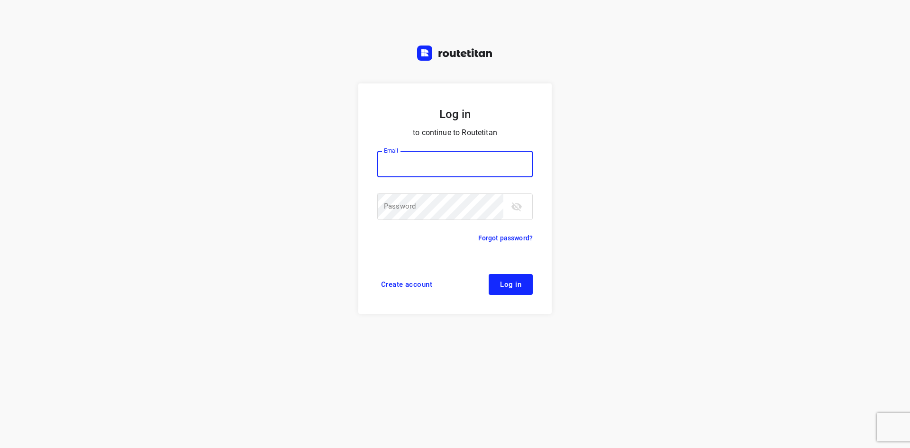
type input "[EMAIL_ADDRESS][DOMAIN_NAME]"
click at [509, 285] on span "Log in" at bounding box center [510, 284] width 21 height 8
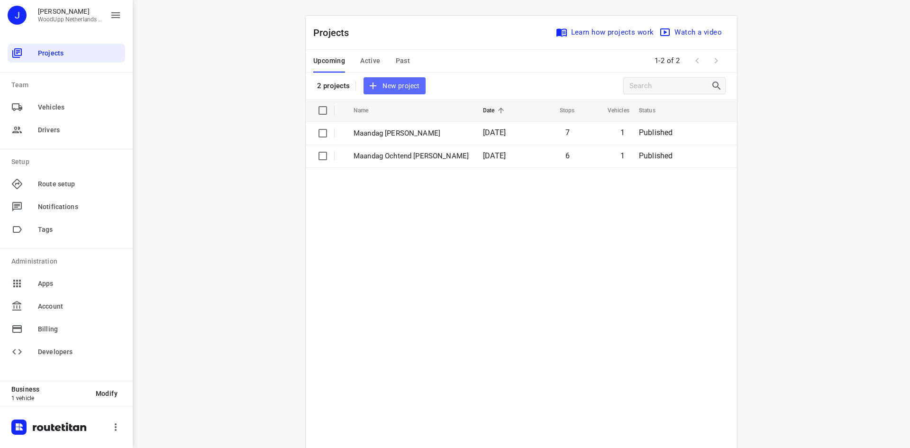
click at [412, 80] on span "New project" at bounding box center [394, 86] width 50 height 12
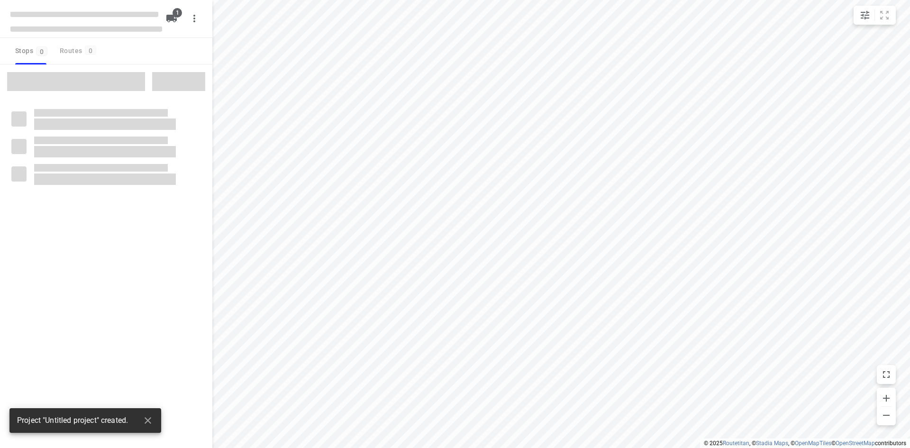
type input "distance"
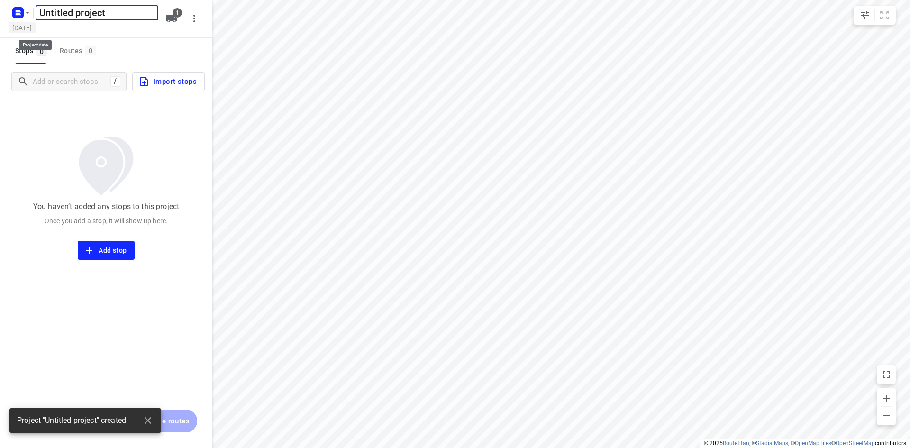
click at [36, 31] on h5 "[DATE]" at bounding box center [22, 27] width 27 height 11
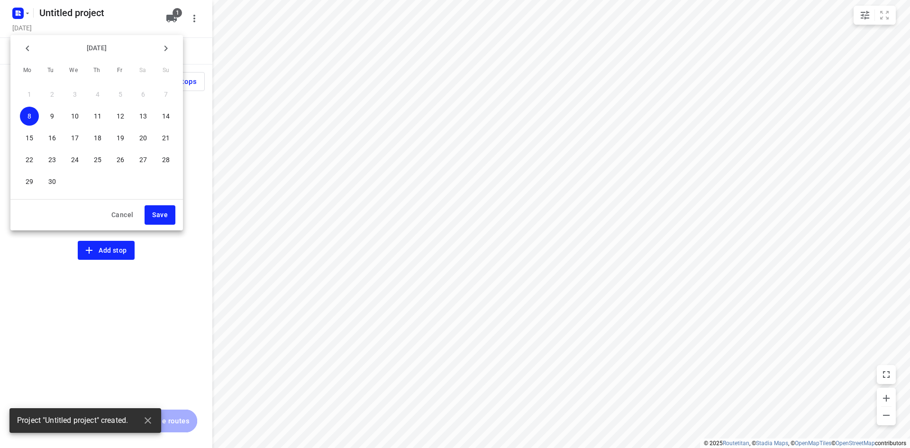
click at [77, 113] on p "10" at bounding box center [75, 115] width 8 height 9
click at [155, 214] on span "Save" at bounding box center [160, 215] width 16 height 12
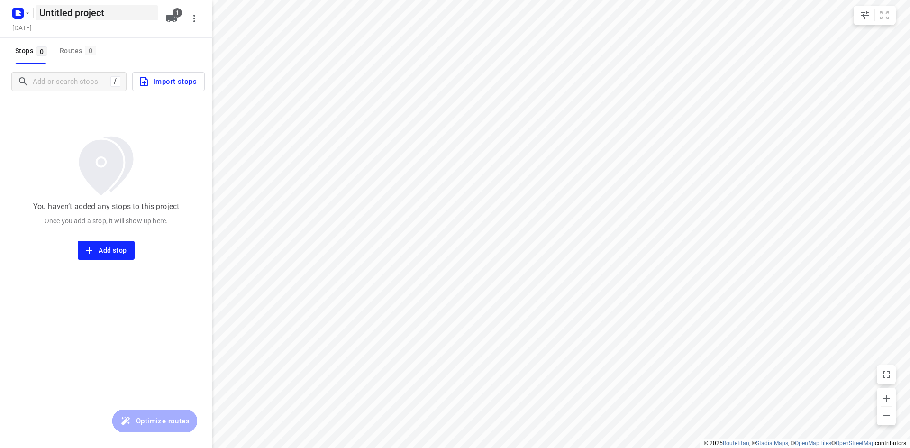
click at [84, 18] on h5 "Untitled project" at bounding box center [97, 12] width 123 height 15
click at [84, 18] on input "Untitled project" at bounding box center [97, 12] width 123 height 15
type input "[PERSON_NAME]"
click at [132, 56] on div "Stops 0 Routes 0" at bounding box center [106, 51] width 212 height 27
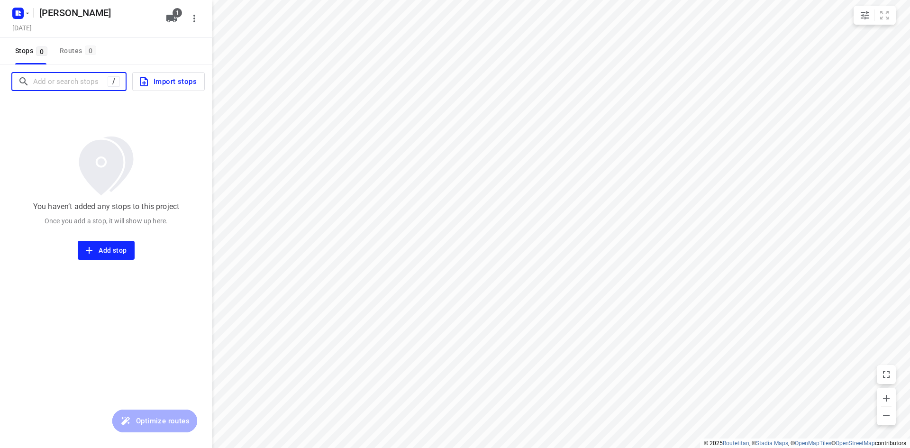
click at [59, 83] on input "Add or search stops" at bounding box center [70, 81] width 74 height 15
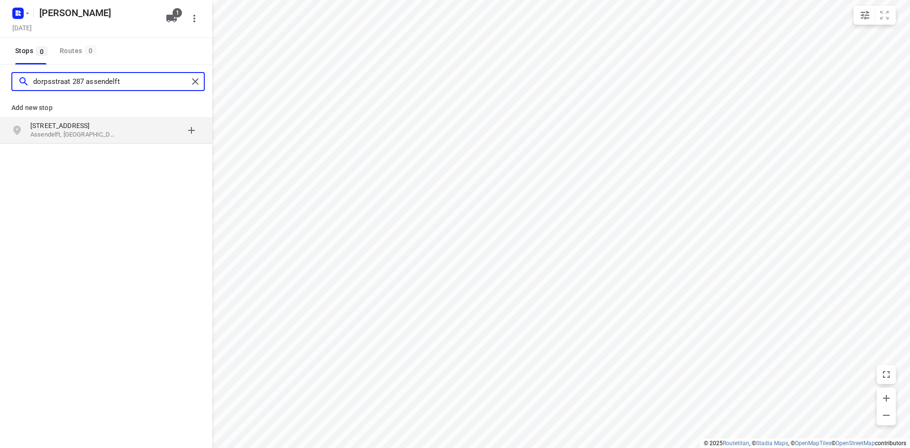
type input "dorpsstraat 287 assendelft"
click at [70, 124] on p "[STREET_ADDRESS]" at bounding box center [73, 125] width 87 height 9
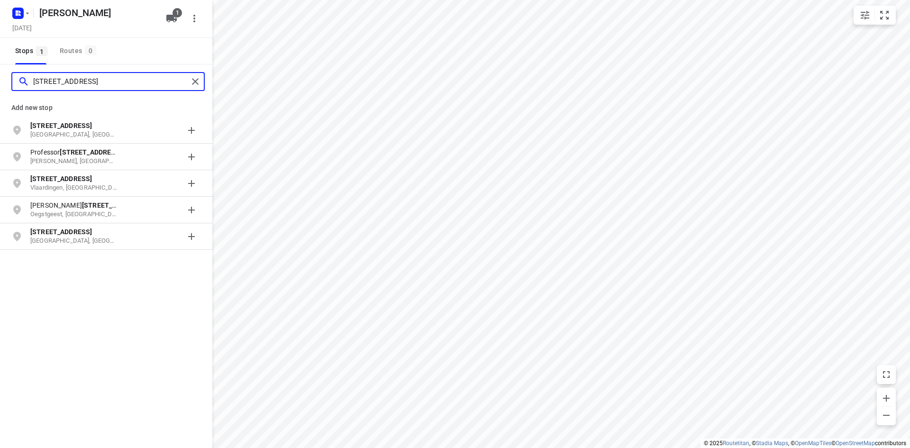
type input "[STREET_ADDRESS]"
click at [79, 127] on b "Einthovenstraat 49" at bounding box center [61, 126] width 62 height 8
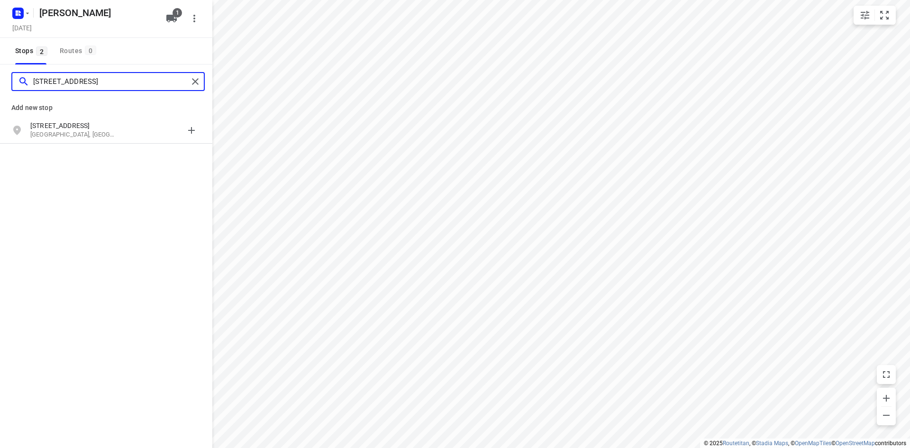
type input "hofwijckstraat 88 amsterdam"
click at [79, 139] on p "Amsterdam, Nederland" at bounding box center [73, 134] width 87 height 9
type input "zevenster 8 hoorn"
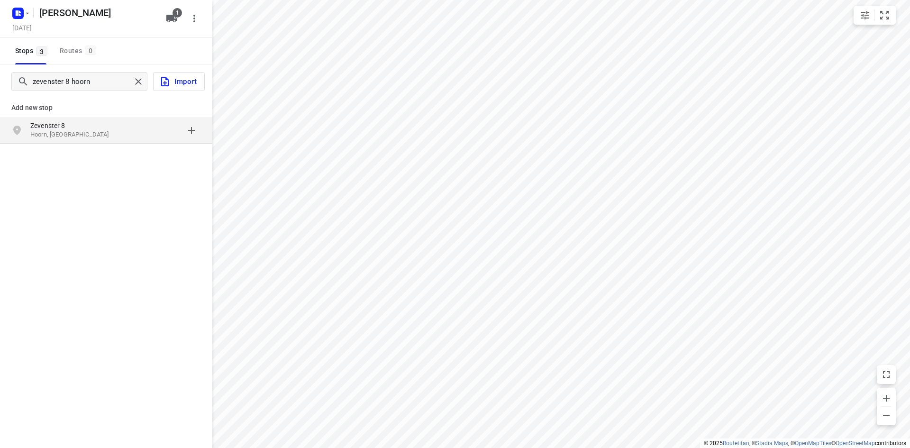
click at [69, 131] on p "Hoorn, Nederland" at bounding box center [73, 134] width 87 height 9
type input "kloosterkade 147 delft"
click at [76, 127] on p "Kloosterkade 147" at bounding box center [73, 125] width 87 height 9
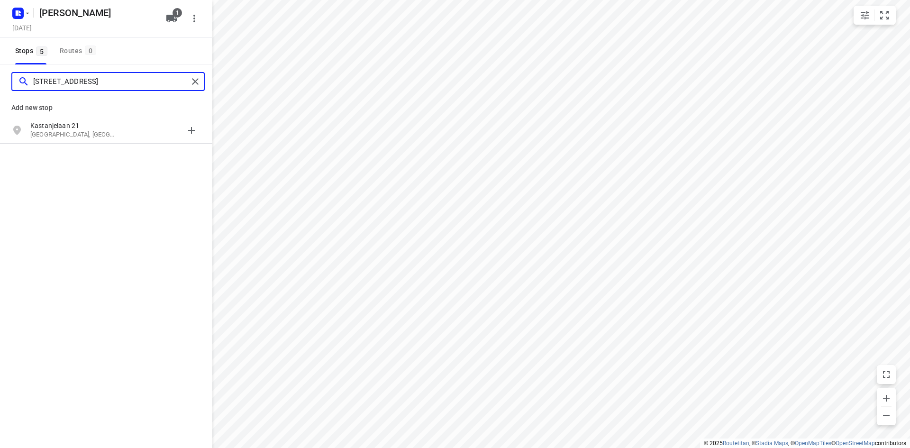
type input "kastanjelaan 21 rijswijk"
click at [71, 128] on p "Kastanjelaan 21" at bounding box center [73, 125] width 87 height 9
type input "sweelicklaan 47 leiden"
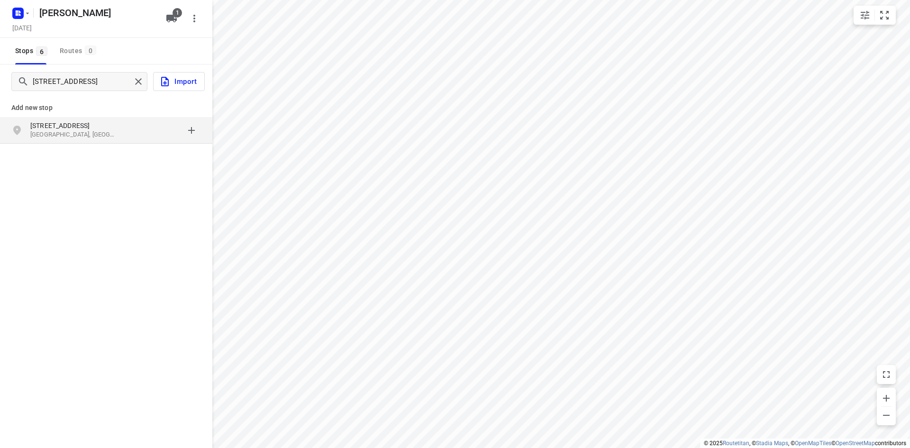
click at [72, 123] on p "Sweelincklaan 47" at bounding box center [73, 125] width 87 height 9
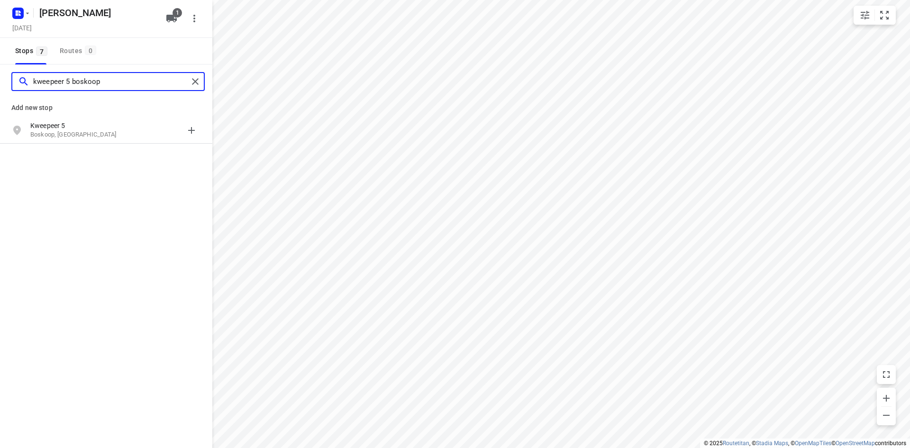
type input "kweepeer 5 boskoop"
click at [72, 125] on p "Kweepeer 5" at bounding box center [73, 125] width 87 height 9
type input "ijdijk 19 spaarndam"
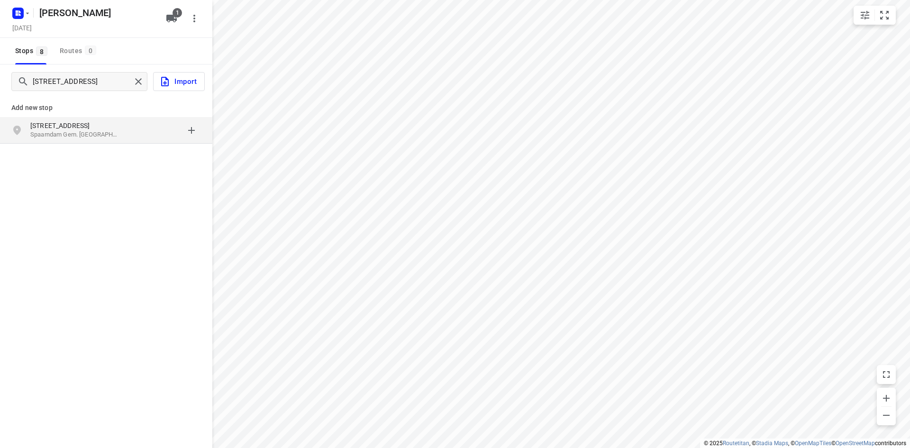
click at [84, 125] on p "IJdijk 19" at bounding box center [73, 125] width 87 height 9
type input "groningerlaan 3 cruqius"
click at [66, 127] on p "Groningerlaan 3" at bounding box center [73, 125] width 87 height 9
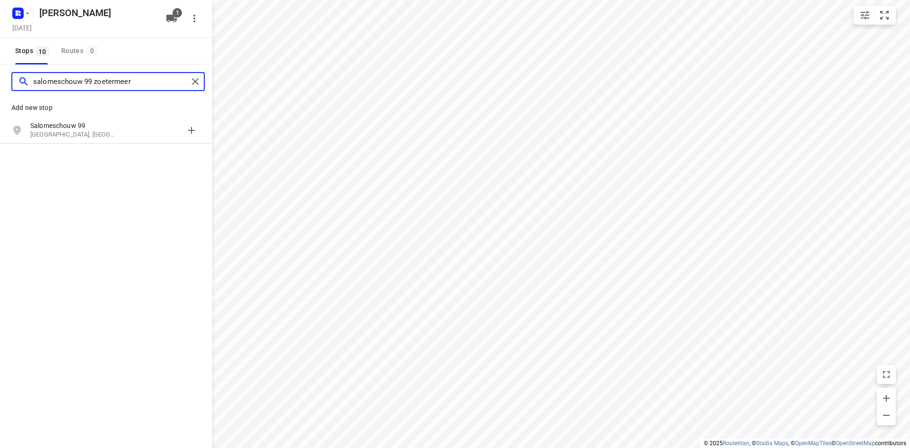
type input "salomeschouw 99 zoetermeer"
click at [66, 127] on p "Salomeschouw 99" at bounding box center [73, 125] width 87 height 9
type input "buitenhof 44 vijfhuizen"
click at [66, 127] on p "Buitenhof 44" at bounding box center [73, 125] width 87 height 9
type input "uilenhof 49 capelle"
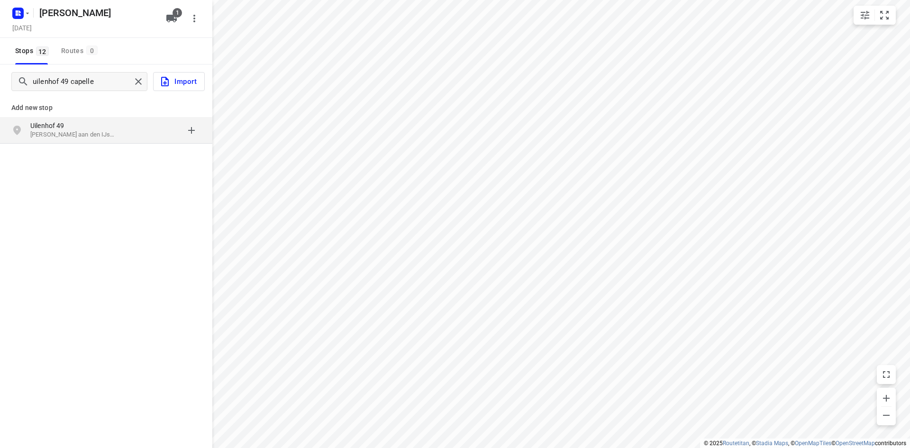
click at [72, 127] on p "Uilenhof 49" at bounding box center [73, 125] width 87 height 9
type input "herenstraat 96 leiden"
click at [74, 130] on p "Leiden, Nederland" at bounding box center [73, 134] width 87 height 9
type input "hanzeboulevard 18 amersfoort"
click at [73, 131] on p "Amersfoort, Nederland" at bounding box center [73, 134] width 87 height 9
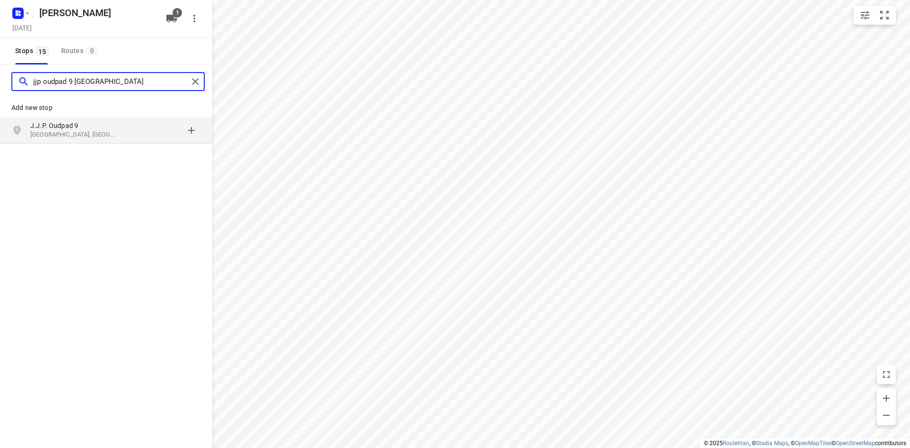
type input "jjp oudpad 9 amersfoort"
click at [85, 135] on p "Amersfoort, Nederland" at bounding box center [73, 134] width 87 height 9
type input "rietlaan 100 zeewolde"
click at [88, 133] on p "Zeewolde, Nederland" at bounding box center [73, 134] width 87 height 9
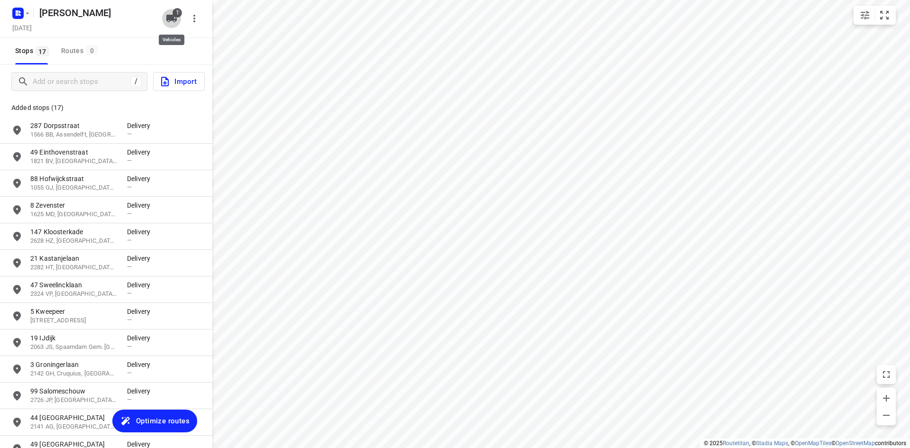
click at [177, 18] on icon "button" at bounding box center [171, 18] width 11 height 11
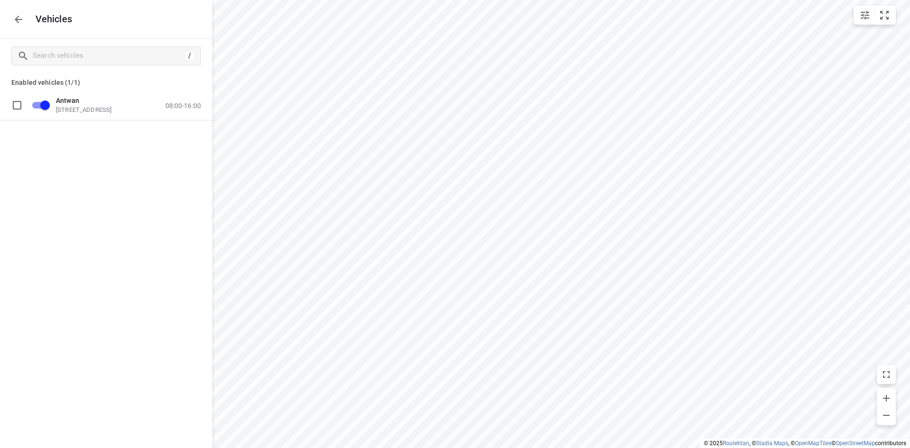
drag, startPoint x: 204, startPoint y: 125, endPoint x: 197, endPoint y: 122, distance: 7.2
click at [203, 125] on div "Antwan Goederenweg 13, 1271 AM Huizen, Netherlands 08:00-16:00" at bounding box center [106, 110] width 212 height 40
click at [187, 114] on div "Antwan Goederenweg 13, 1271 AM Huizen, Netherlands 08:00-16:00" at bounding box center [114, 105] width 174 height 30
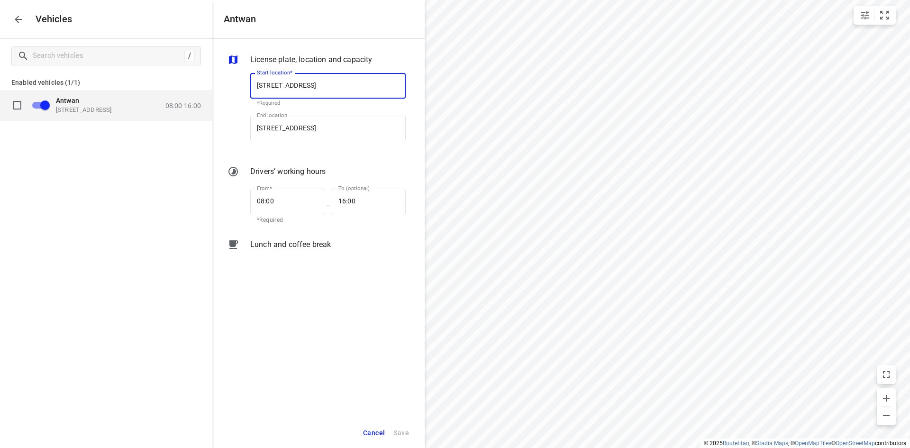
scroll to position [0, 1]
click at [384, 434] on span "Cancel" at bounding box center [374, 433] width 22 height 12
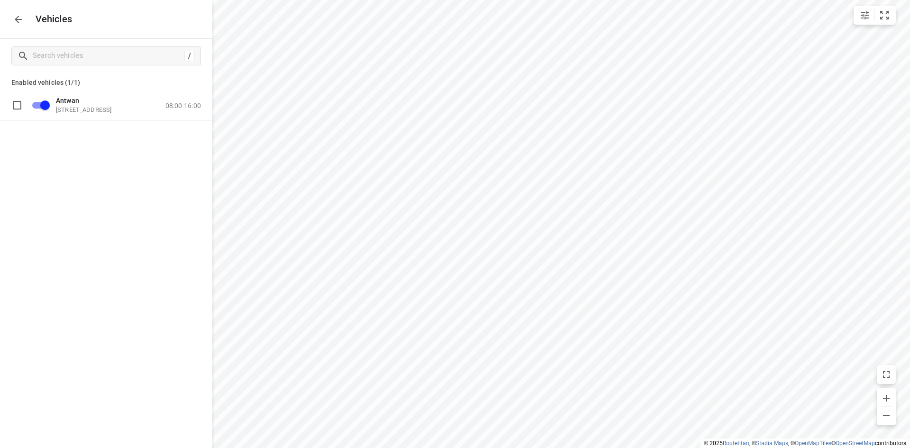
click at [18, 24] on icon "button" at bounding box center [18, 19] width 11 height 11
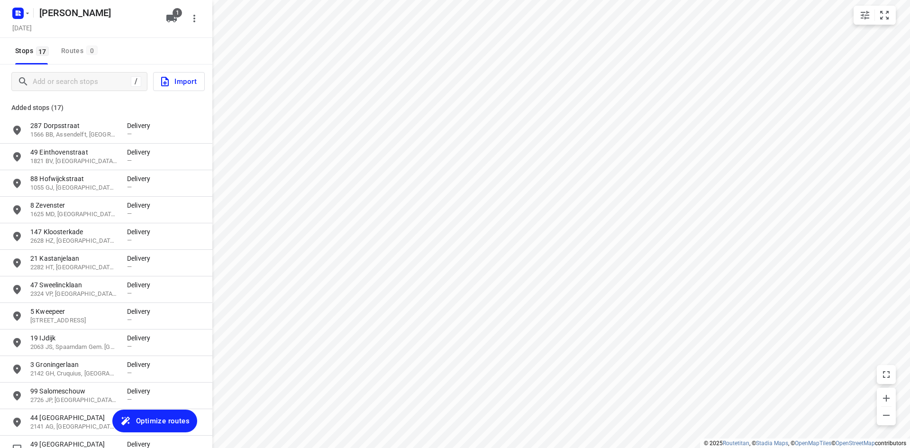
click at [149, 424] on span "Optimize routes" at bounding box center [163, 421] width 54 height 12
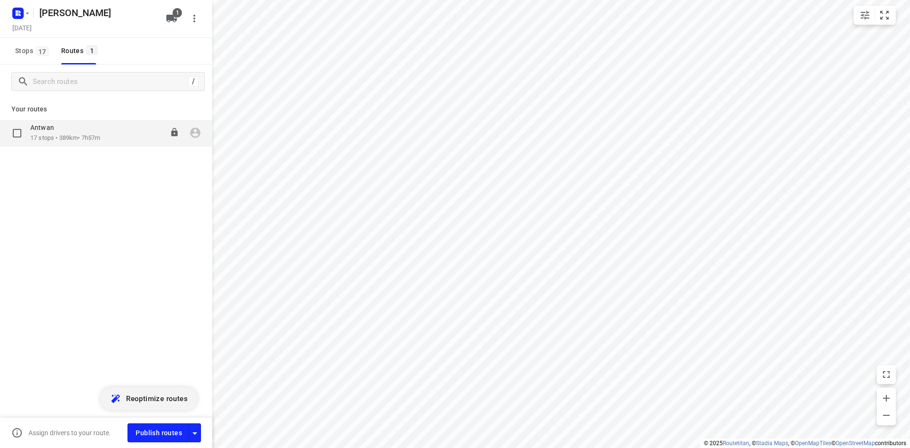
click at [107, 136] on div "Antwan 17 stops • 389km • 7h57m 08:00-15:57" at bounding box center [121, 132] width 182 height 19
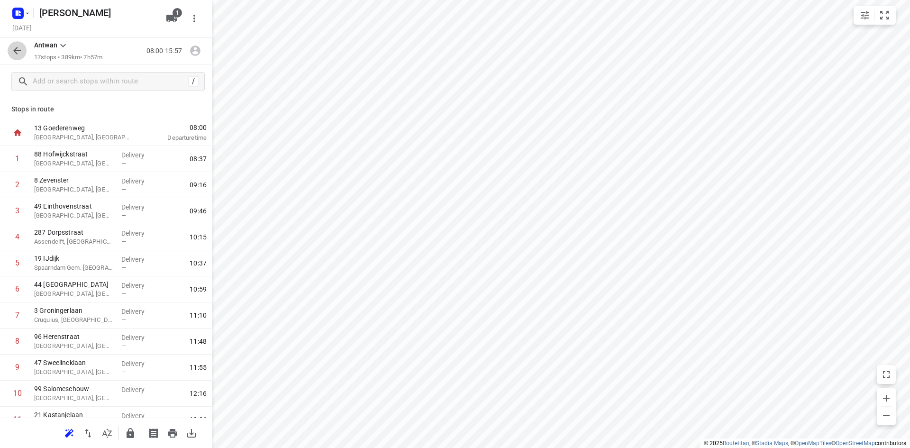
click at [16, 50] on icon "button" at bounding box center [16, 50] width 11 height 11
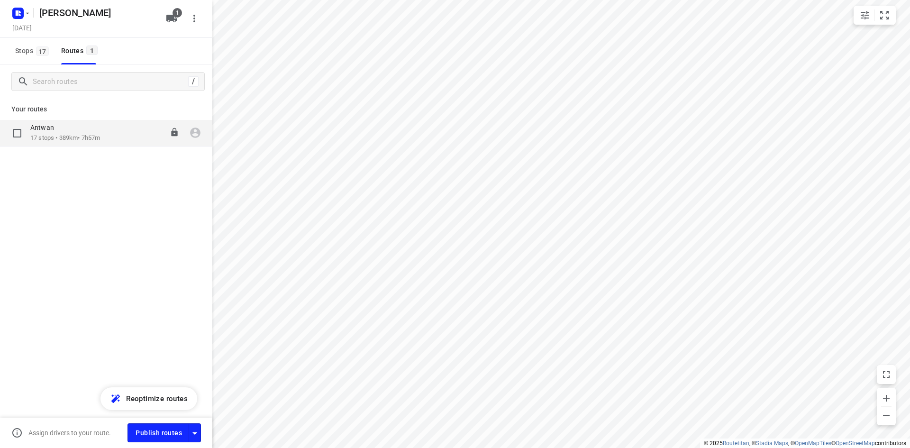
click at [116, 146] on div "Antwan 17 stops • 389km • 7h57m 08:00-15:57" at bounding box center [106, 133] width 212 height 27
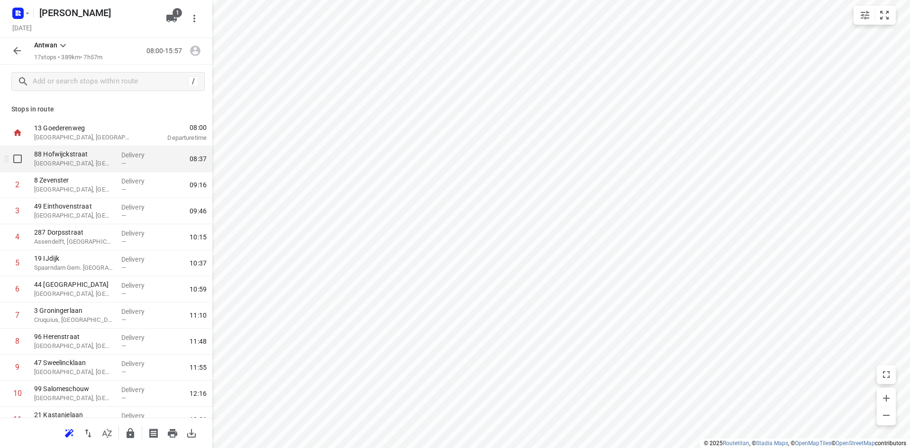
click at [58, 158] on p "88 Hofwijckstraat" at bounding box center [74, 153] width 80 height 9
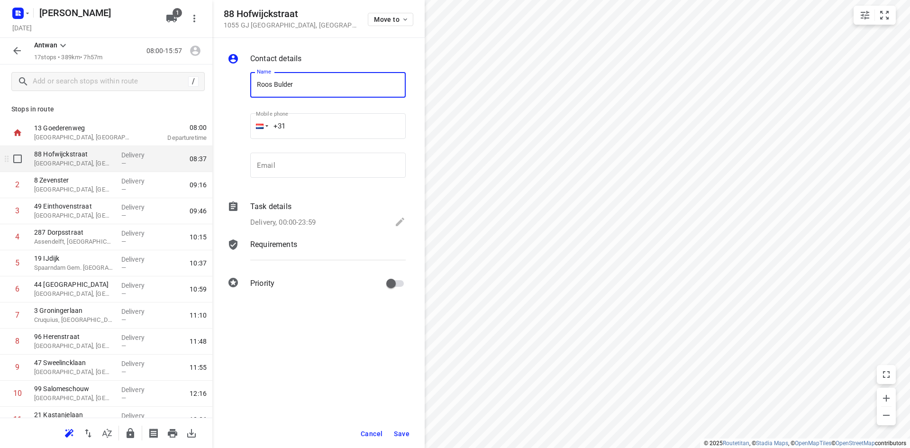
type input "Roos Bulder"
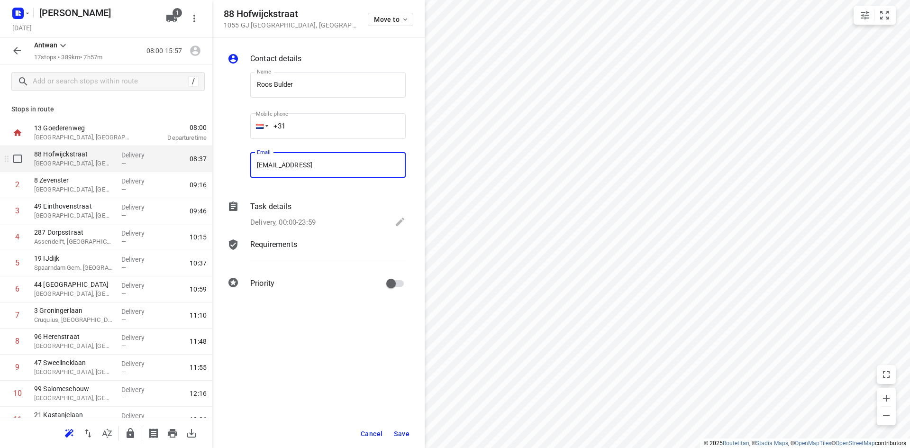
type input "roosbulder@gmail.com"
click at [402, 436] on span "Save" at bounding box center [402, 434] width 16 height 8
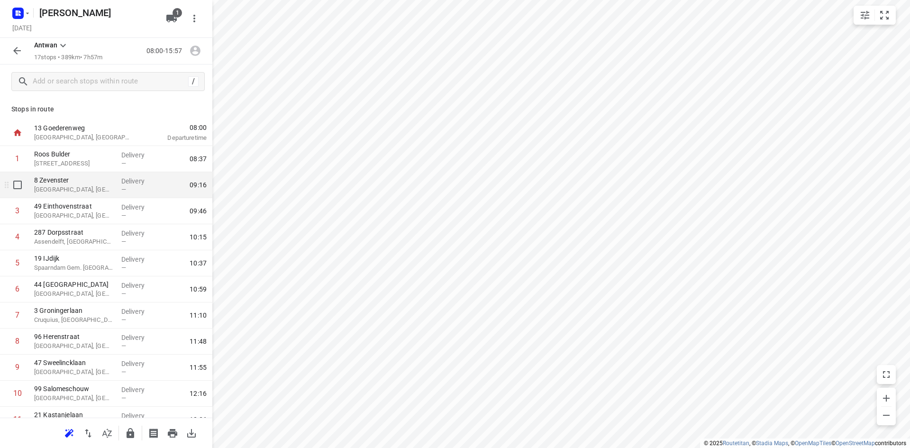
click at [48, 190] on p "Hoorn, Netherlands" at bounding box center [74, 189] width 80 height 9
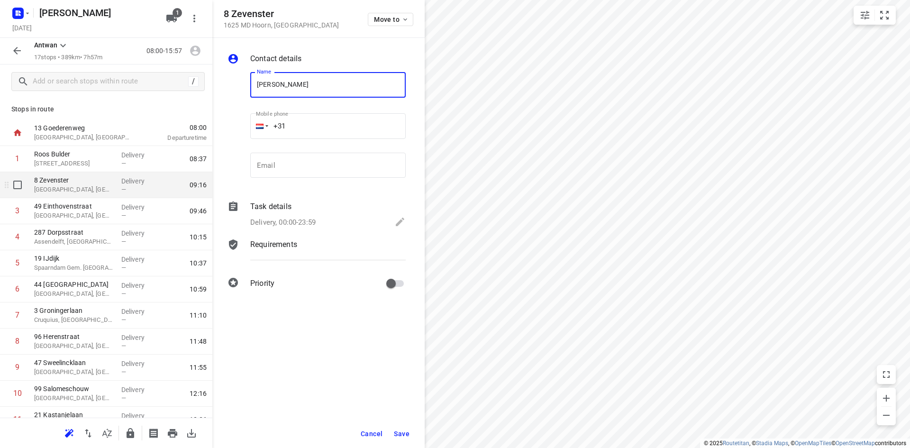
type input "Nick Henckens"
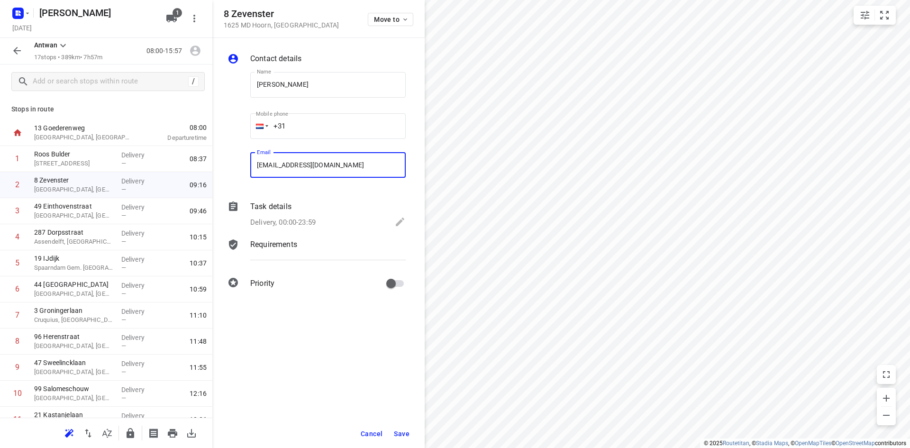
type input "njmth@outlook.com"
click at [397, 430] on span "Save" at bounding box center [402, 434] width 16 height 8
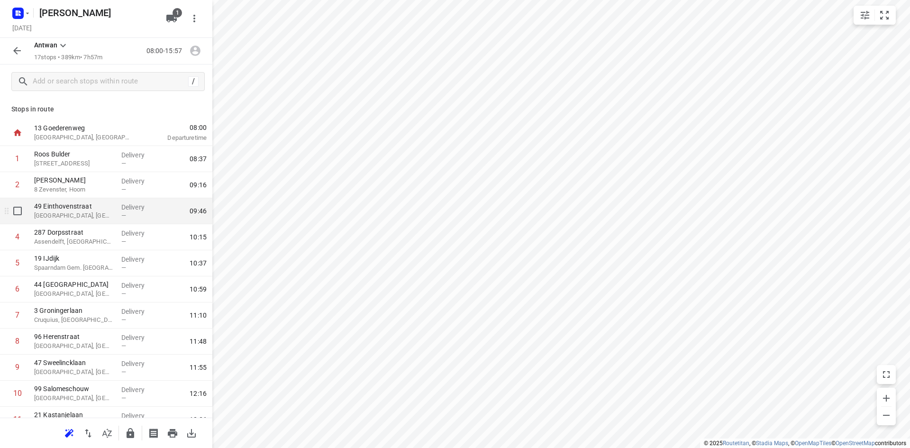
click at [55, 211] on p "Alkmaar, Netherlands" at bounding box center [74, 215] width 80 height 9
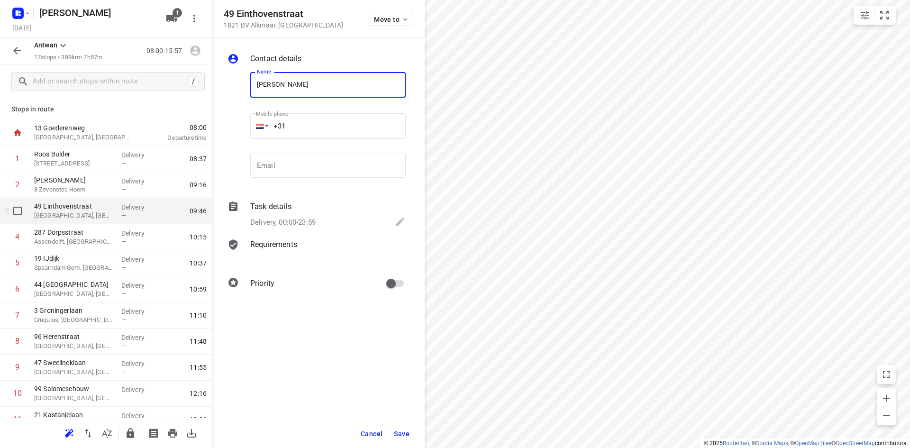
type input "Willem de Krijger"
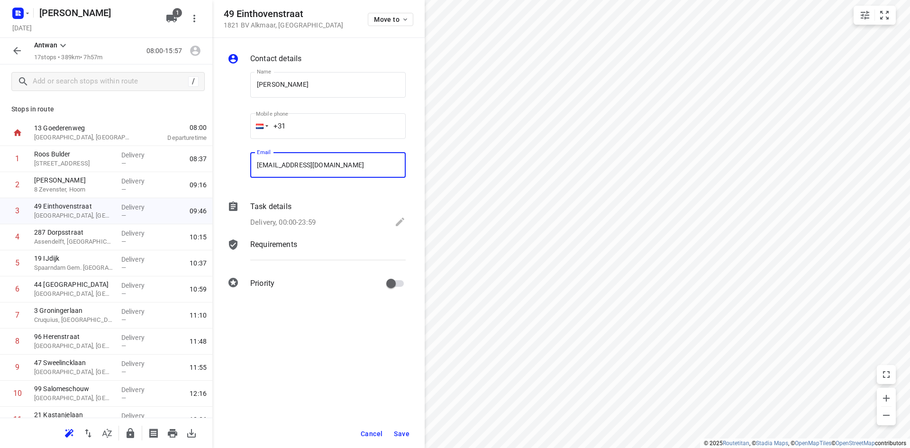
type input "info@dekrijgerinterieurmaker.nl"
click at [405, 434] on span "Save" at bounding box center [402, 434] width 16 height 8
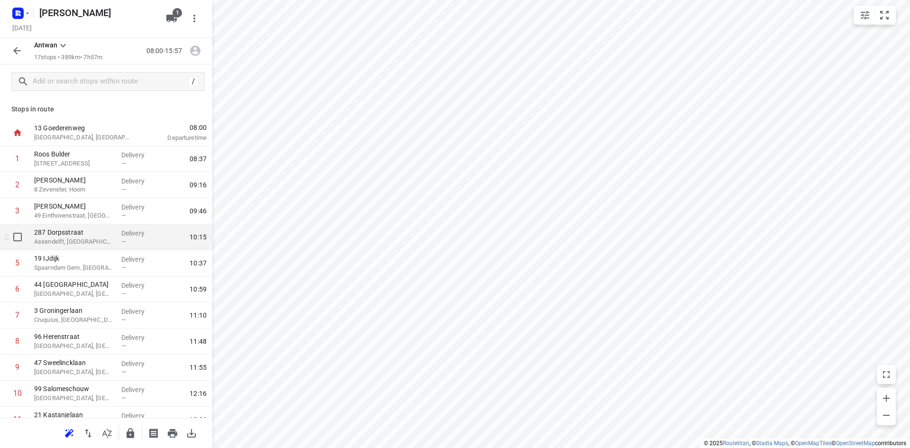
click at [76, 241] on p "Assendelft, Netherlands" at bounding box center [74, 241] width 80 height 9
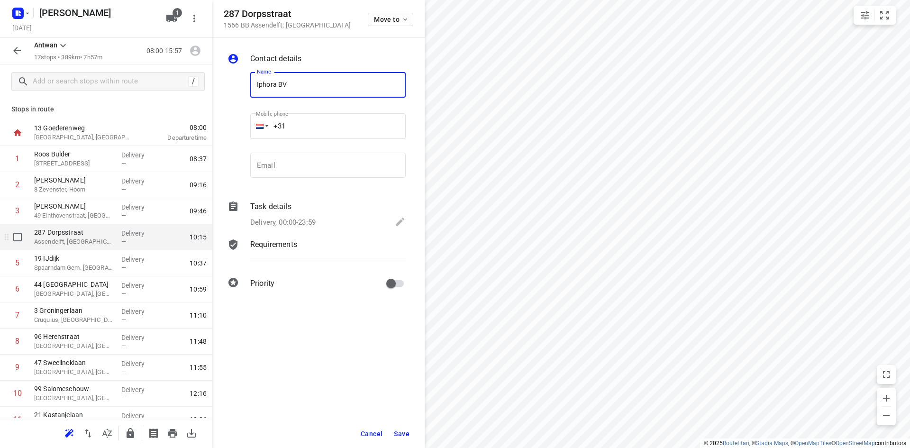
type input "Iphora BV"
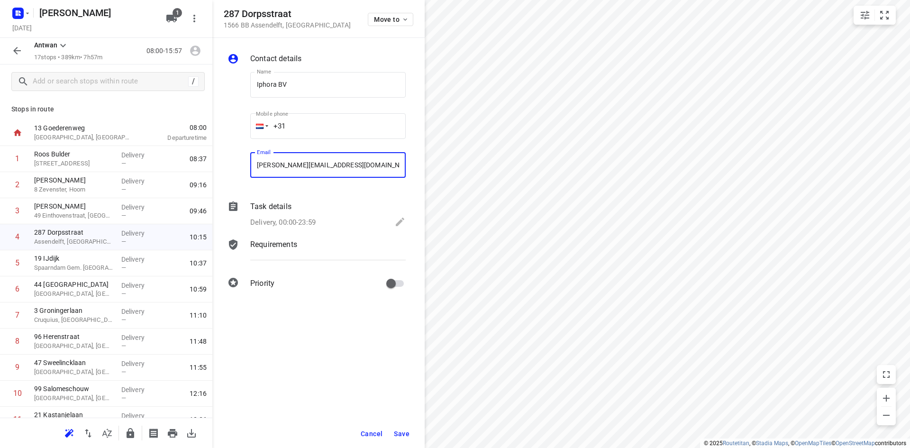
type input "jeroen@iphora.nl"
click at [399, 431] on span "Save" at bounding box center [402, 434] width 16 height 8
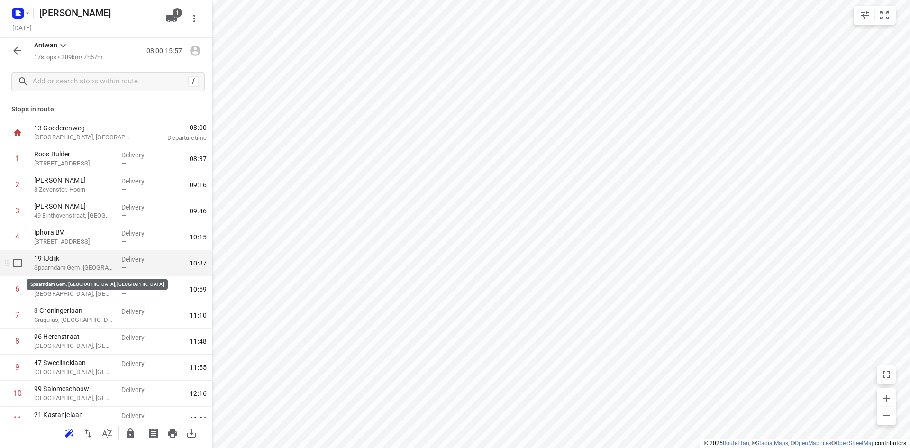
click at [107, 263] on p "Spaarndam Gem. Haarlem, Netherlands" at bounding box center [74, 267] width 80 height 9
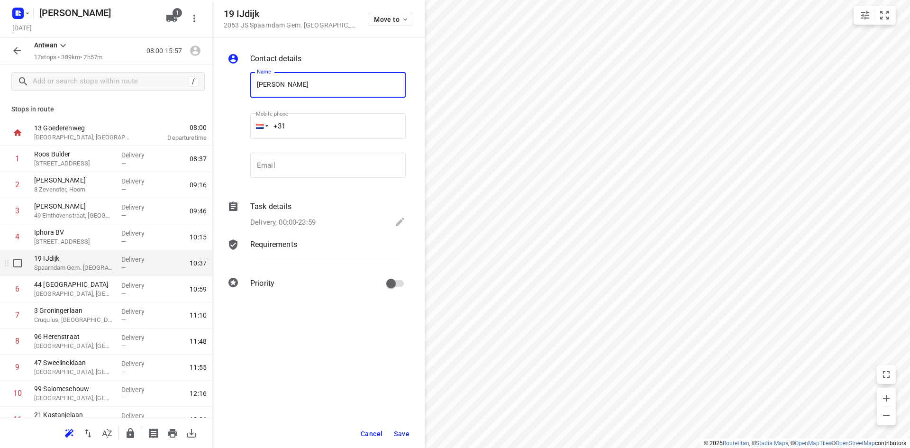
type input "Nicky Deun"
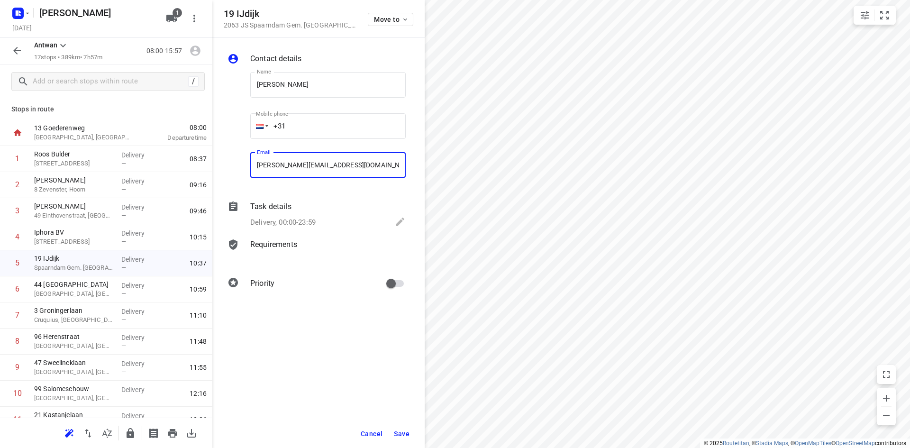
type input "nickydeun@hotmail.com"
click at [404, 430] on span "Save" at bounding box center [402, 434] width 16 height 8
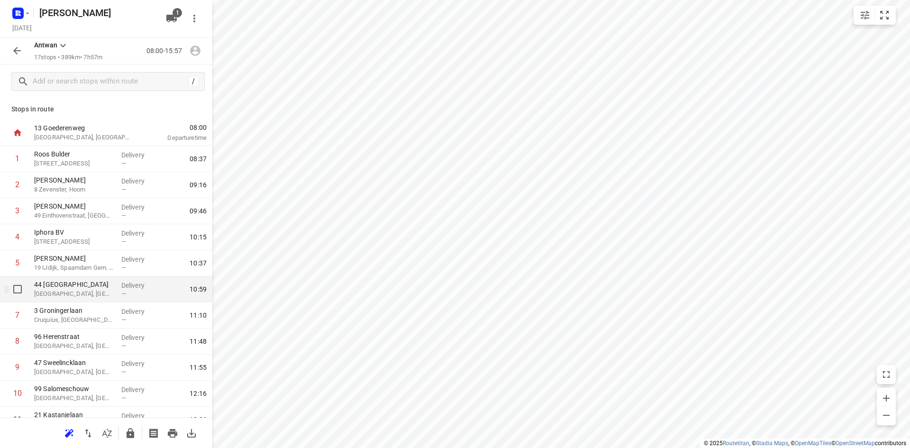
click at [65, 289] on p "44 Buitenhof" at bounding box center [74, 284] width 80 height 9
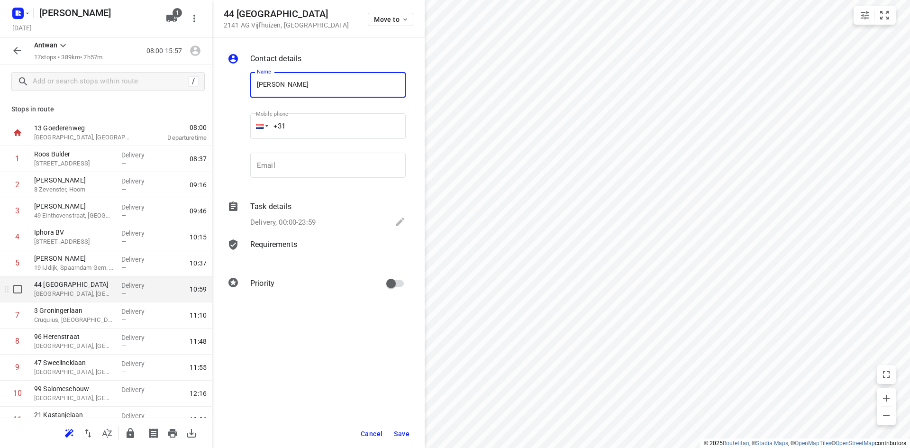
type input "Nienke Kuijper"
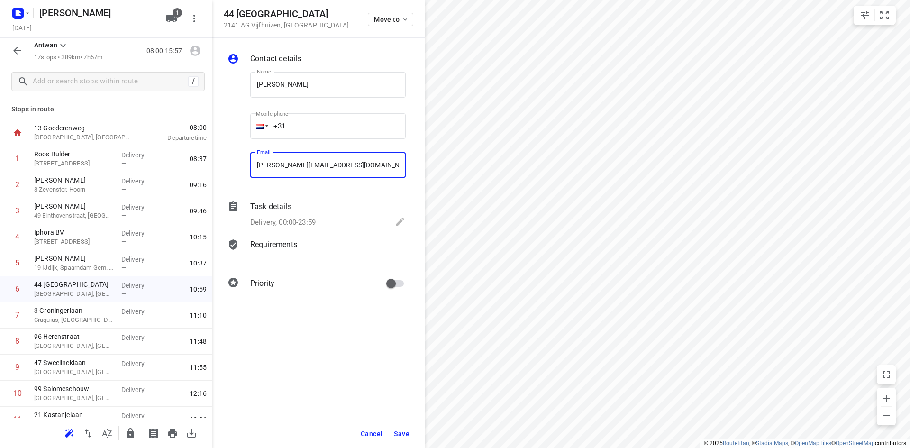
type input "n.deuss@gmail.com"
click at [394, 430] on span "Save" at bounding box center [402, 434] width 16 height 8
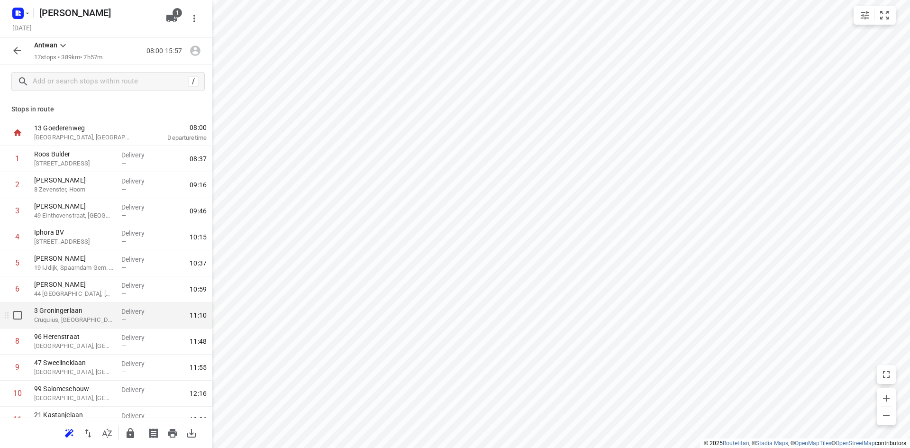
click at [56, 318] on p "Cruquius, Netherlands" at bounding box center [74, 319] width 80 height 9
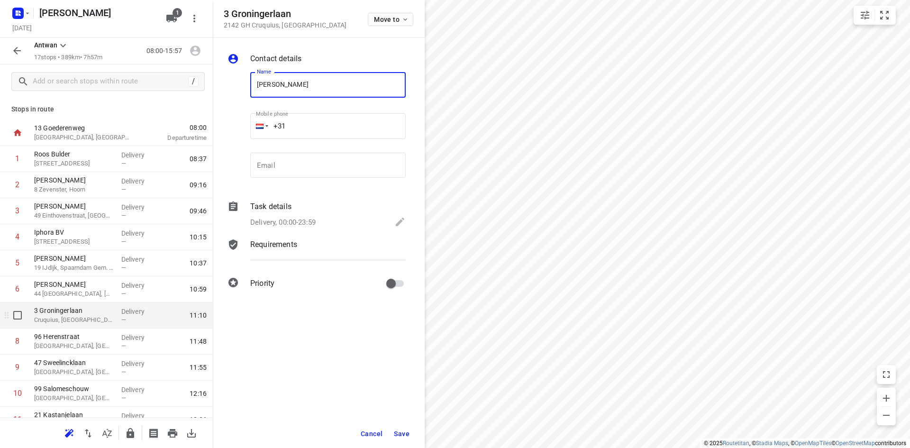
type input "Ruben Leendertse"
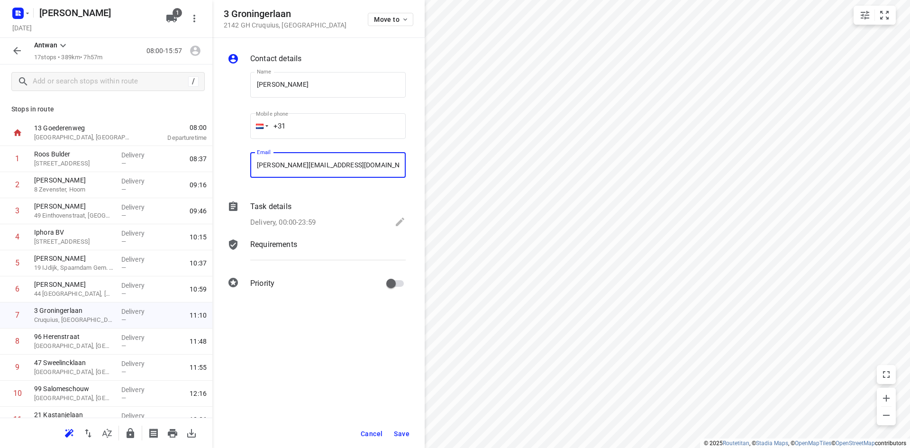
type input "ruben.leendertse@proton.me"
click at [402, 438] on button "Save" at bounding box center [401, 433] width 23 height 17
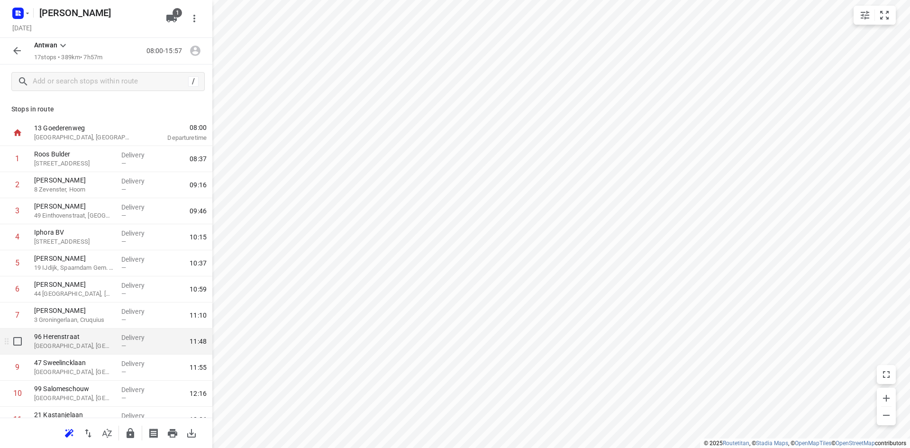
click at [86, 352] on div "96 Herenstraat Leiden, Netherlands" at bounding box center [73, 341] width 87 height 26
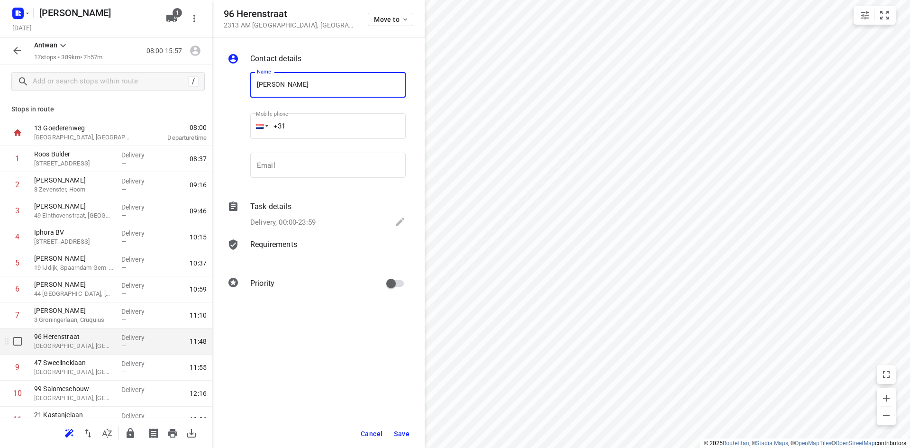
type input "Frank Scheffer"
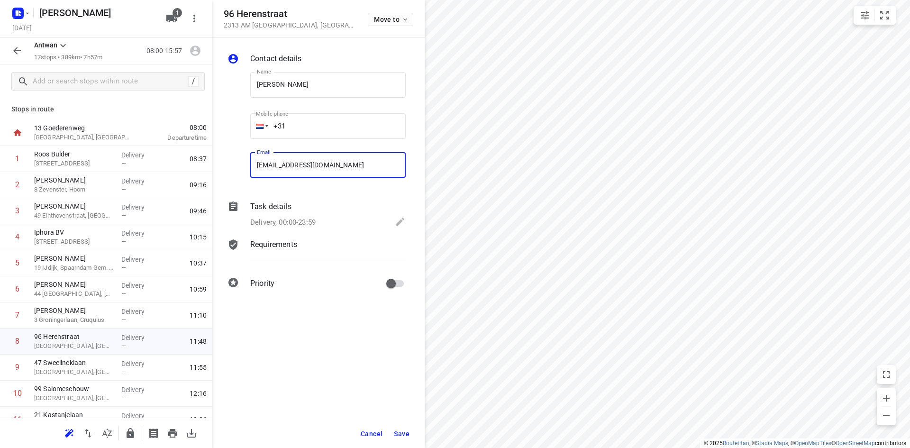
type input "leiden@aanhuis.nl"
click at [394, 432] on button "Save" at bounding box center [401, 433] width 23 height 17
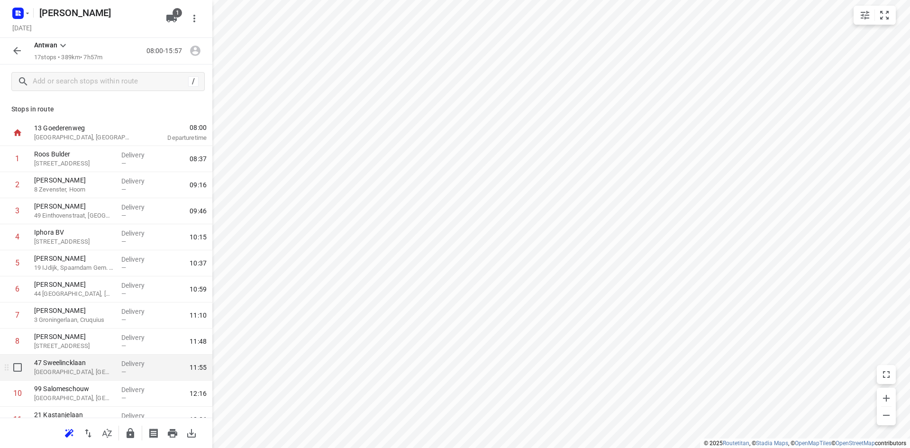
click at [99, 371] on p "Leiden, Netherlands" at bounding box center [74, 371] width 80 height 9
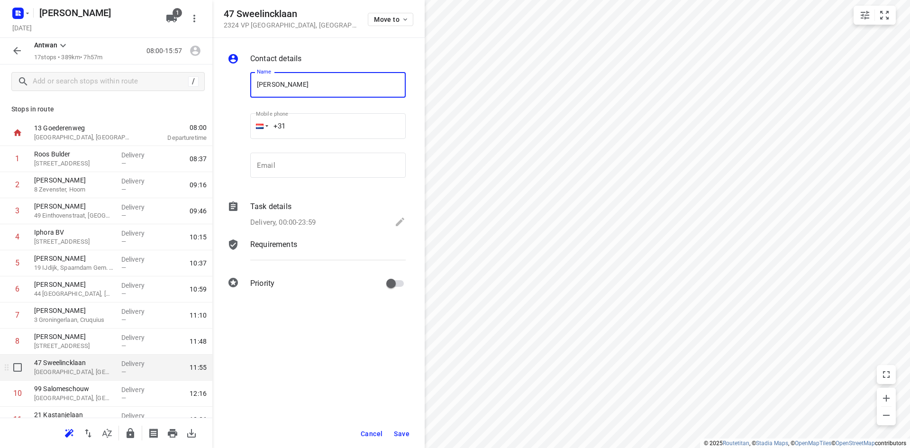
type input "Jesse Zeijpveld"
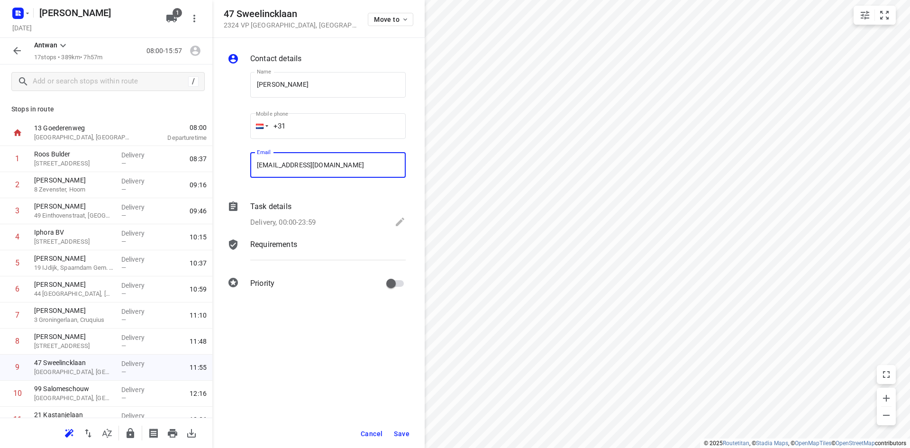
type input "jessezeypveld1@hotmail.com"
drag, startPoint x: 389, startPoint y: 436, endPoint x: 396, endPoint y: 437, distance: 6.2
click at [389, 437] on div "Cancel Save" at bounding box center [318, 433] width 212 height 28
click at [415, 434] on div "Cancel Save" at bounding box center [318, 433] width 212 height 28
click at [409, 435] on span "Save" at bounding box center [402, 434] width 16 height 8
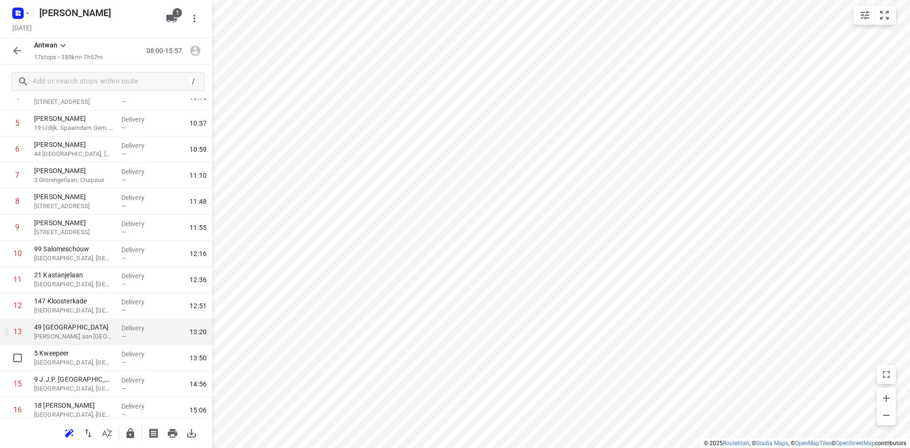
scroll to position [142, 0]
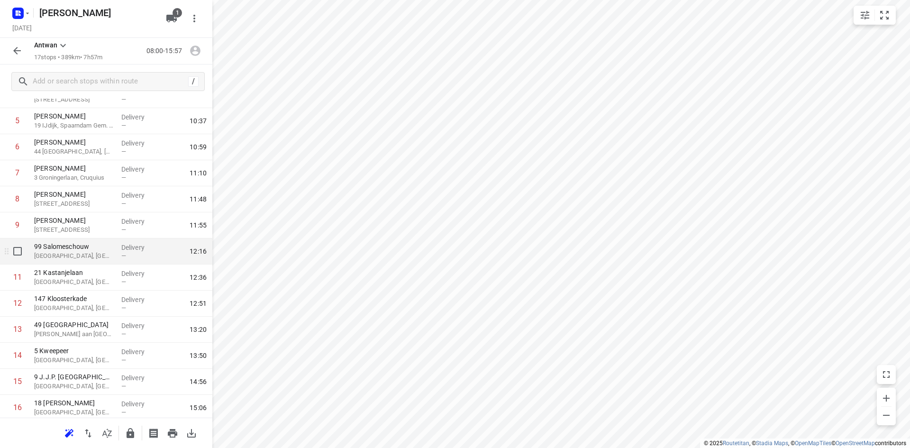
click at [54, 255] on p "Zoetermeer, Netherlands" at bounding box center [74, 255] width 80 height 9
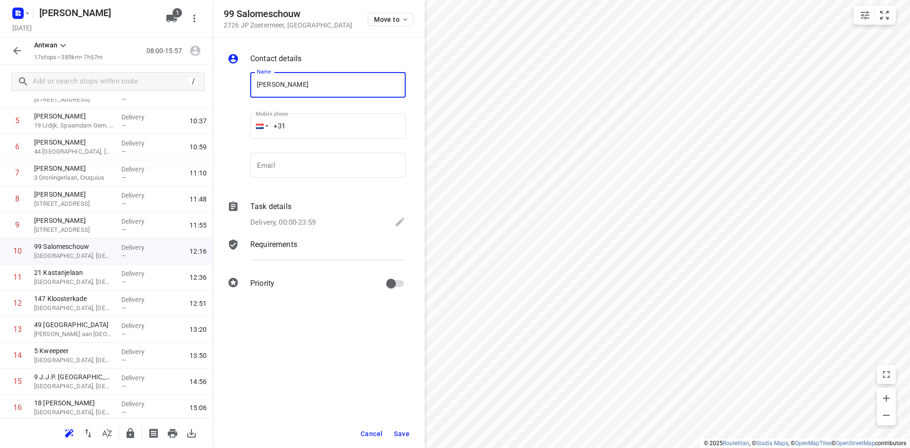
click at [290, 85] on input "Silvana Sneff" at bounding box center [327, 85] width 155 height 26
type input "Silvana Senff"
click at [273, 170] on input "email" at bounding box center [327, 166] width 155 height 26
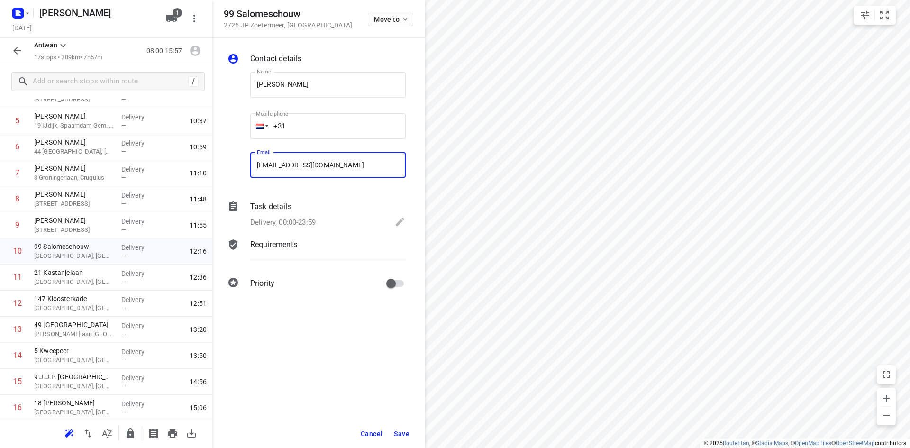
type input "info@silvanasenff.nl"
click at [399, 433] on span "Save" at bounding box center [402, 434] width 16 height 8
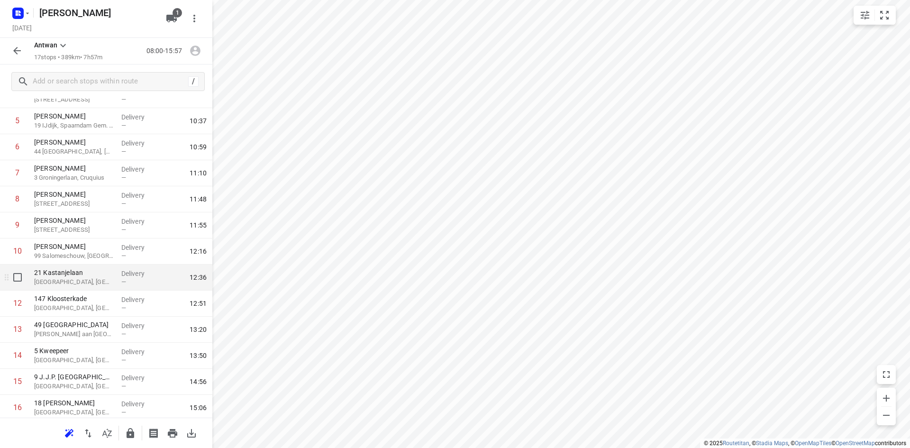
click at [77, 277] on p "Rijswijk, Netherlands" at bounding box center [74, 281] width 80 height 9
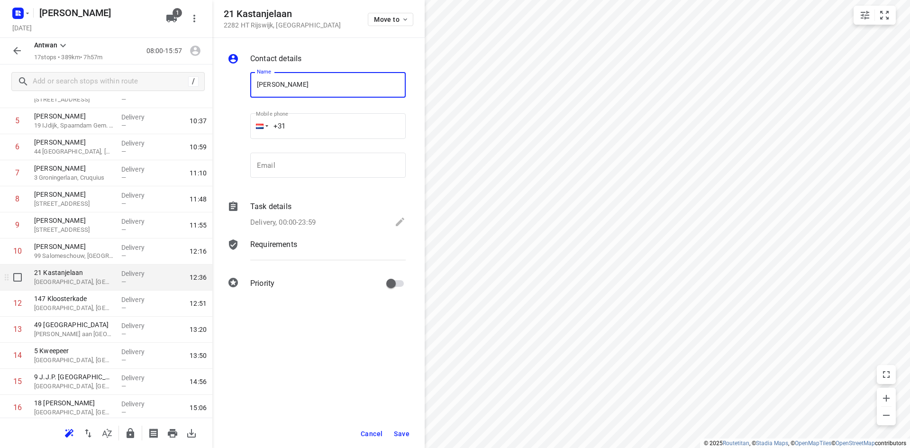
type input "Olga Nazarkina"
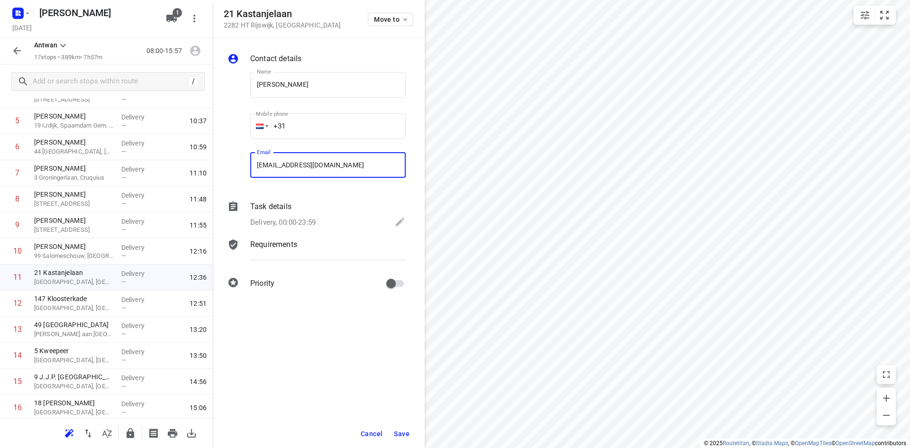
type input "photo.nazarkina@gmail.com"
click at [401, 427] on button "Save" at bounding box center [401, 433] width 23 height 17
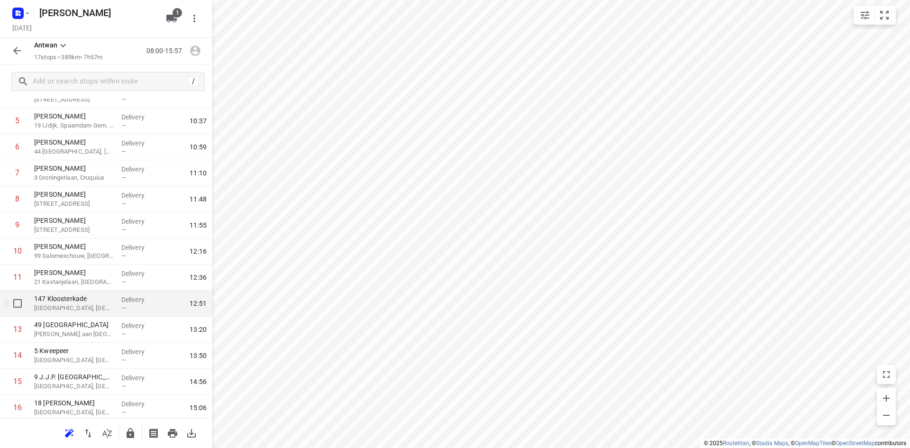
click at [62, 302] on p "147 Kloosterkade" at bounding box center [74, 298] width 80 height 9
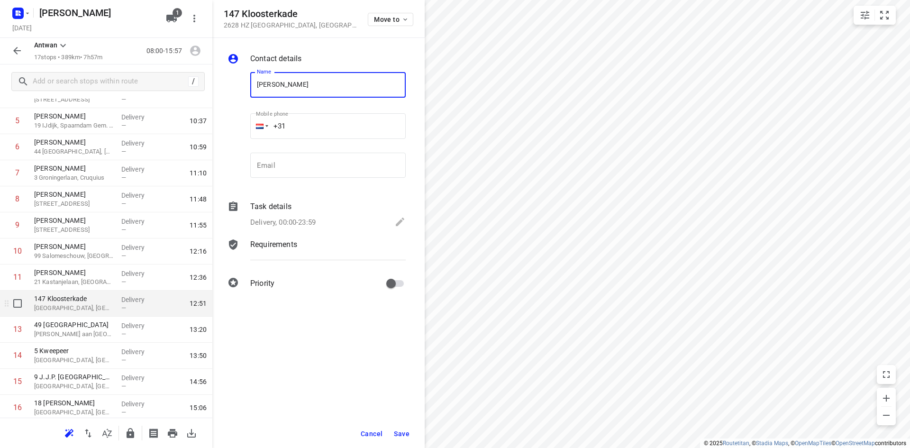
type input "Laura Dinu Gurtler"
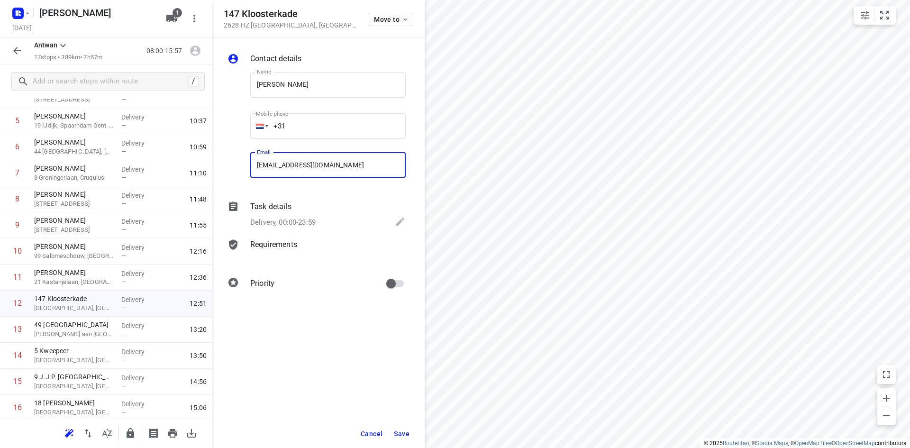
type input "lauraguertler@gmail.com"
click at [393, 435] on button "Save" at bounding box center [401, 433] width 23 height 17
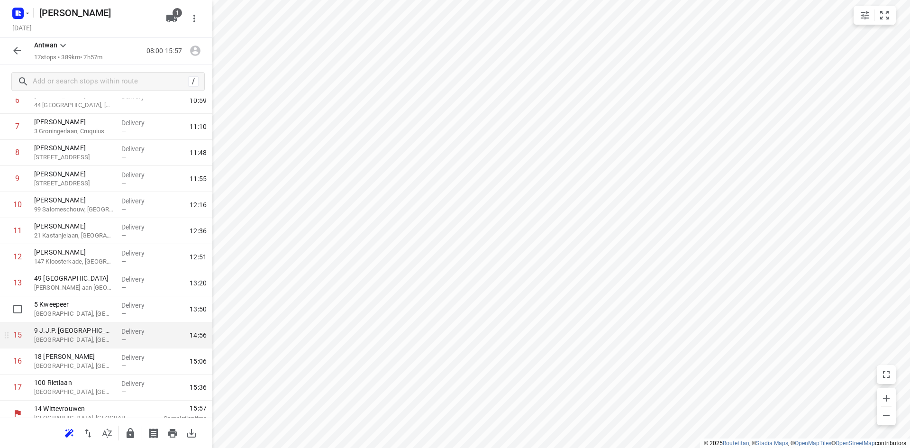
scroll to position [198, 0]
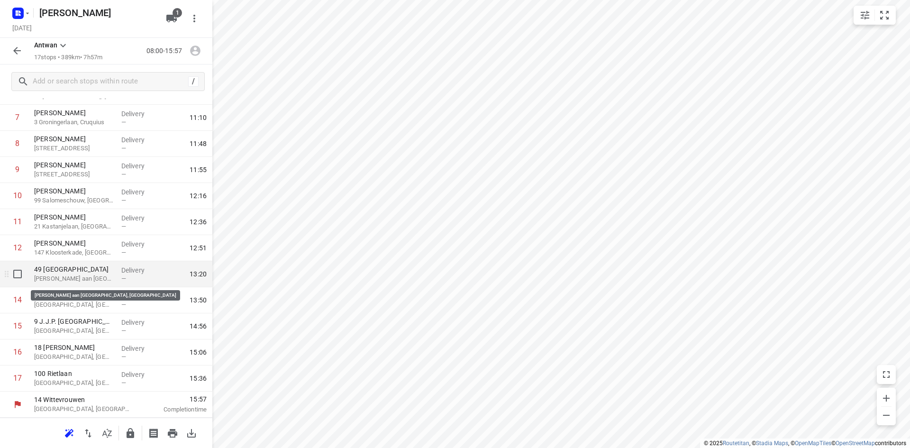
click at [75, 277] on p "Capelle aan den IJssel, Netherlands" at bounding box center [74, 278] width 80 height 9
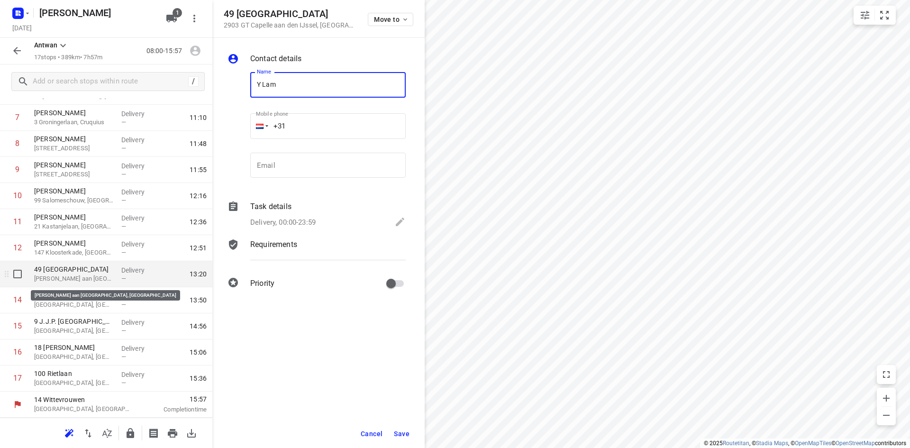
type input "Y Lam"
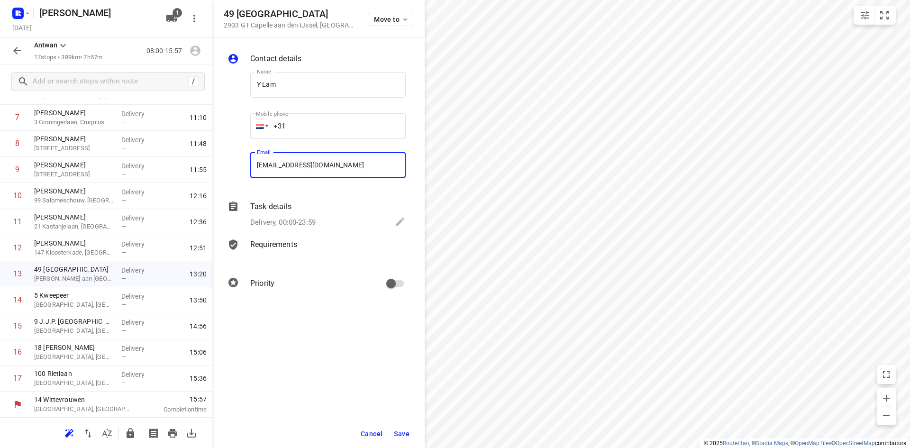
type input "kwok1688@gmail.com"
click at [402, 431] on span "Save" at bounding box center [402, 434] width 16 height 8
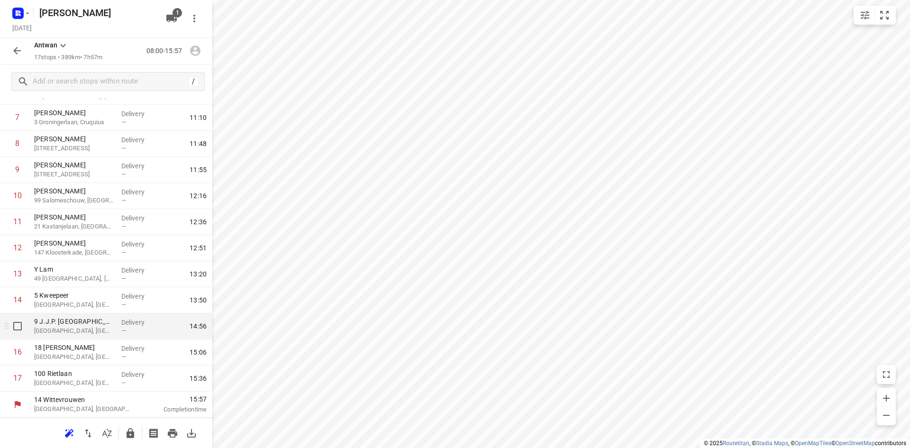
click at [93, 316] on div "9 J.J.P. Oudpad Amersfoort, Netherlands" at bounding box center [73, 326] width 87 height 26
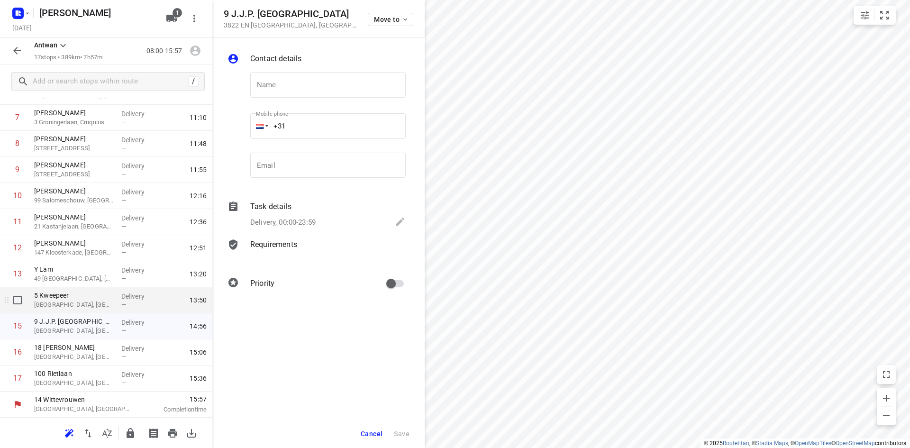
click at [88, 294] on p "5 Kweepeer" at bounding box center [74, 294] width 80 height 9
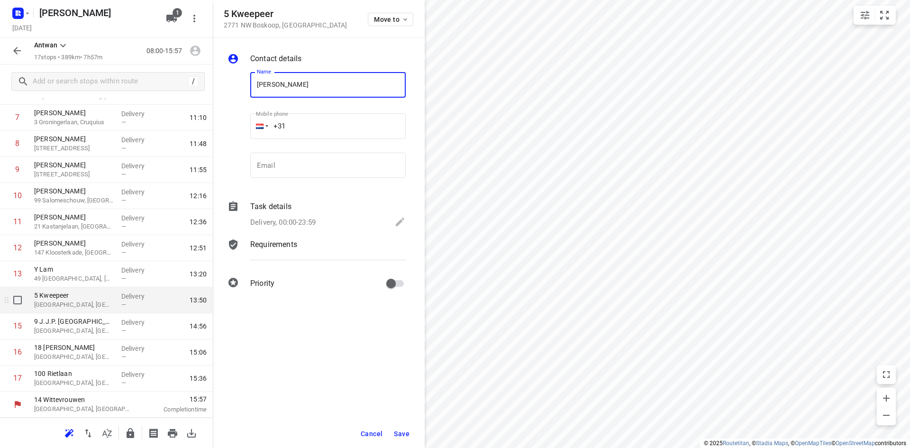
type input "ROna Scipio Korendreef"
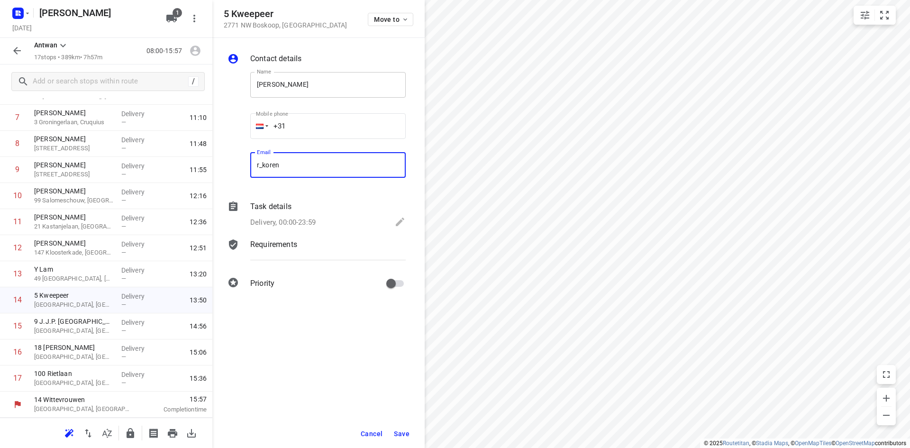
type input "r_koren"
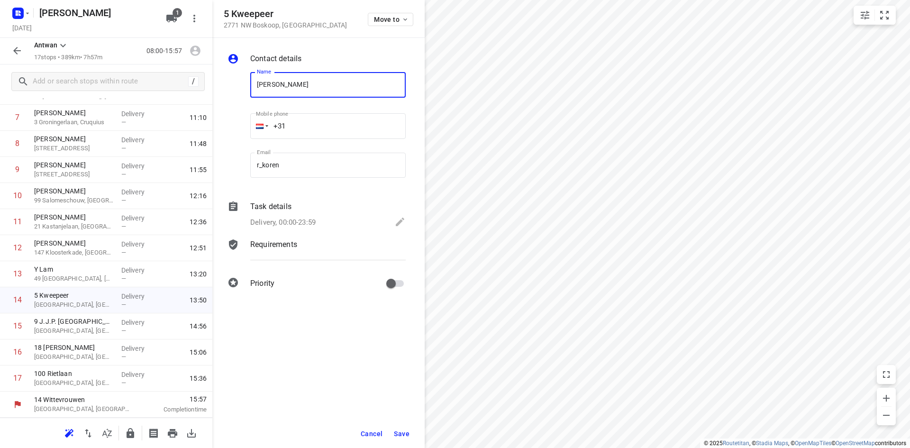
click at [319, 79] on input "ROna Scipio Korendreef" at bounding box center [327, 85] width 155 height 26
click at [304, 84] on input "ROna Scipio Koreneef" at bounding box center [327, 85] width 155 height 26
type input "ROna Scipio Koreneef"
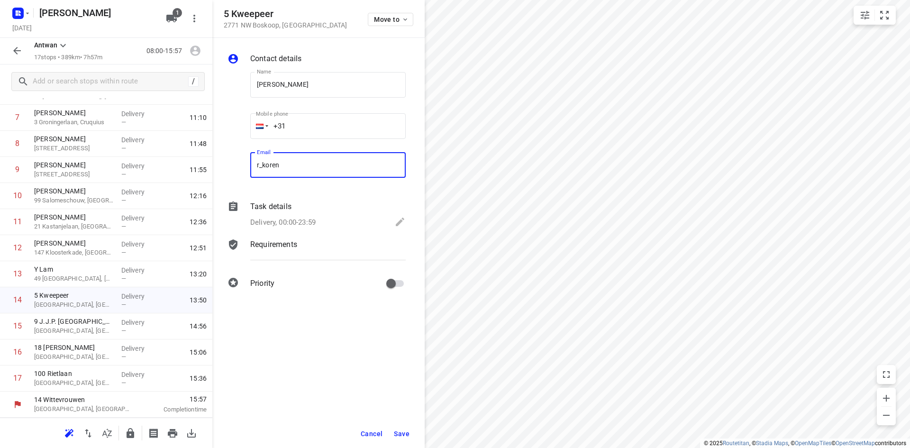
click at [268, 164] on input "r_koren" at bounding box center [327, 166] width 155 height 26
paste input "Koreneef"
type input "Koreneef"
type input "r_koreneef@hotmail.com"
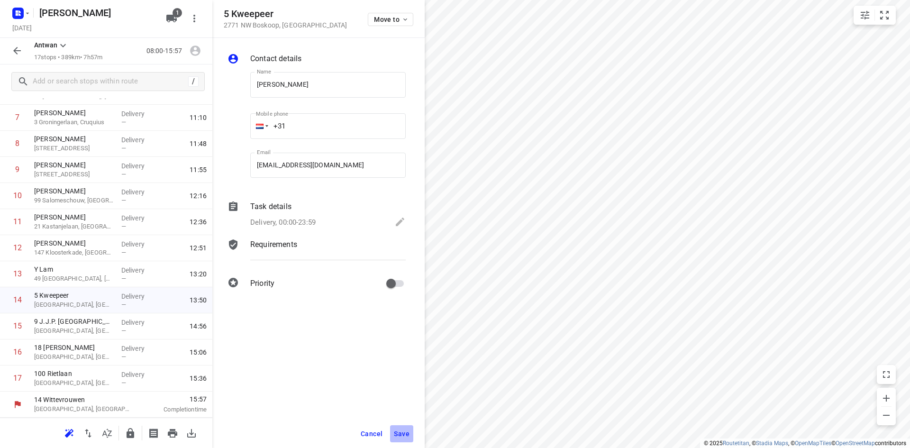
click at [400, 428] on button "Save" at bounding box center [401, 433] width 23 height 17
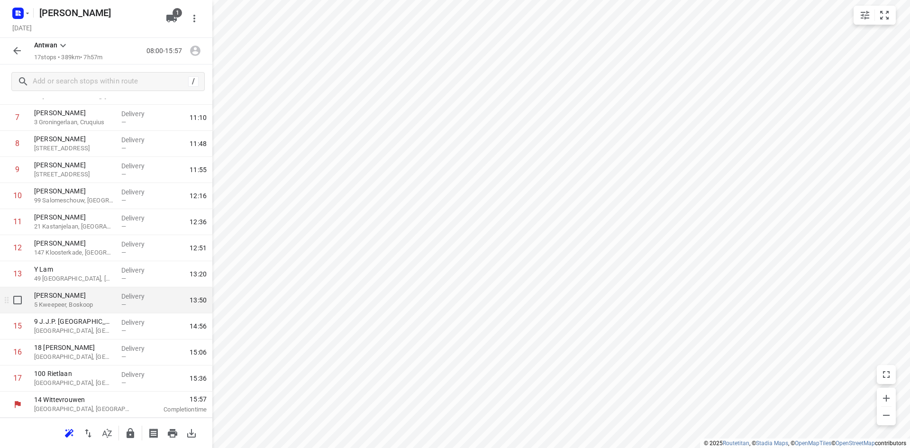
click at [48, 305] on p "5 Kweepeer, Boskoop" at bounding box center [74, 304] width 80 height 9
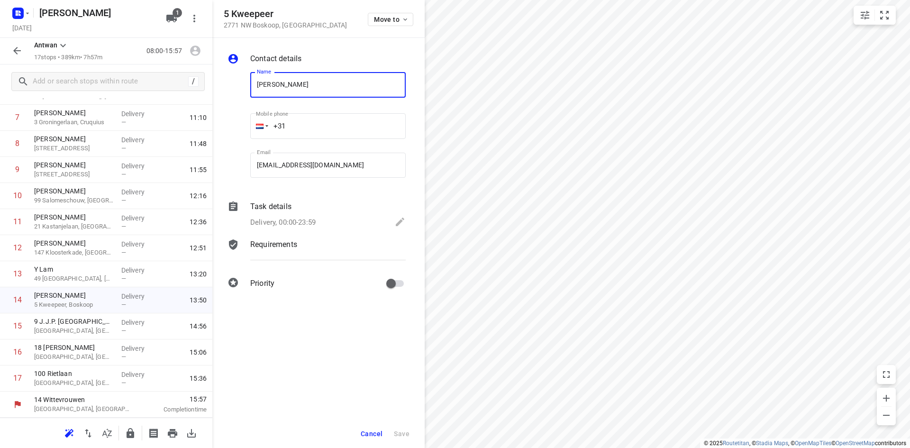
click at [265, 84] on input "ROna Scipio Koreneef" at bounding box center [327, 85] width 155 height 26
type input "Rona Scipio Koreneef"
click at [402, 431] on span "Save" at bounding box center [402, 434] width 16 height 8
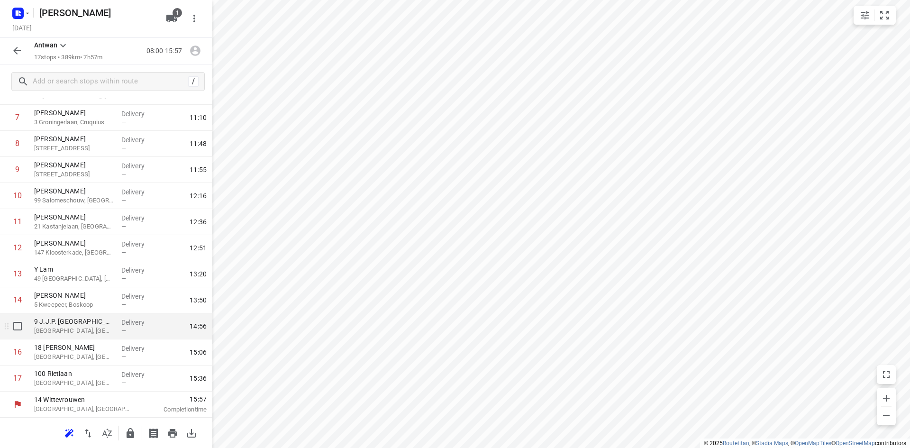
click at [71, 332] on p "Amersfoort, Netherlands" at bounding box center [74, 330] width 80 height 9
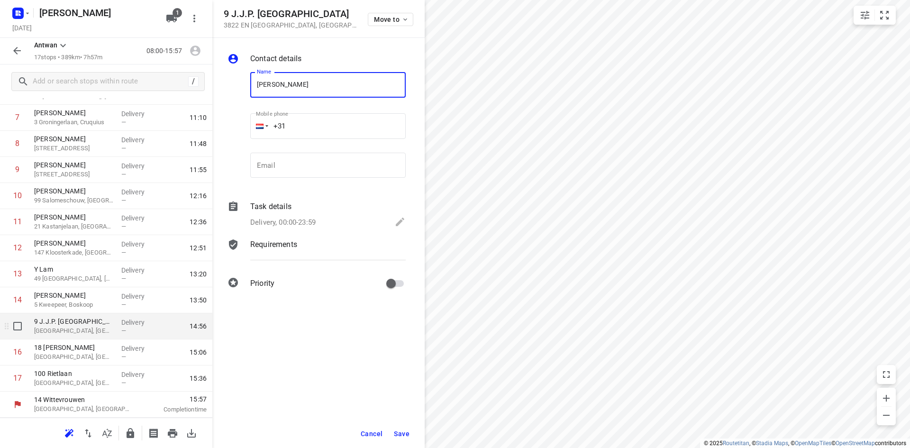
type input "Cynthia Oorschot"
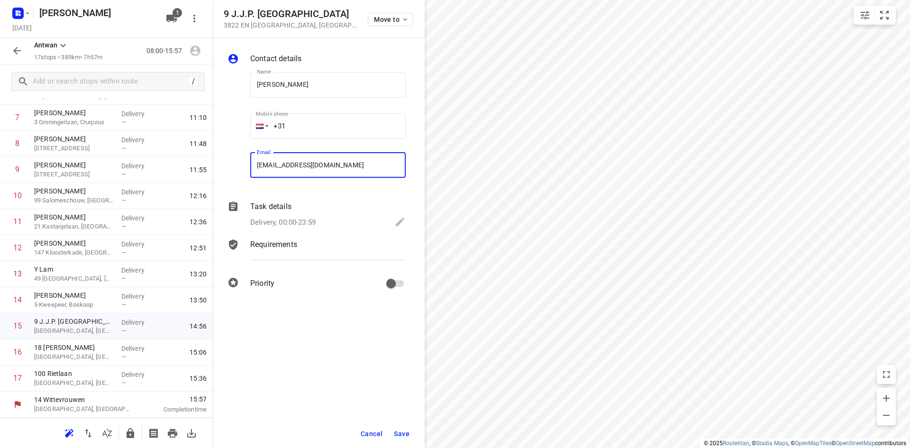
type input "c.a.oorschot@gmail.com"
click at [402, 432] on span "Save" at bounding box center [402, 434] width 16 height 8
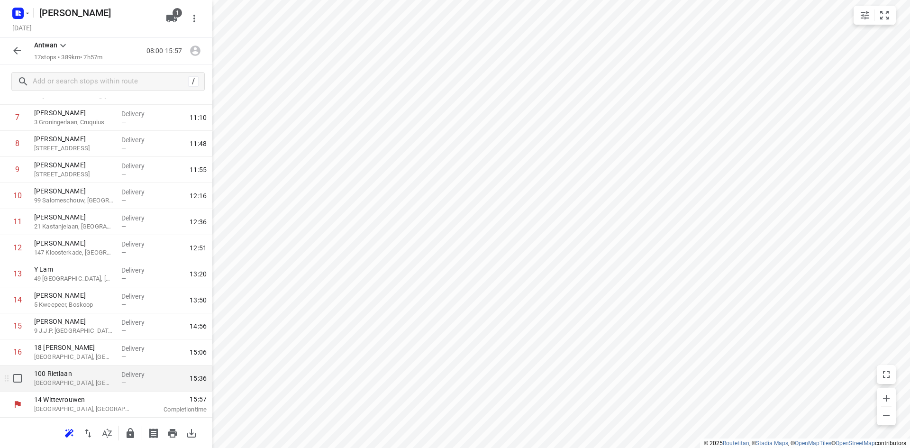
click at [75, 365] on div "100 Rietlaan Zeewolde, Netherlands" at bounding box center [73, 378] width 87 height 26
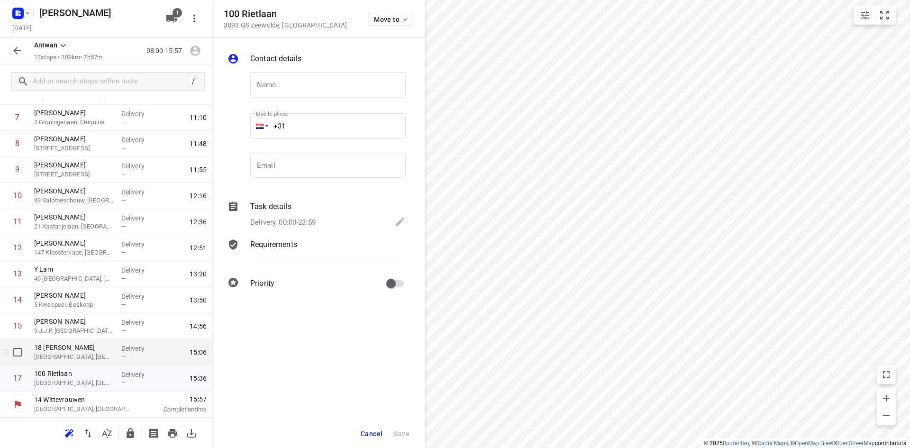
click at [73, 360] on p "Amersfoort, Netherlands" at bounding box center [74, 356] width 80 height 9
type input "For Live"
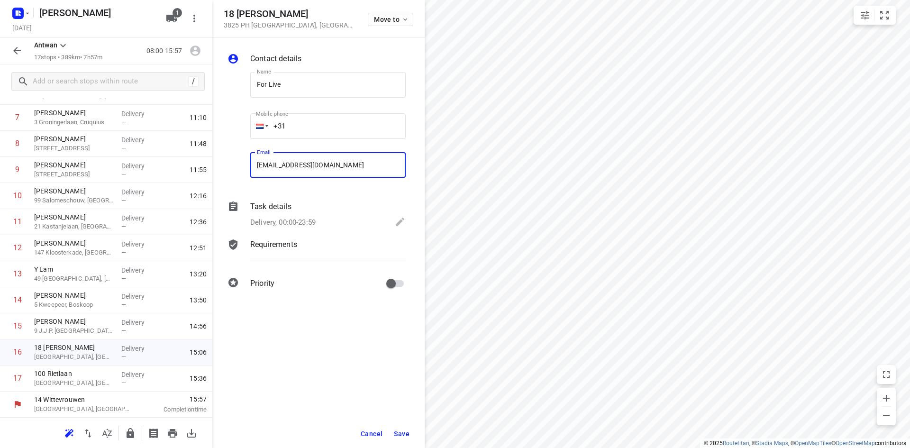
type input "administratie@forlive.eu"
click at [392, 436] on button "Save" at bounding box center [401, 433] width 23 height 17
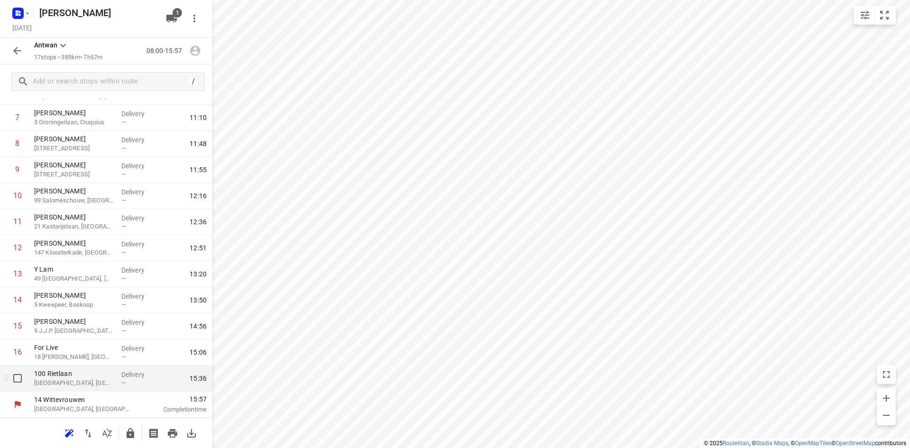
click at [100, 383] on p "Zeewolde, Netherlands" at bounding box center [74, 382] width 80 height 9
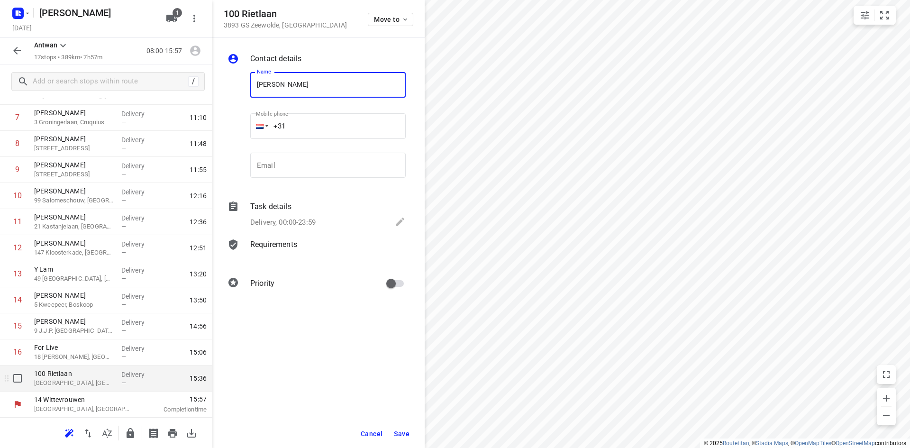
type input "Fenny Slik"
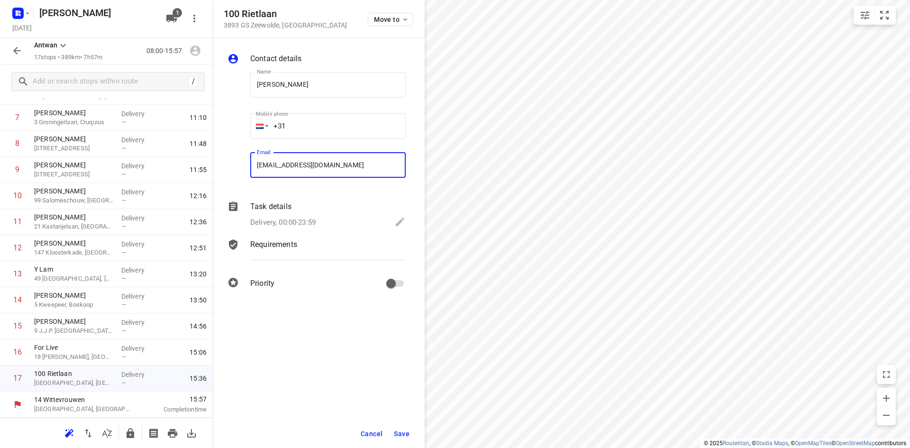
type input "fenny.slik@gmail.com"
click at [405, 439] on button "Save" at bounding box center [401, 433] width 23 height 17
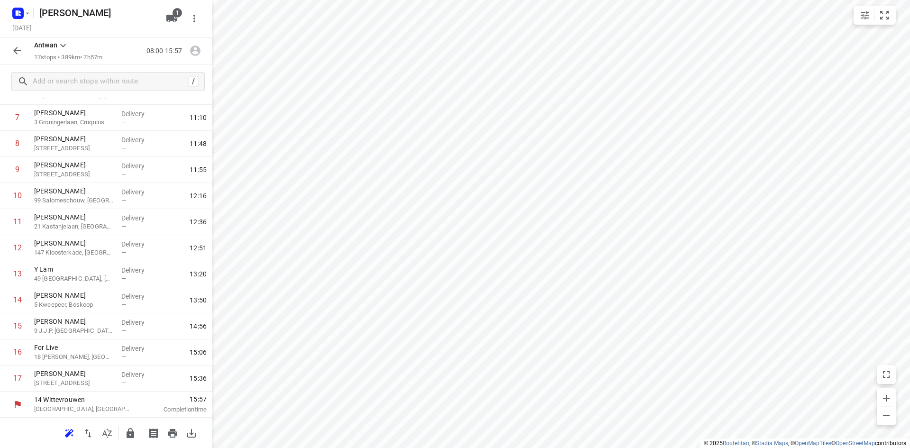
click at [12, 54] on icon "button" at bounding box center [16, 50] width 11 height 11
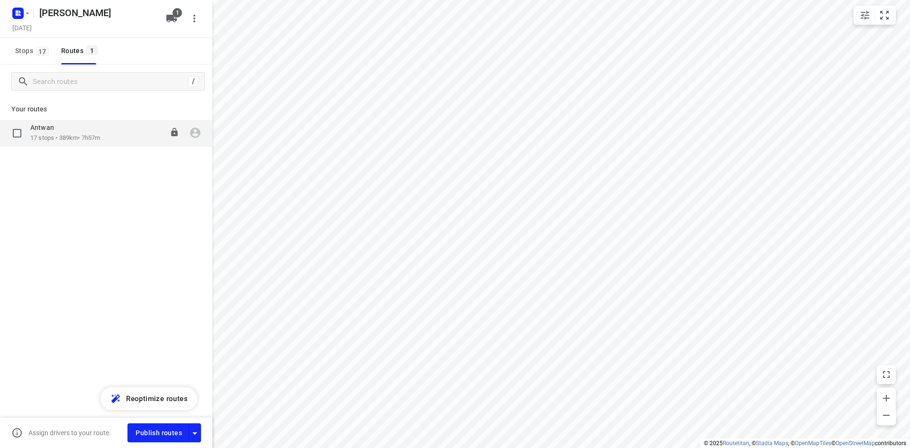
click at [89, 136] on p "17 stops • 389km • 7h57m" at bounding box center [65, 138] width 70 height 9
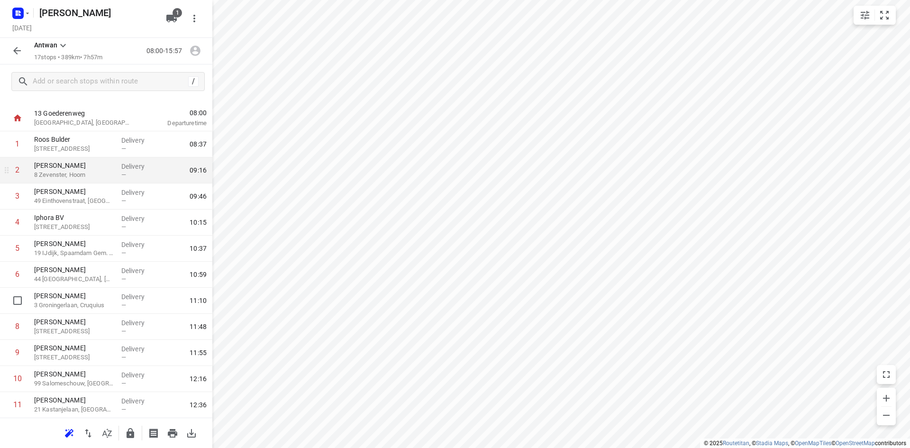
scroll to position [8, 0]
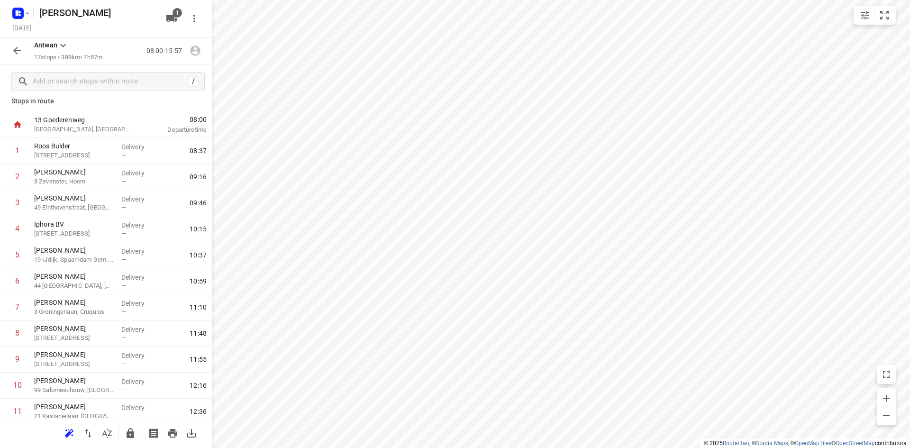
click at [15, 49] on icon "button" at bounding box center [16, 50] width 11 height 11
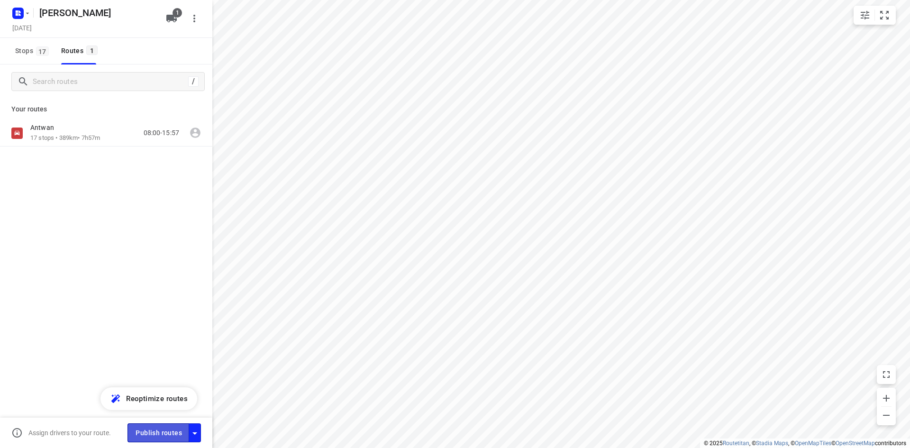
click at [144, 428] on span "Publish routes" at bounding box center [158, 433] width 46 height 12
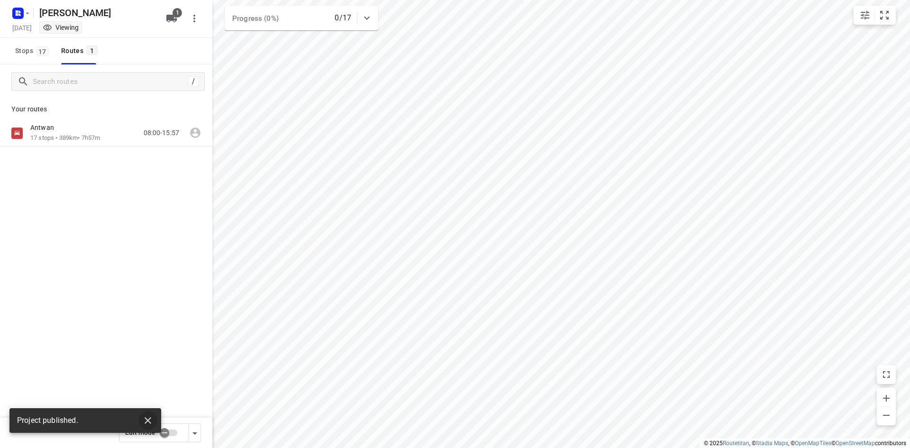
click at [149, 420] on icon "button" at bounding box center [147, 420] width 11 height 11
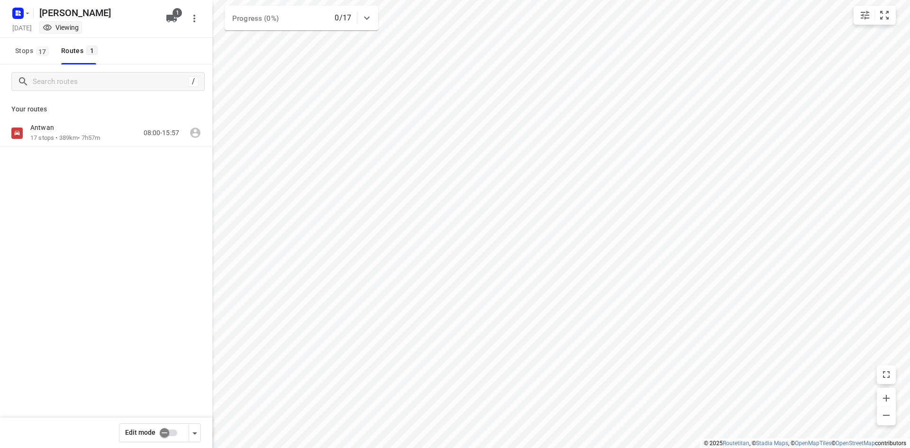
click at [120, 266] on div "/ Your routes Antwan 17 stops • 389km • 7h57m 08:00-15:57" at bounding box center [106, 269] width 212 height 410
click at [85, 147] on div "Antwan 17 stops • 389km • 7h57m 08:00-15:57" at bounding box center [106, 166] width 212 height 93
click at [91, 138] on p "17 stops • 389km • 7h57m" at bounding box center [65, 138] width 70 height 9
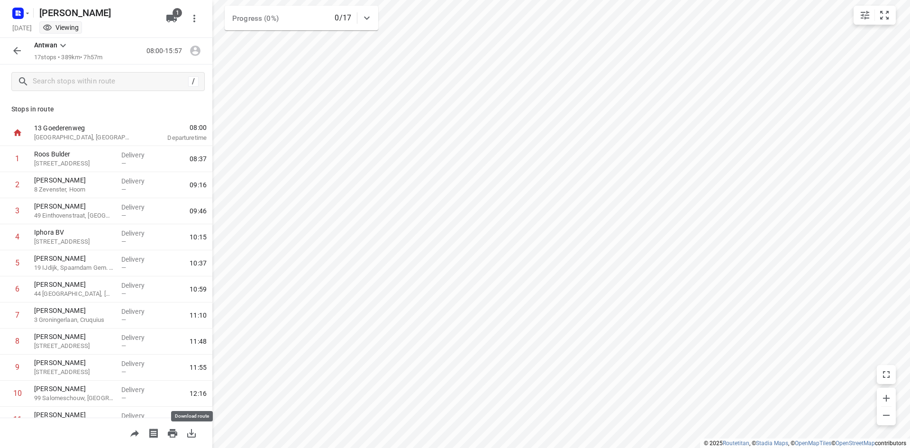
click at [191, 443] on div at bounding box center [106, 432] width 212 height 30
click at [192, 434] on icon "button" at bounding box center [191, 433] width 9 height 9
click at [19, 51] on icon "button" at bounding box center [17, 51] width 8 height 8
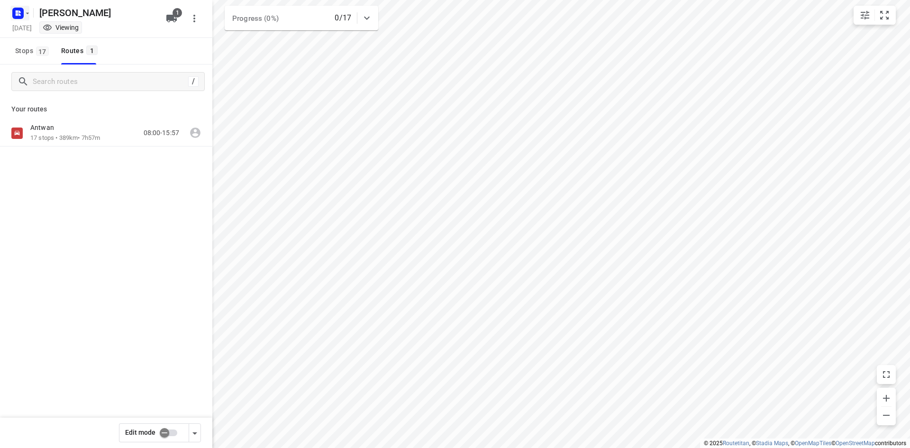
click at [28, 17] on button "button" at bounding box center [19, 13] width 19 height 15
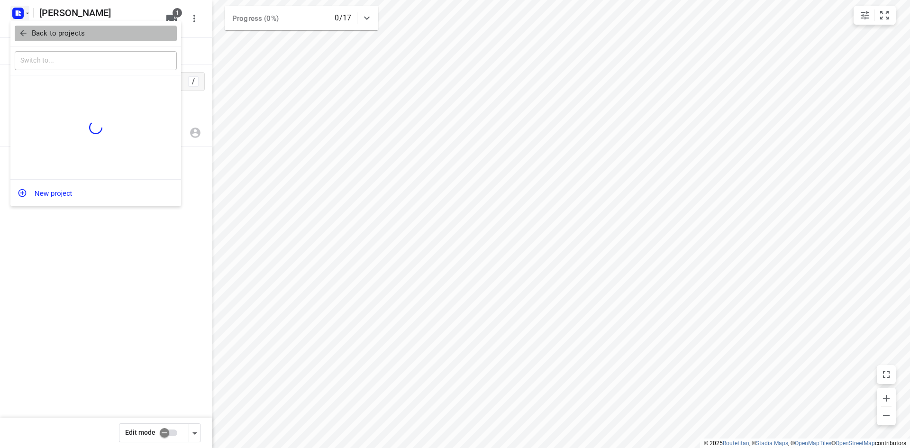
click at [32, 31] on p "Back to projects" at bounding box center [58, 33] width 53 height 11
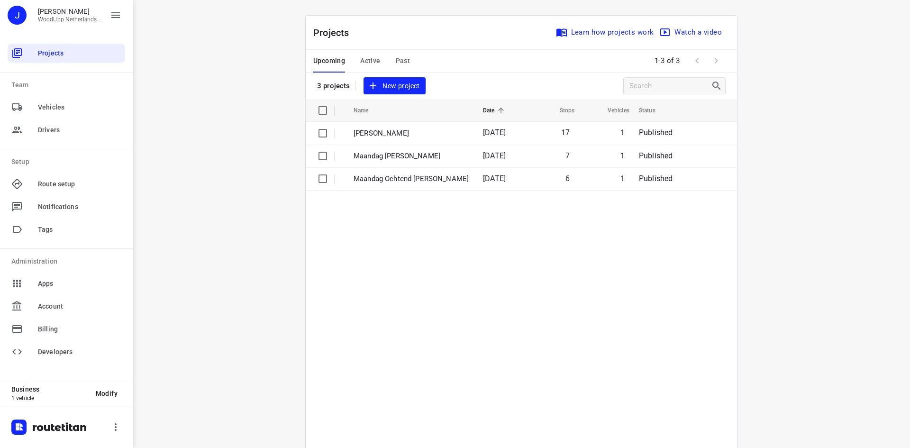
click at [233, 139] on div "i © 2025 Routetitan , © Stadia Maps , © OpenMapTiles © OpenStreetMap contributo…" at bounding box center [521, 224] width 777 height 448
click at [392, 78] on button "New project" at bounding box center [394, 86] width 62 height 18
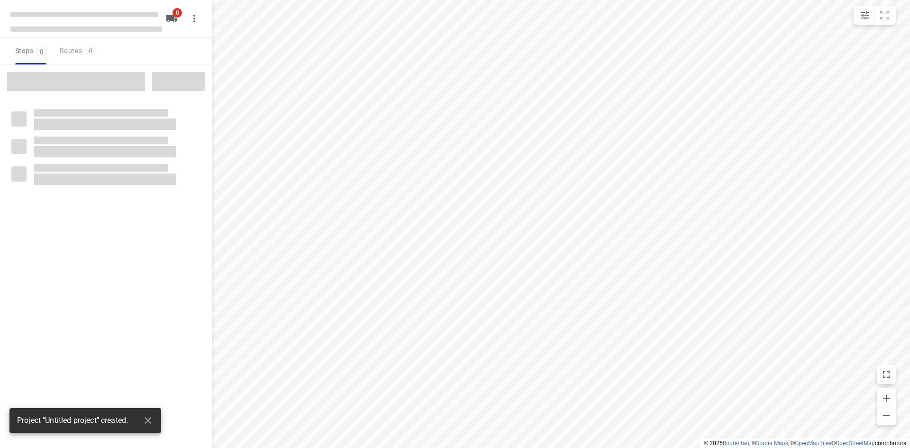
type input "distance"
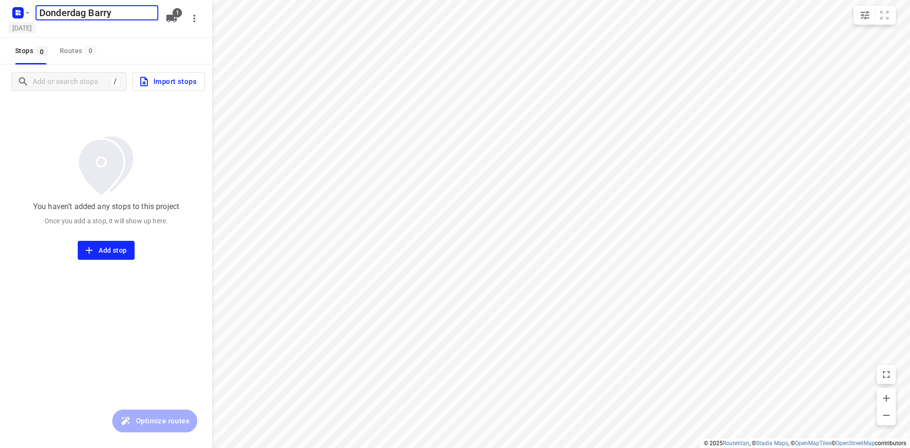
type input "Donderdag Barry"
click at [36, 28] on h5 "Monday, Sep 08" at bounding box center [22, 27] width 27 height 11
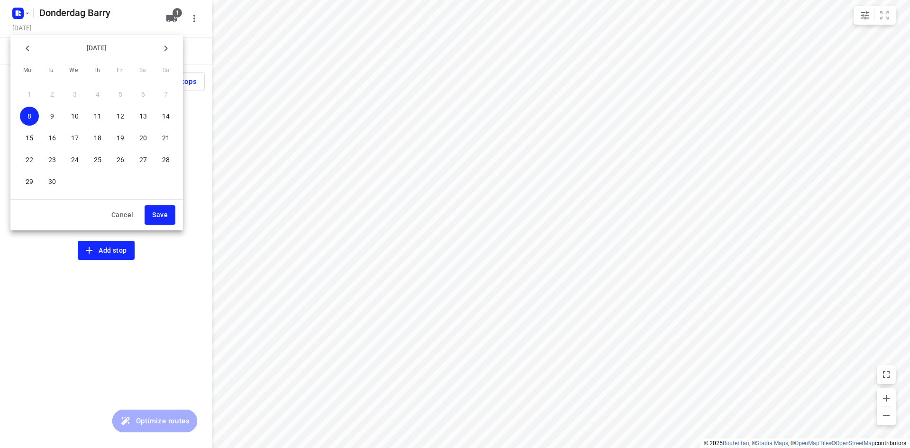
click at [98, 116] on p "11" at bounding box center [98, 115] width 8 height 9
click at [153, 215] on span "Save" at bounding box center [160, 215] width 16 height 12
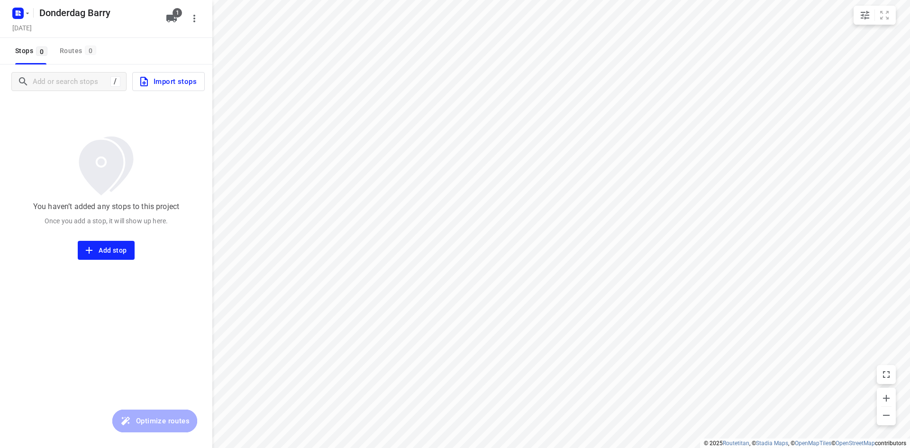
click at [62, 105] on div "You haven’t added any stops to this project Once you add a stop, it will show u…" at bounding box center [106, 179] width 212 height 161
click at [53, 84] on input "Add or search stops" at bounding box center [118, 81] width 171 height 15
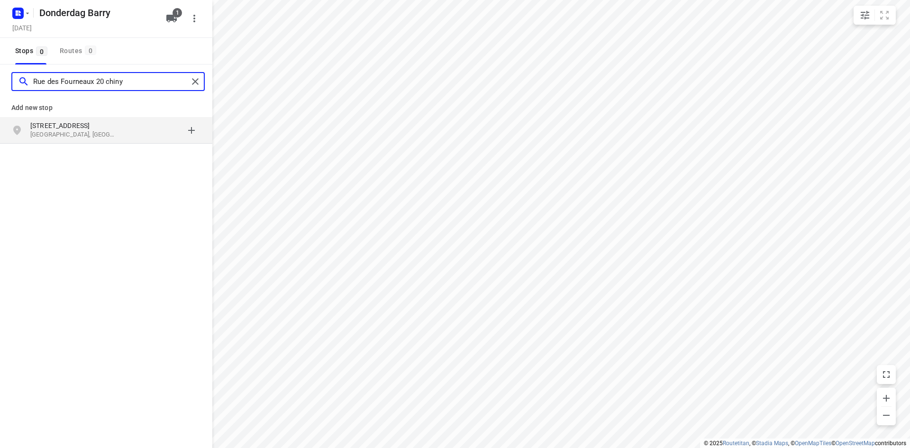
type input "Rue des Fourneaux 20 chiny"
click at [45, 133] on p "Chiny, België" at bounding box center [73, 134] width 87 height 9
type input "clos de l ermitage 4 vise"
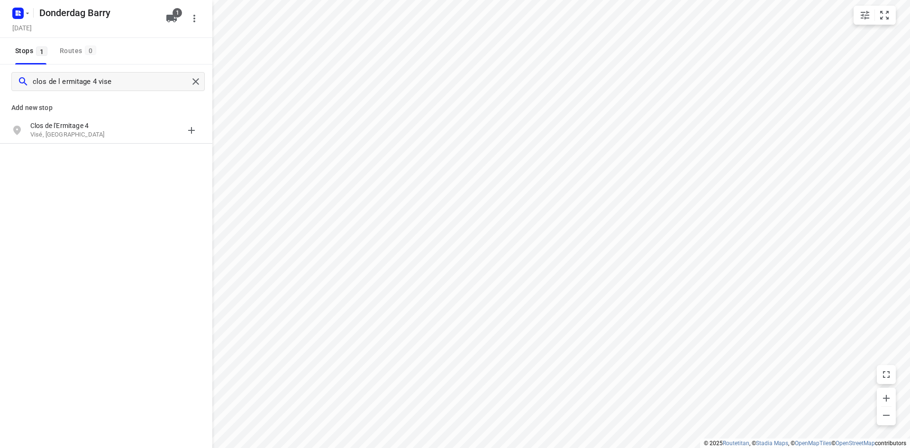
click at [52, 131] on p "Visé, België" at bounding box center [73, 134] width 87 height 9
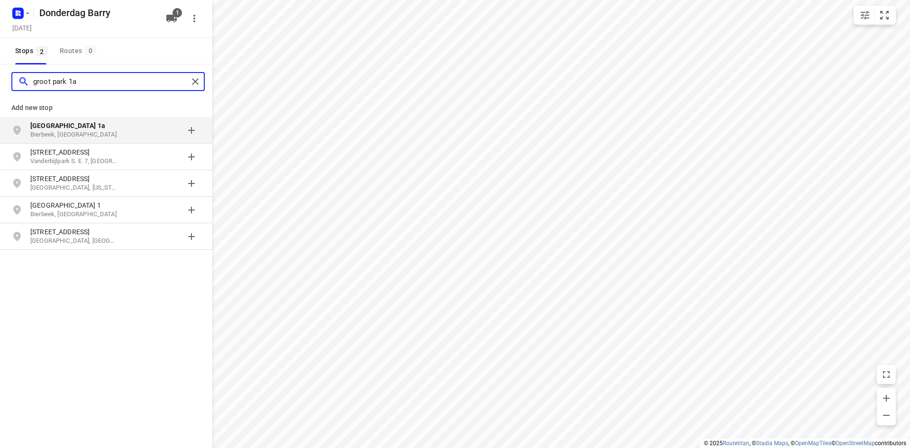
type input "groot park 1a"
click at [91, 134] on p "Bierbeek, België" at bounding box center [73, 134] width 87 height 9
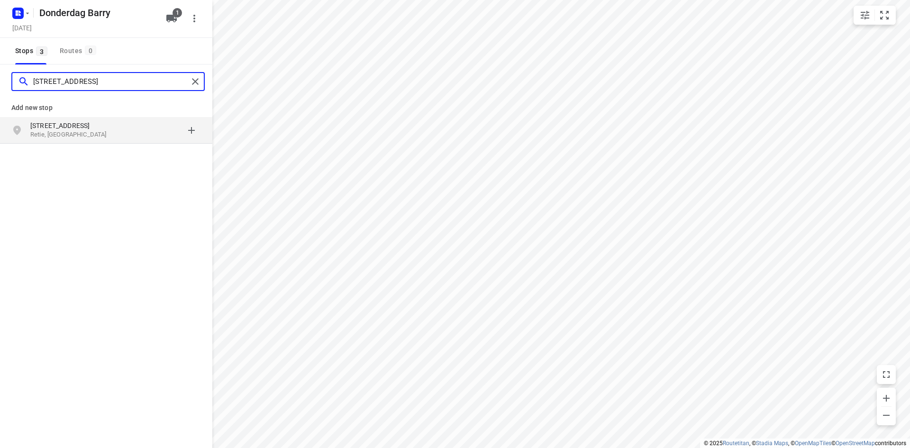
type input "postelsebaan 3 retie"
click at [84, 130] on p "Postelsebaan 3" at bounding box center [73, 125] width 87 height 9
type input "kaarderslaan 11 lokeren"
click at [86, 132] on p "Lokeren, België" at bounding box center [73, 134] width 87 height 9
type input "wildenest 8 balen"
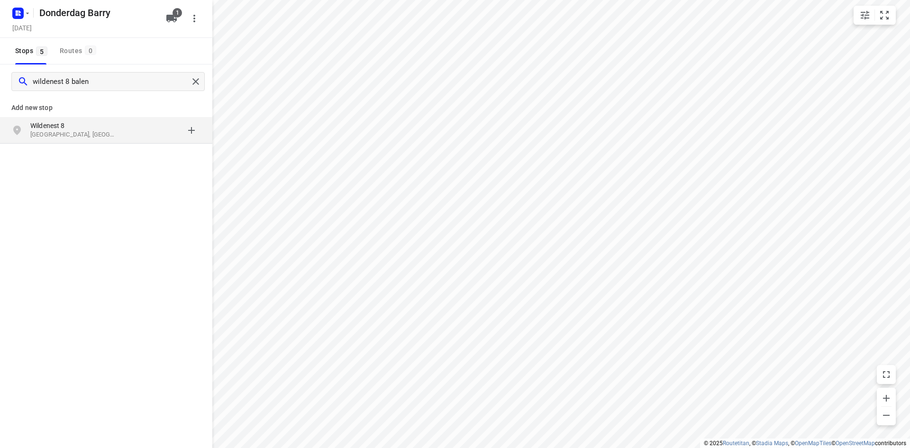
click at [67, 131] on p "Balen, België" at bounding box center [73, 134] width 87 height 9
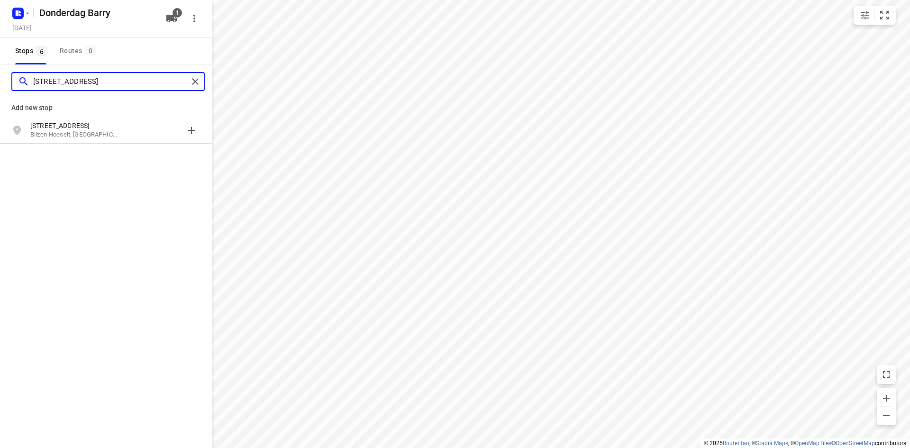
type input "haagstraat 18a bilzen"
click at [52, 135] on p "Bilzen-Hoeselt, België" at bounding box center [73, 134] width 87 height 9
type input "trichterweg 13 genk"
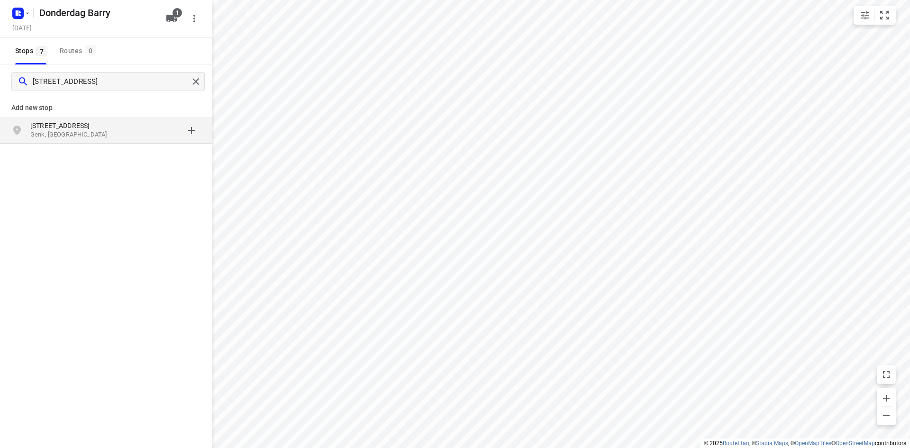
click at [49, 135] on p "Genk, België" at bounding box center [73, 134] width 87 height 9
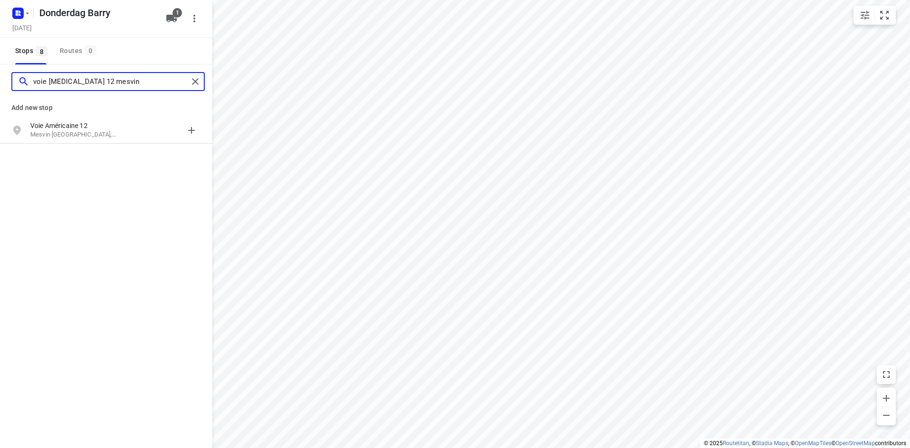
type input "voie americaine 12 mesvin"
click at [49, 135] on p "Mesvin Bergen, België" at bounding box center [73, 134] width 87 height 9
type input "a"
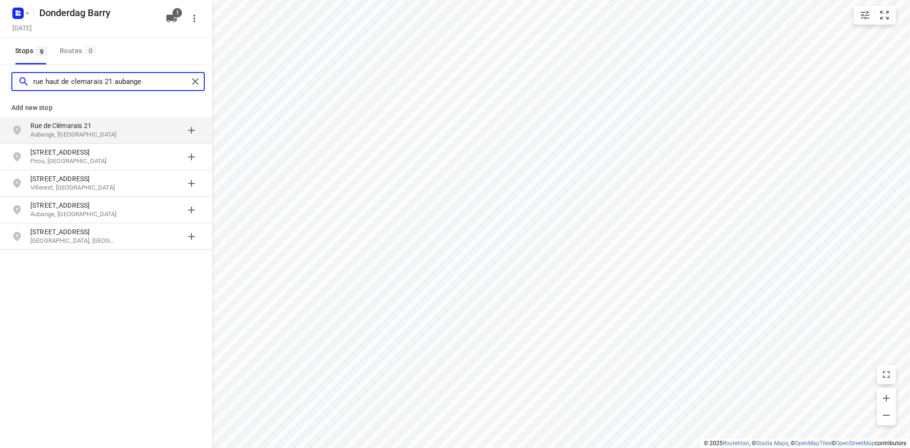
type input "rue haut de clemarais 21 aubange"
click at [53, 131] on p "Aubange, België" at bounding box center [73, 134] width 87 height 9
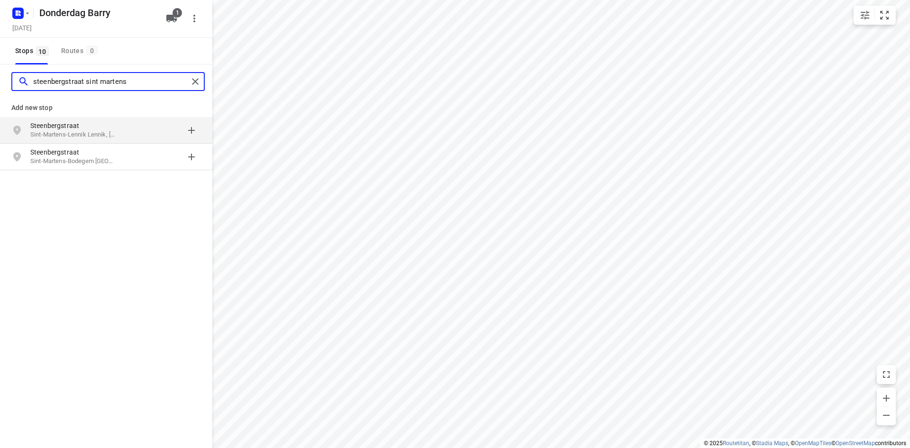
type input "steenbergstraat sint martens"
click at [79, 129] on p "Steenbergstraat" at bounding box center [73, 125] width 87 height 9
type input "oud strijderslaan 4 haacht"
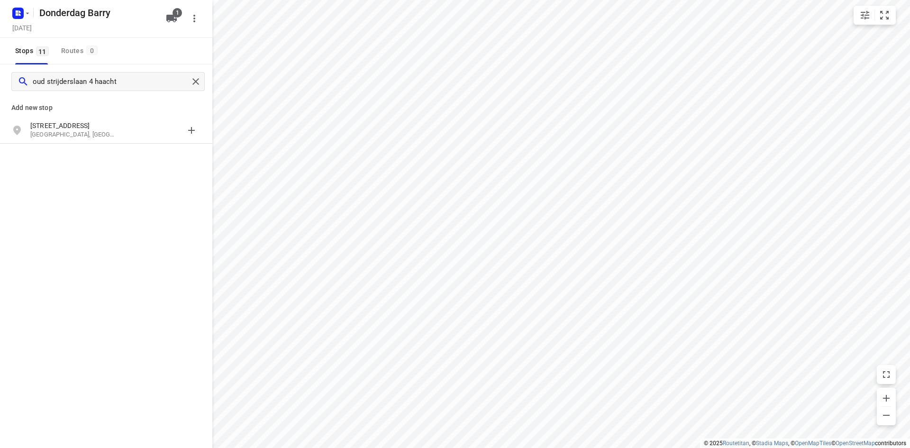
click at [79, 128] on p "Oud-strijderslaan 4" at bounding box center [73, 125] width 87 height 9
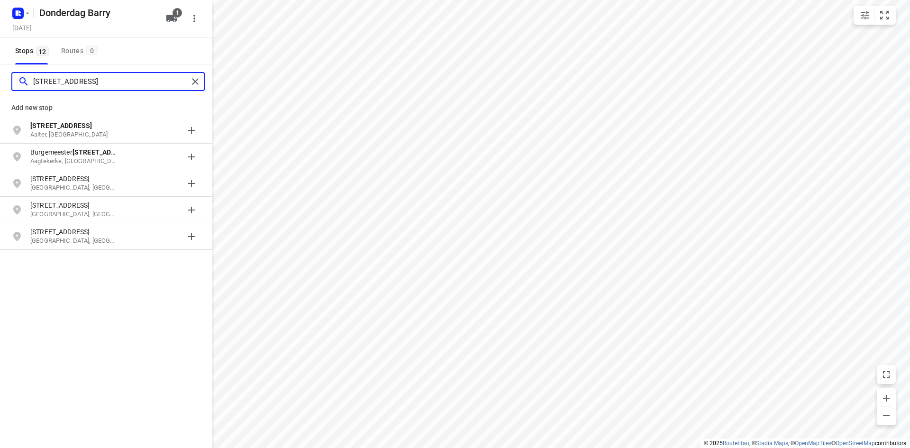
type input "geuzestraat 36"
click at [94, 125] on p "Geuzestraat 36" at bounding box center [73, 125] width 87 height 9
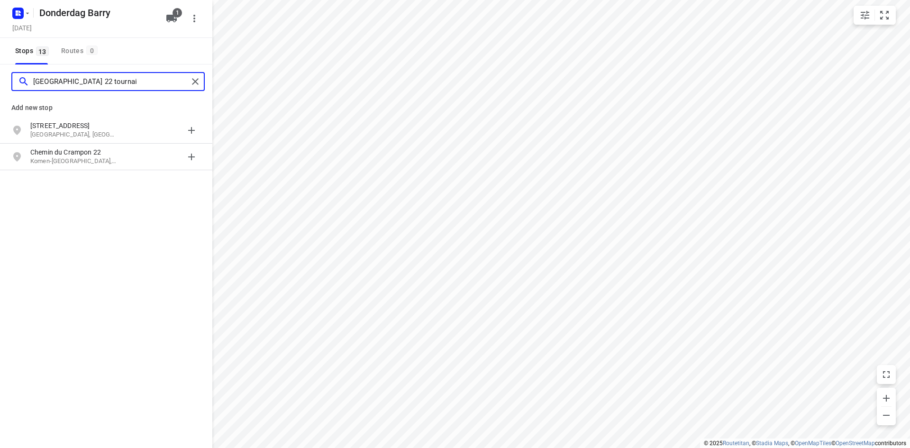
type input "rue du crampon 22 tournai"
click at [94, 125] on p "Rue du Crampon 22" at bounding box center [73, 125] width 87 height 9
type input "bilgenboom 2 gullegem"
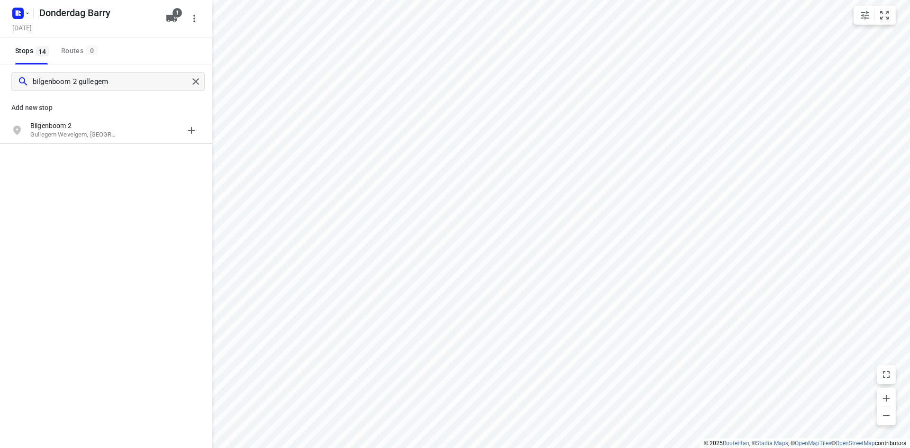
click at [94, 125] on p "Bilgenboom 2" at bounding box center [73, 125] width 87 height 9
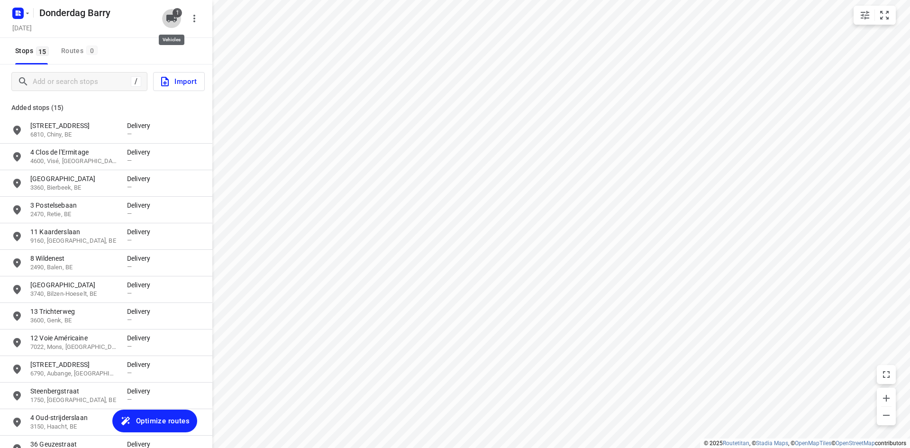
click at [166, 18] on icon "button" at bounding box center [171, 19] width 10 height 8
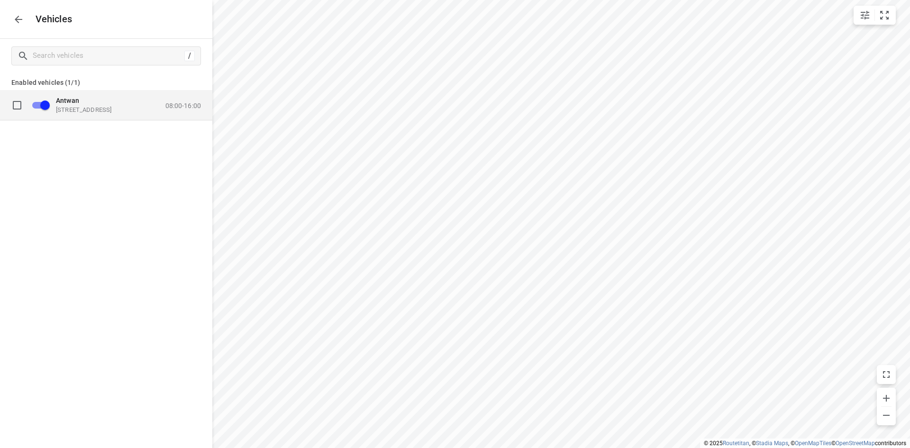
click at [179, 104] on p "08:00-16:00" at bounding box center [183, 105] width 36 height 8
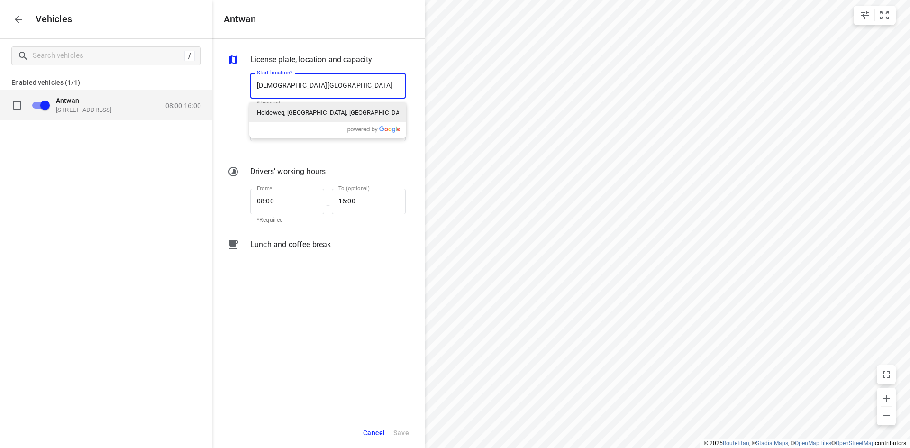
type input "heideweg nijker"
type input "Heideweg, Hooglanderveen, Netherlands"
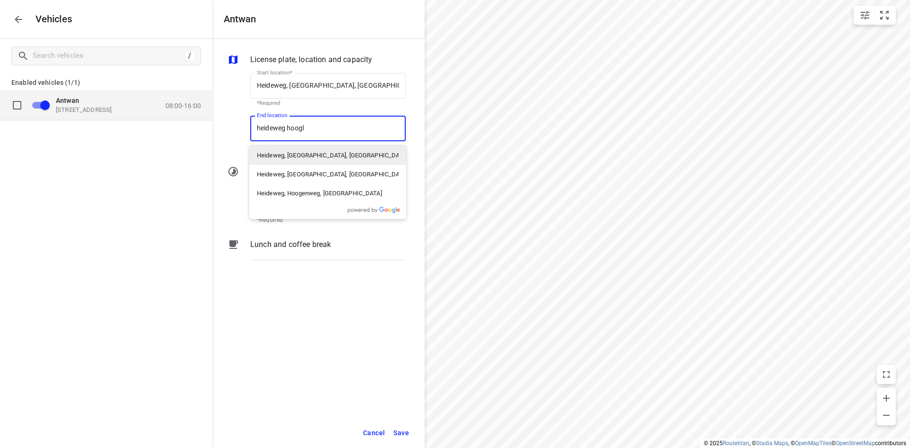
type input "heideweg hoogla"
type input "Heideweg, Hooglanderveen, Netherlands"
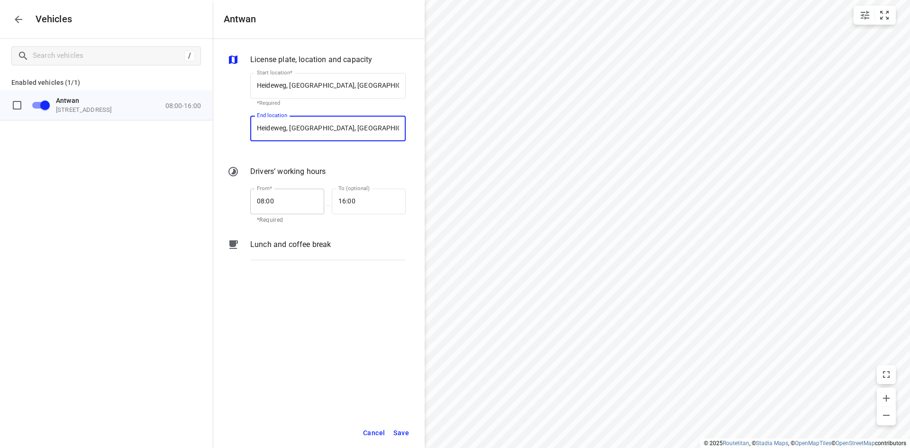
click at [271, 197] on input "08:00" at bounding box center [281, 202] width 63 height 26
type input "07:15"
type input "17:15"
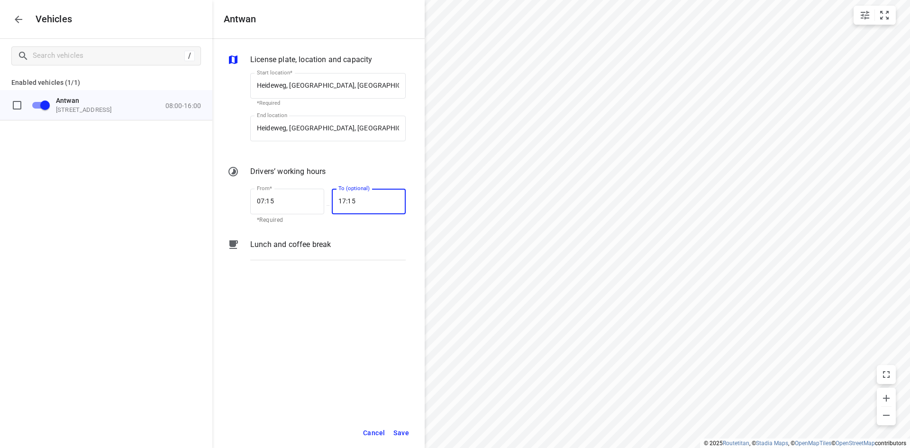
click at [400, 433] on span "Save" at bounding box center [401, 433] width 16 height 12
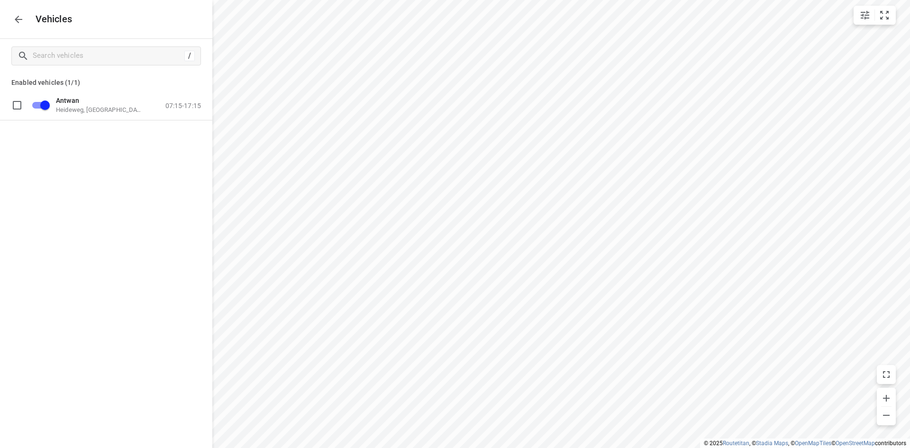
click at [20, 25] on icon "button" at bounding box center [18, 19] width 11 height 11
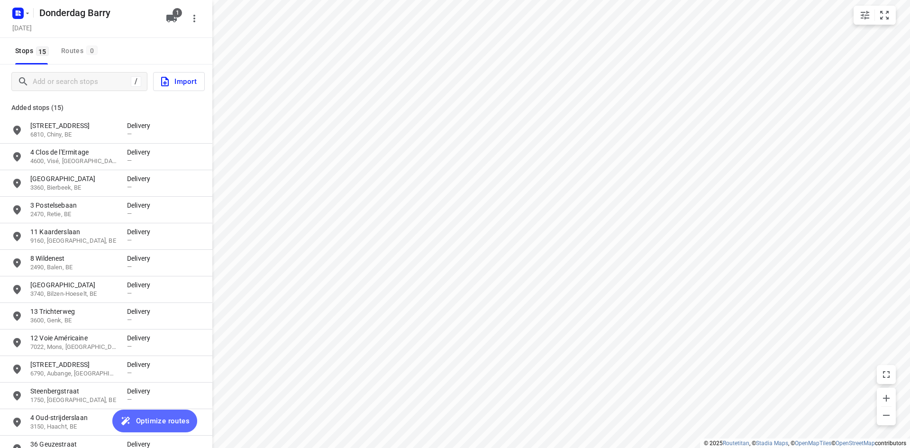
click at [160, 419] on span "Optimize routes" at bounding box center [163, 421] width 54 height 12
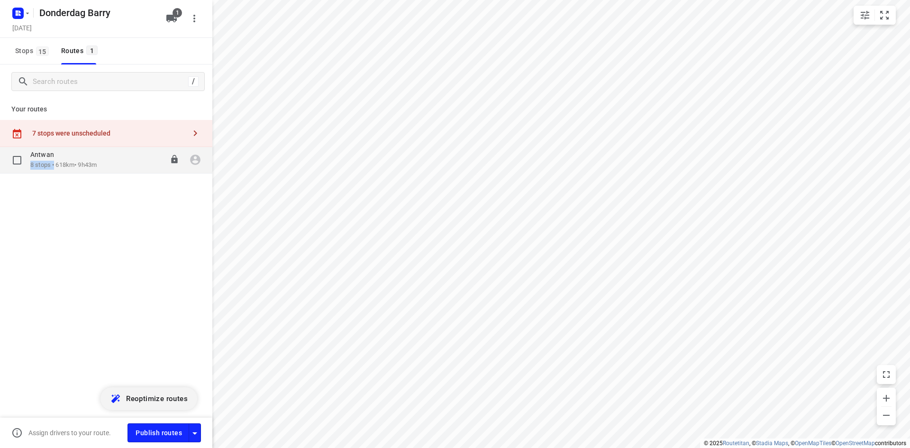
click at [53, 160] on div "Antwan 8 stops • 618km • 9h43m" at bounding box center [63, 159] width 66 height 19
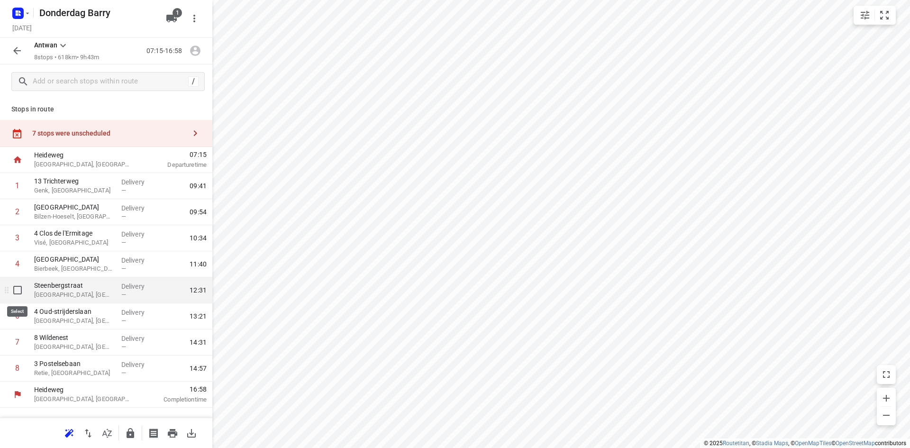
click at [15, 289] on input "checkbox" at bounding box center [17, 289] width 19 height 19
checkbox input "true"
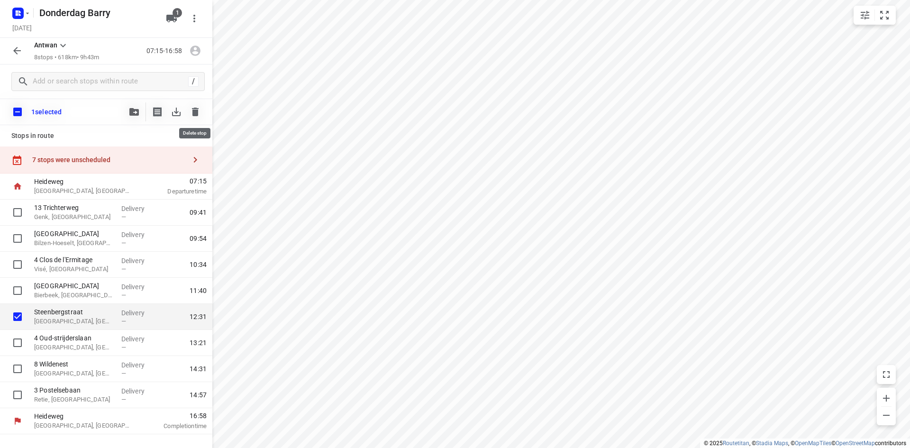
click at [194, 111] on icon "button" at bounding box center [195, 112] width 7 height 9
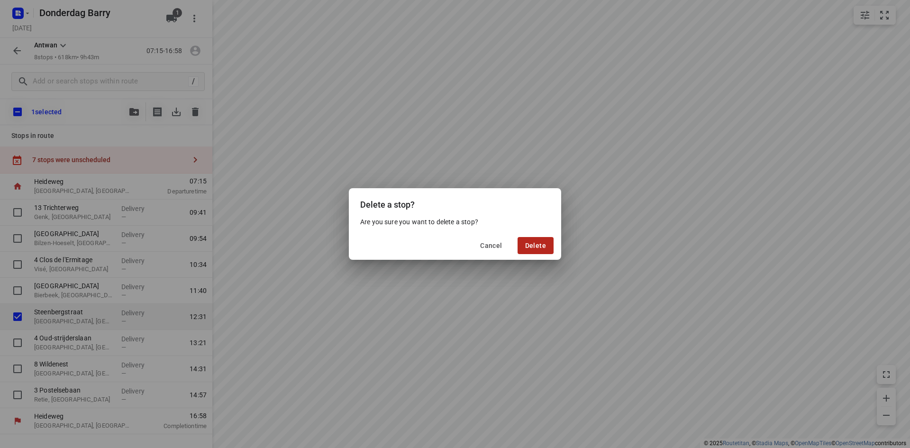
click at [538, 247] on span "Delete" at bounding box center [535, 246] width 21 height 8
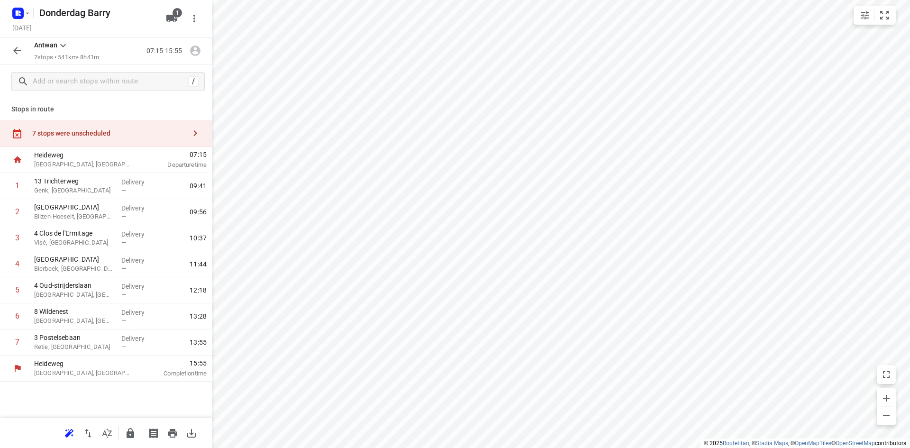
click at [137, 125] on div "7 stops were unscheduled" at bounding box center [106, 133] width 212 height 27
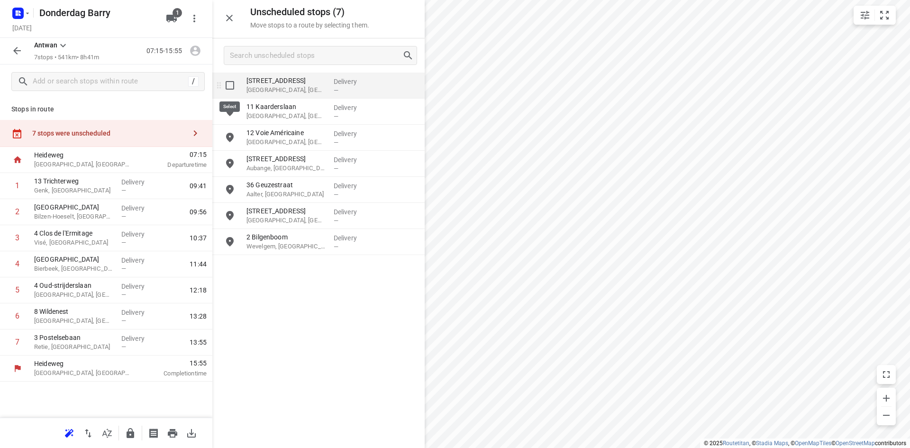
click at [236, 86] on input "grid" at bounding box center [229, 85] width 19 height 19
checkbox input "true"
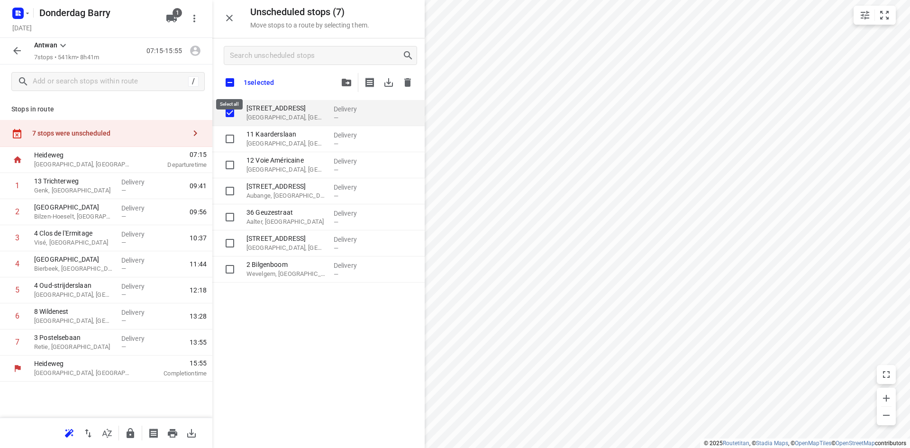
drag, startPoint x: 230, startPoint y: 83, endPoint x: 245, endPoint y: 95, distance: 18.6
click at [230, 84] on input "checkbox" at bounding box center [230, 82] width 20 height 20
checkbox input "true"
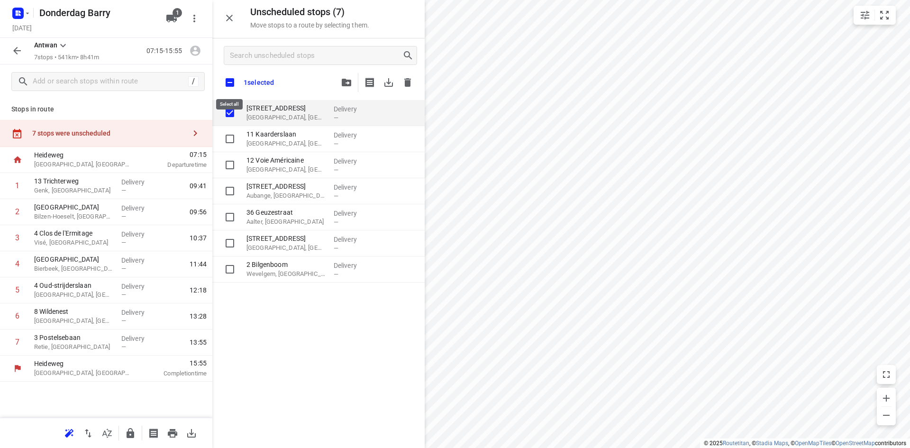
checkbox input "true"
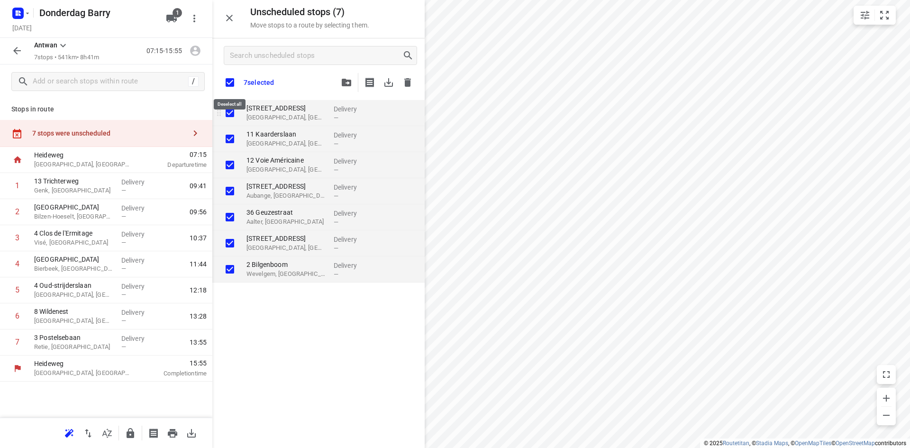
checkbox input "true"
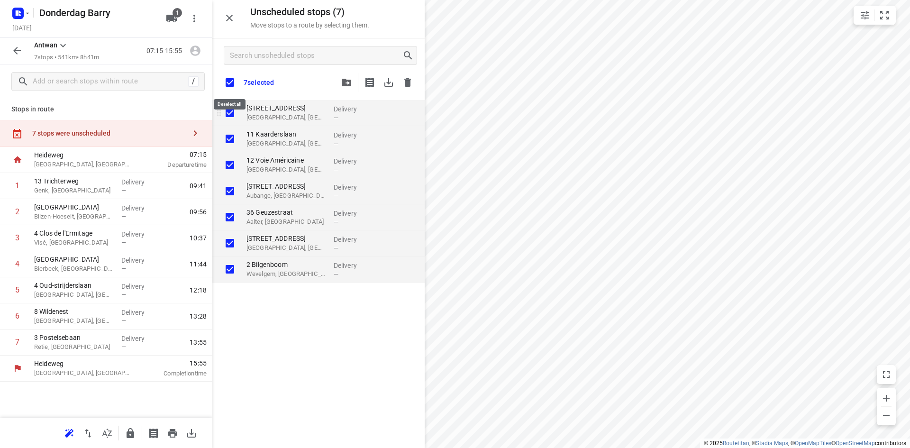
checkbox input "true"
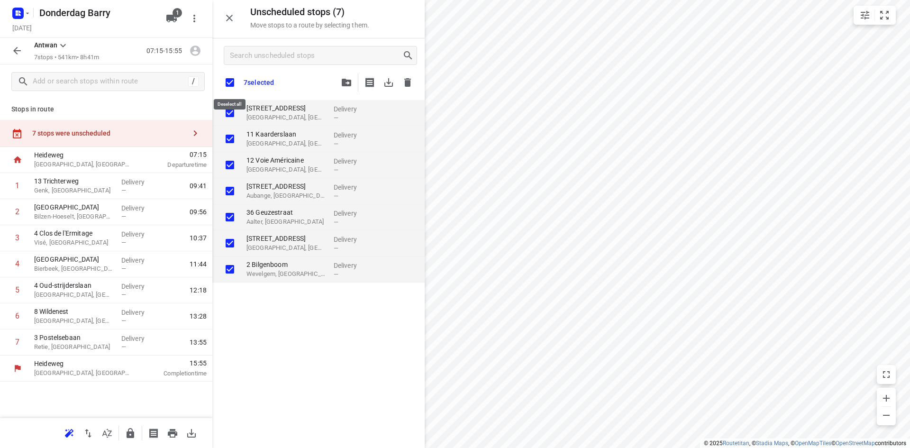
checkbox input "true"
click at [403, 87] on button "button" at bounding box center [407, 82] width 19 height 19
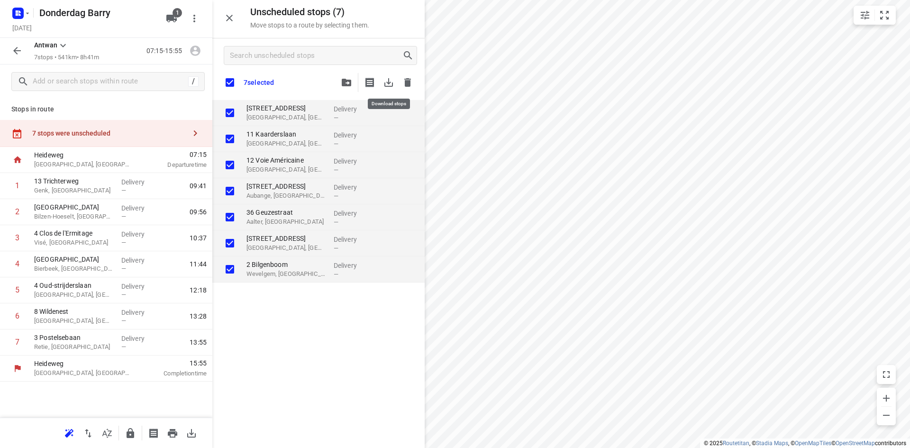
checkbox input "true"
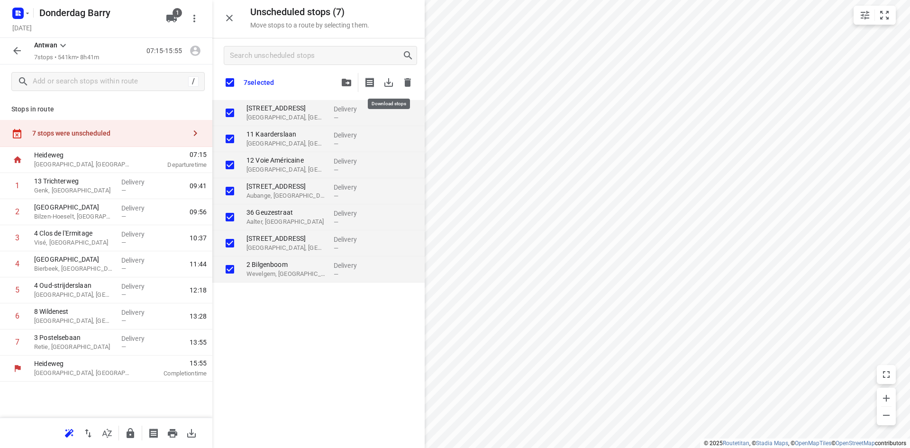
checkbox input "true"
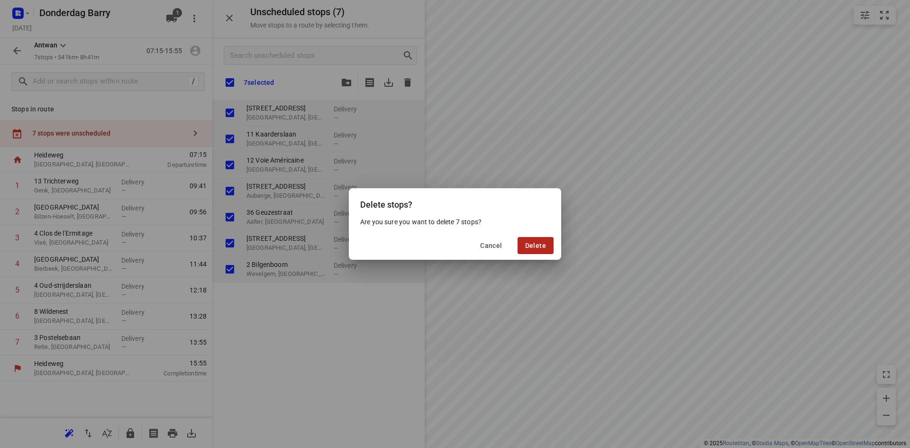
drag, startPoint x: 554, startPoint y: 238, endPoint x: 549, endPoint y: 243, distance: 7.0
click at [551, 243] on div "Cancel Delete" at bounding box center [455, 245] width 212 height 28
click at [547, 245] on button "Delete" at bounding box center [535, 245] width 36 height 17
checkbox input "true"
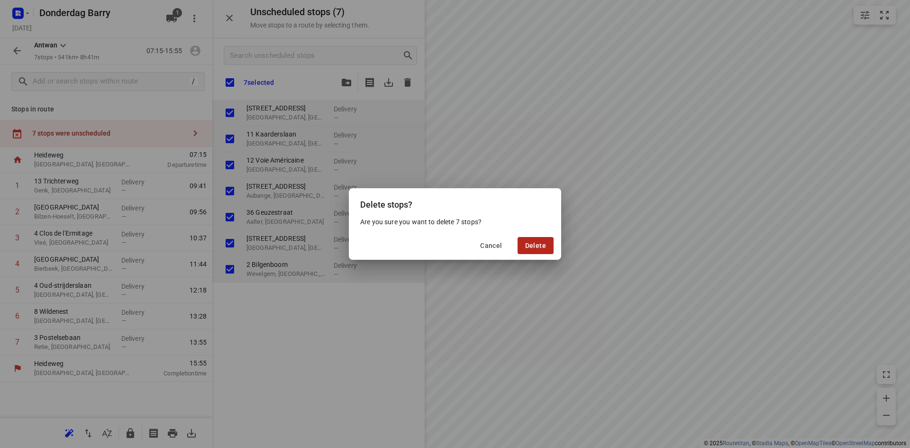
checkbox input "true"
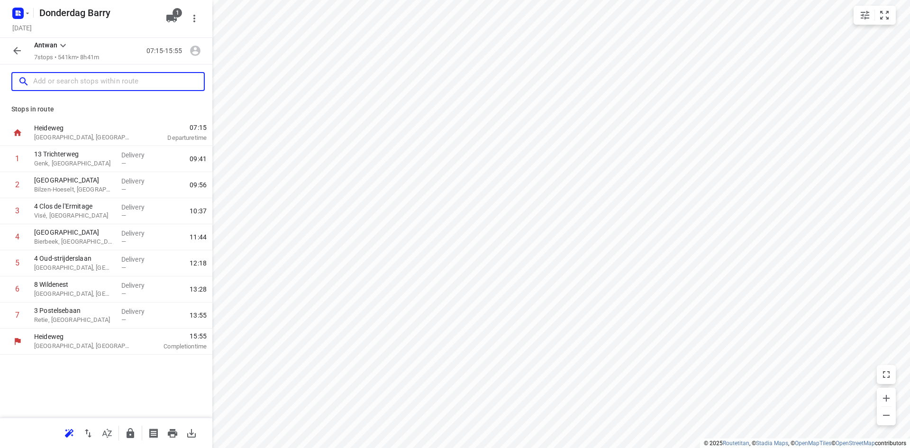
click at [96, 85] on input "text" at bounding box center [118, 81] width 171 height 15
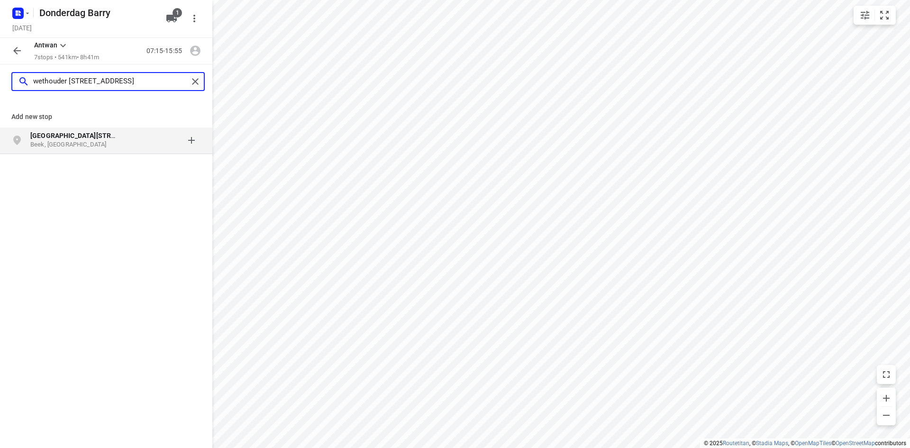
type input "wethouder sangersstraat 43"
click at [73, 146] on p "Beek, Nederland" at bounding box center [73, 144] width 87 height 9
type input "molenberglaan 71 heerlen"
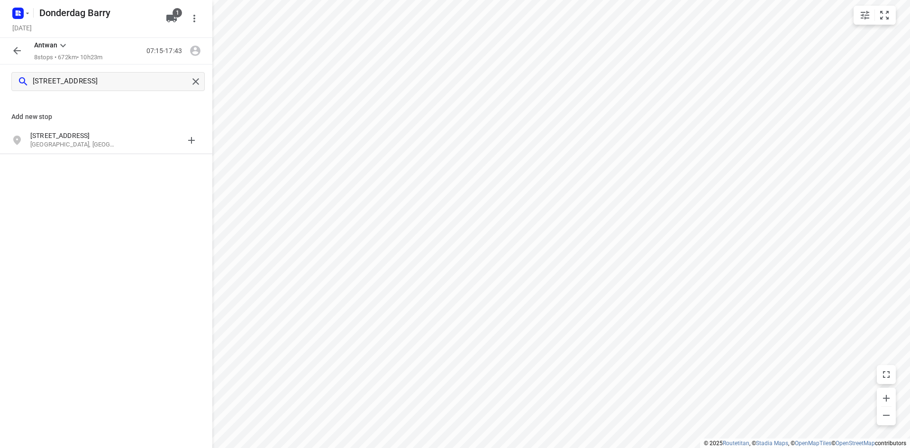
click at [73, 146] on p "Heerlen, Nederland" at bounding box center [73, 144] width 87 height 9
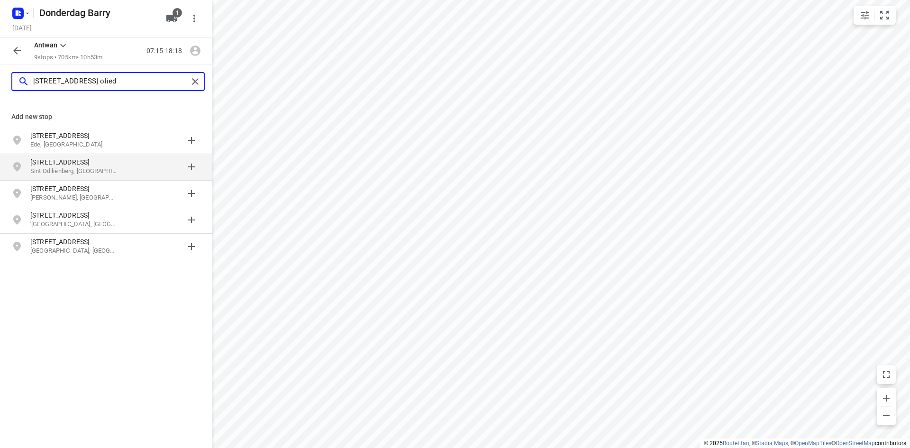
type input "schaapsweg 21 sint olied"
click at [66, 171] on p "Sint Odiliënberg, Nederland" at bounding box center [73, 171] width 87 height 9
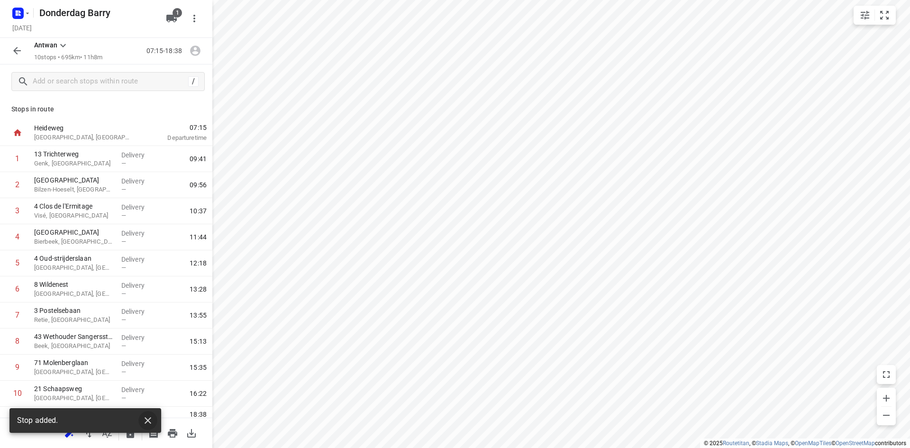
click at [151, 421] on icon "button" at bounding box center [147, 420] width 11 height 11
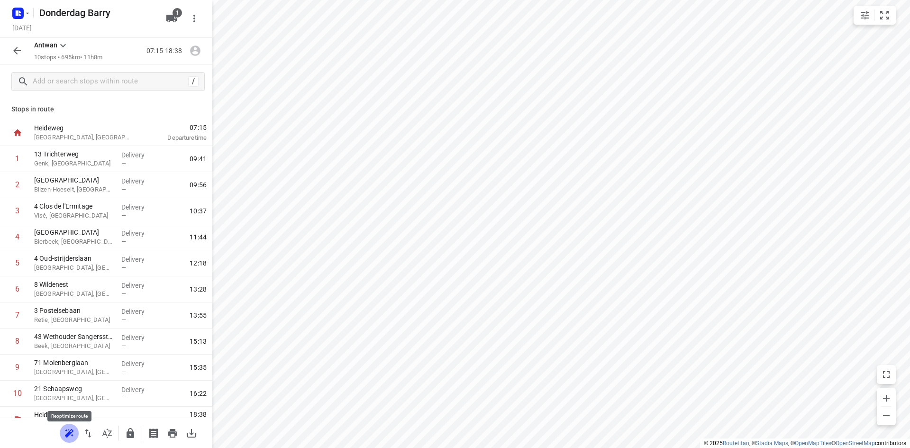
click at [69, 432] on icon "button" at bounding box center [68, 434] width 6 height 6
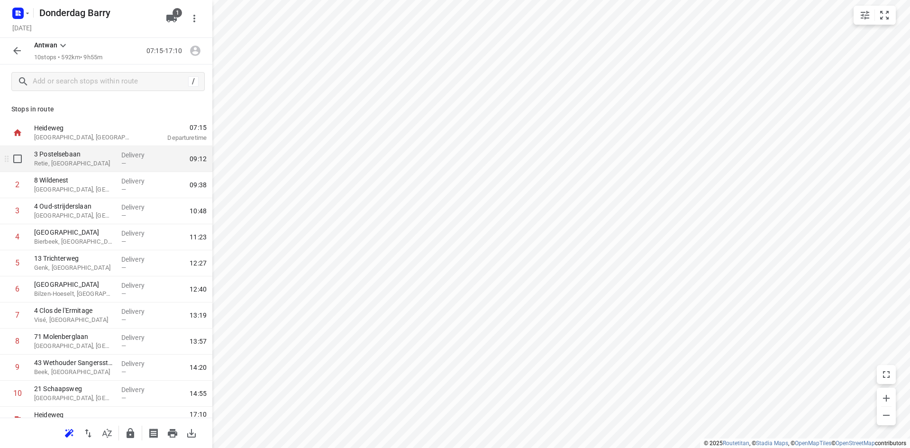
click at [53, 158] on p "3 Postelsebaan" at bounding box center [74, 153] width 80 height 9
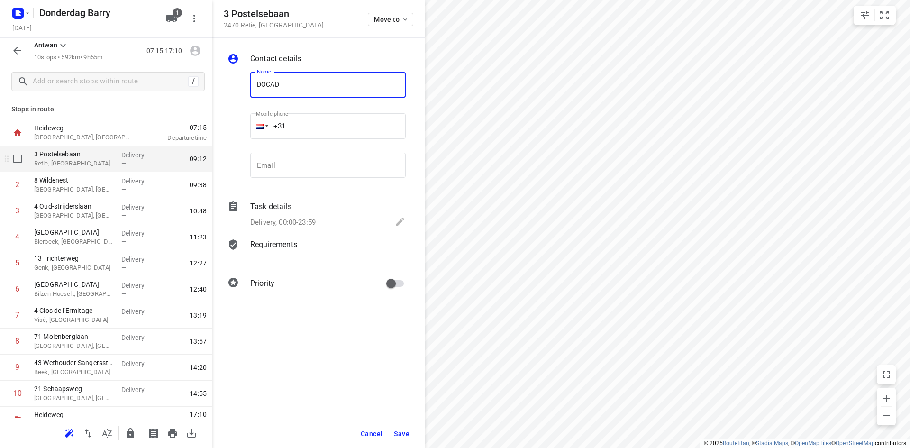
type input "DOCAD Interieur"
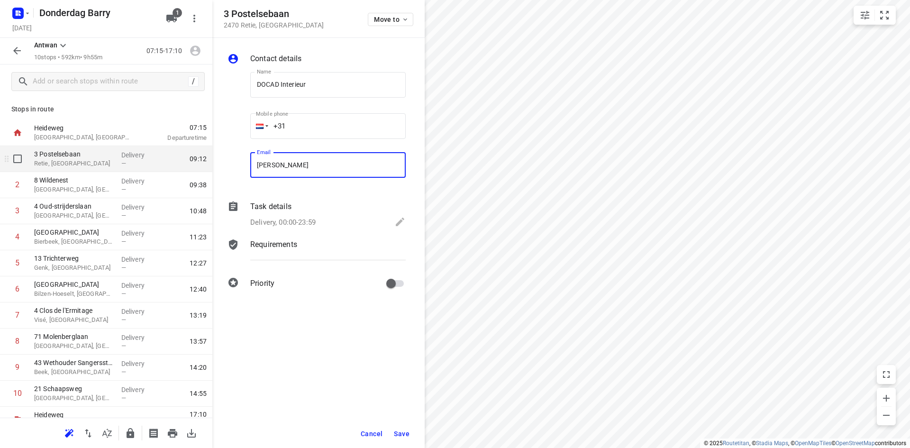
type input "dominic@docad-interieur.be"
click at [394, 435] on span "Save" at bounding box center [402, 434] width 16 height 8
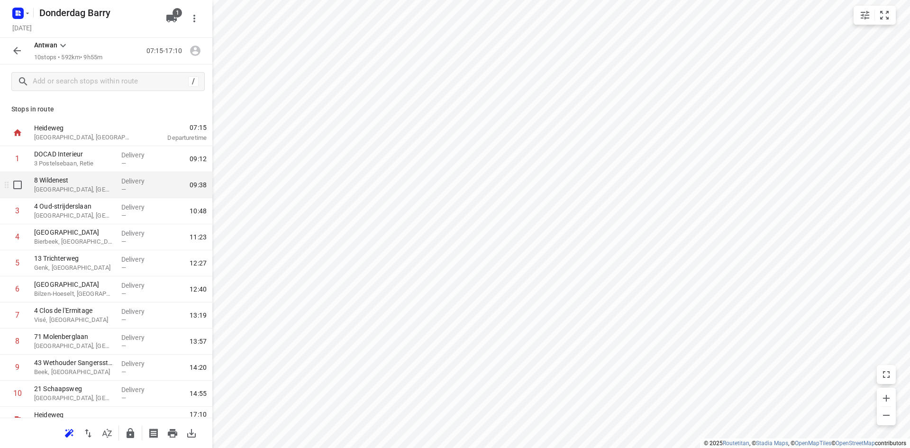
click at [64, 187] on p "Balen, Belgium" at bounding box center [74, 189] width 80 height 9
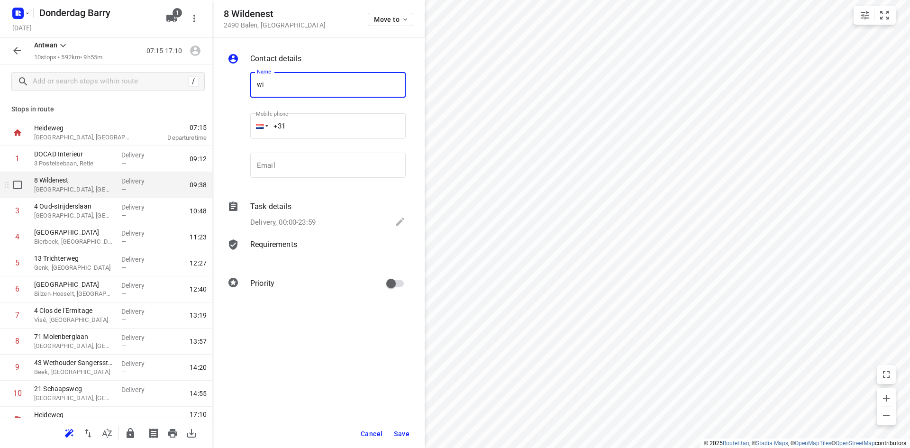
type input "w"
type input "Hanne Adriaens"
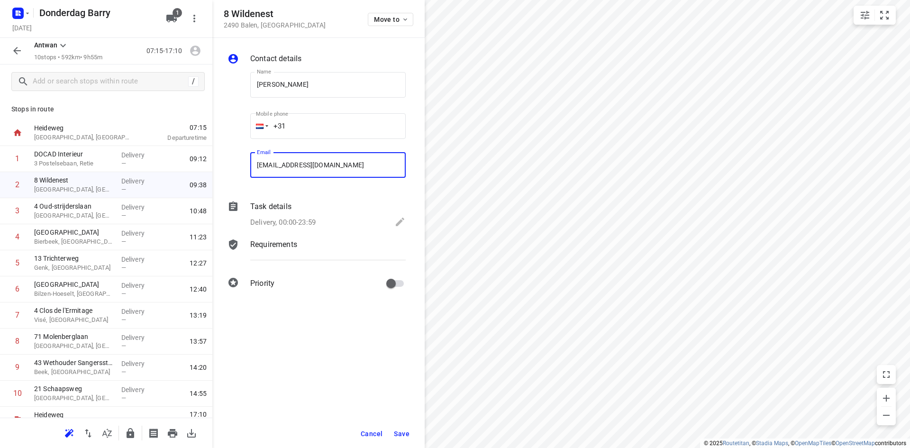
type input "hanne.adriaens@hotmail.com"
click at [393, 429] on button "Save" at bounding box center [401, 433] width 23 height 17
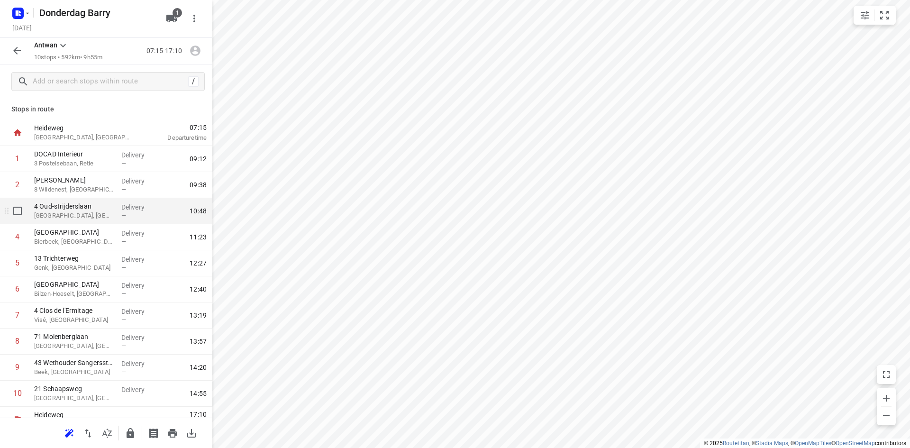
click at [117, 204] on div "Delivery —" at bounding box center [138, 211] width 43 height 26
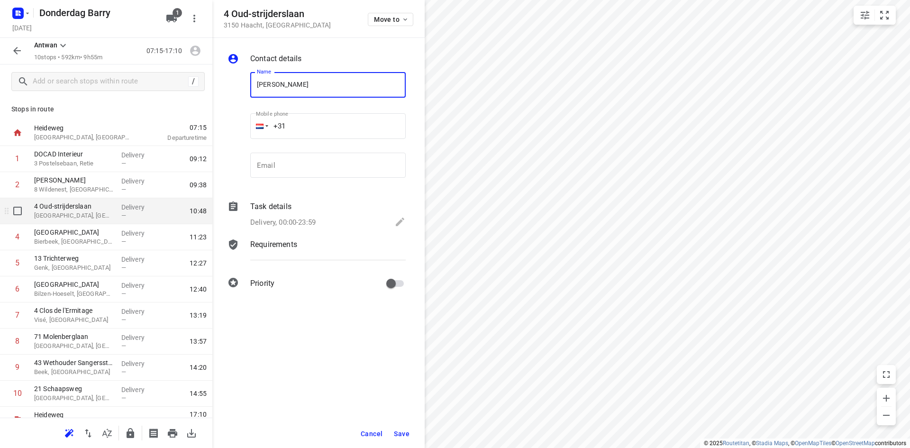
type input "Sam Redant"
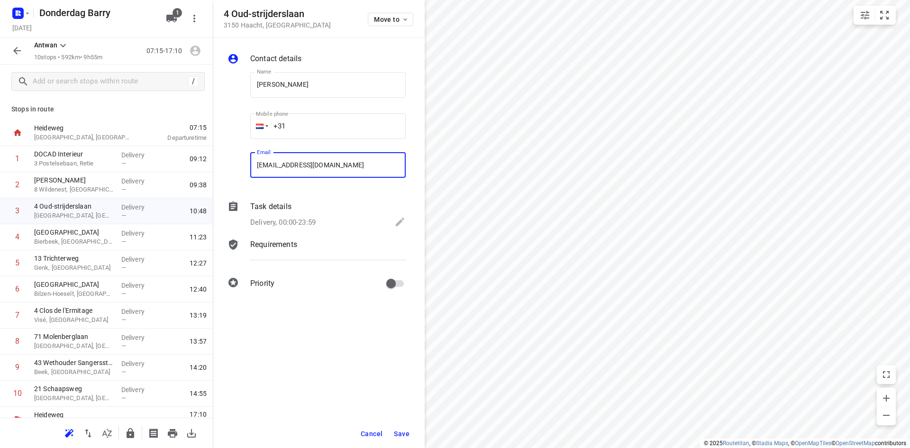
type input "sam_redant@hotmail.com"
click at [399, 431] on span "Save" at bounding box center [402, 434] width 16 height 8
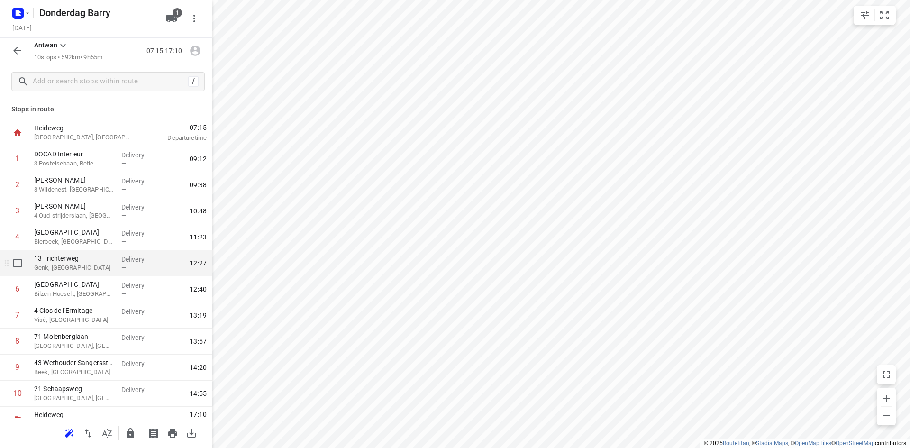
click at [72, 251] on div "13 Trichterweg Genk, Belgium" at bounding box center [73, 263] width 87 height 26
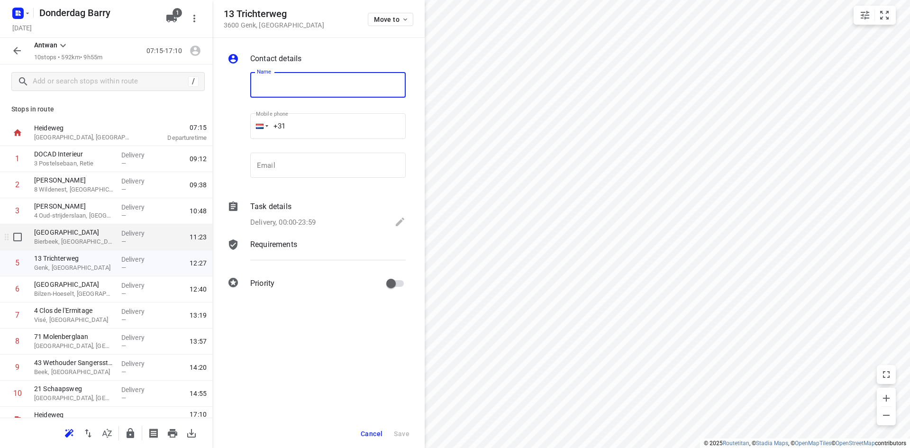
click at [77, 237] on p "Bierbeek, Belgium" at bounding box center [74, 241] width 80 height 9
type input "Joris van Elsen"
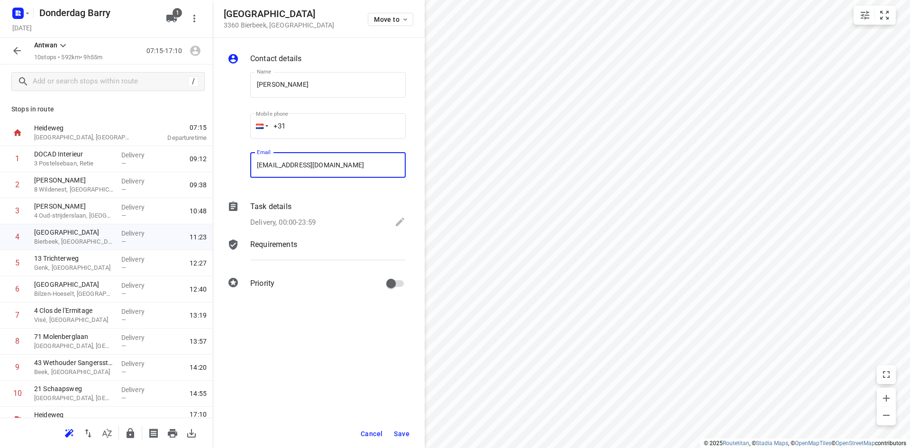
type input "joris@energix.be"
click at [408, 434] on span "Save" at bounding box center [402, 434] width 16 height 8
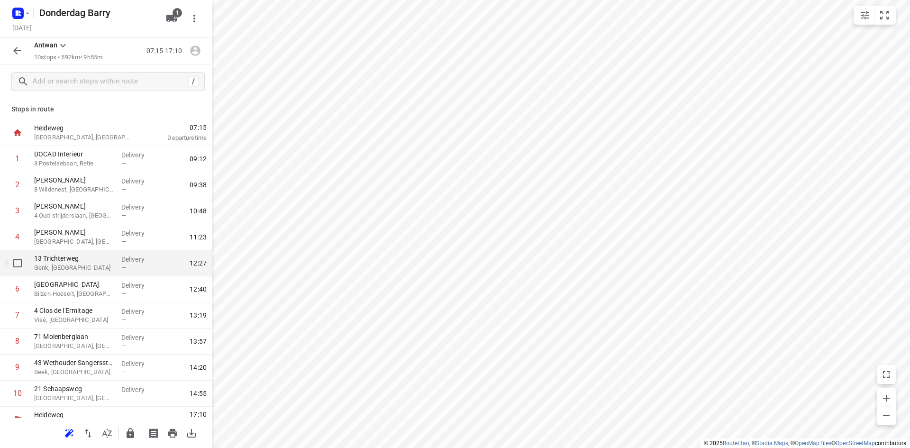
click at [76, 265] on p "Genk, Belgium" at bounding box center [74, 267] width 80 height 9
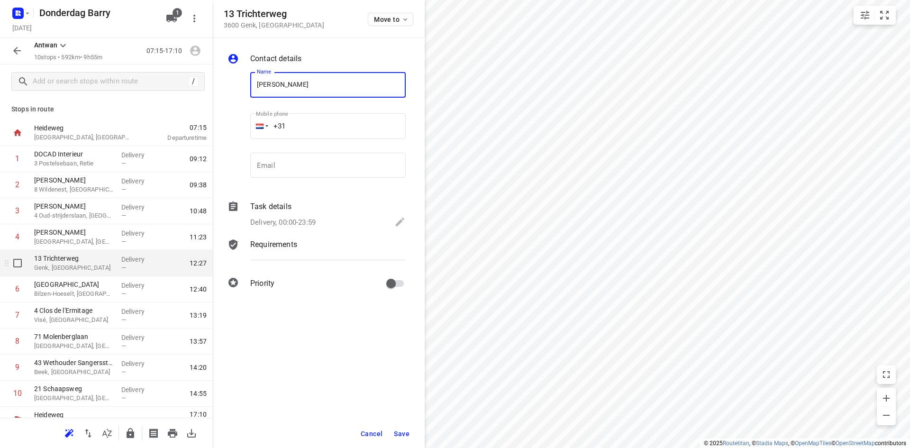
type input "Tine Lenaerts"
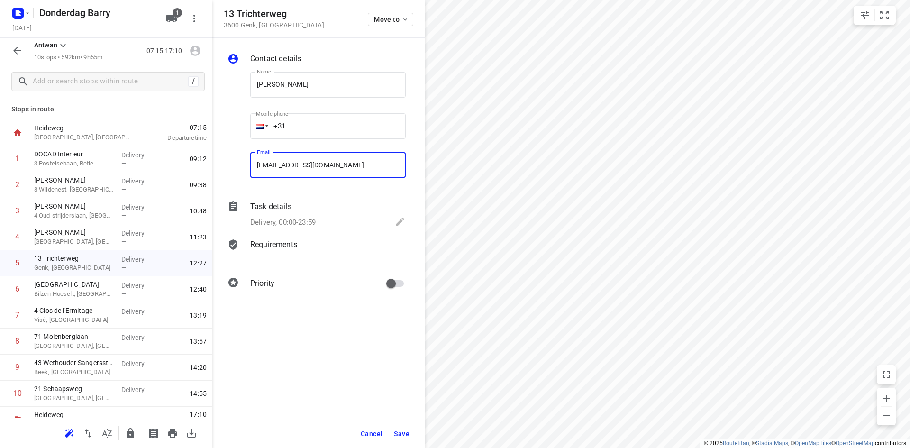
type input "tinelenaerts@live.be"
click at [402, 433] on span "Save" at bounding box center [402, 434] width 16 height 8
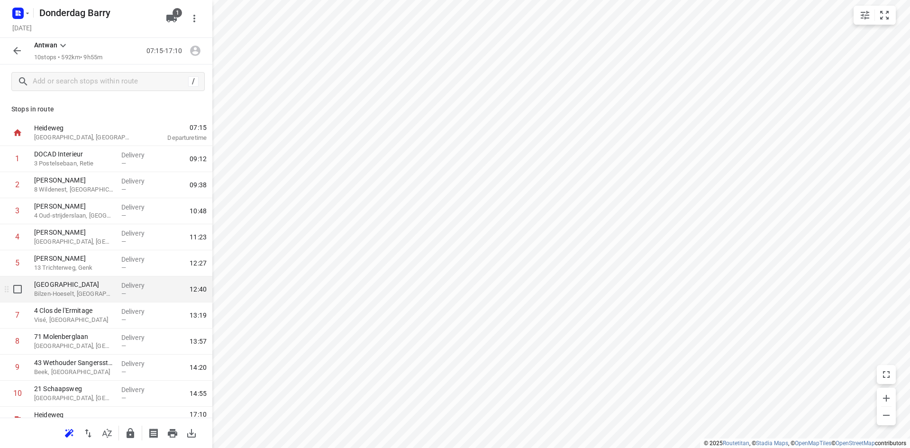
click at [78, 295] on p "Bilzen-Hoeselt, Belgium" at bounding box center [74, 293] width 80 height 9
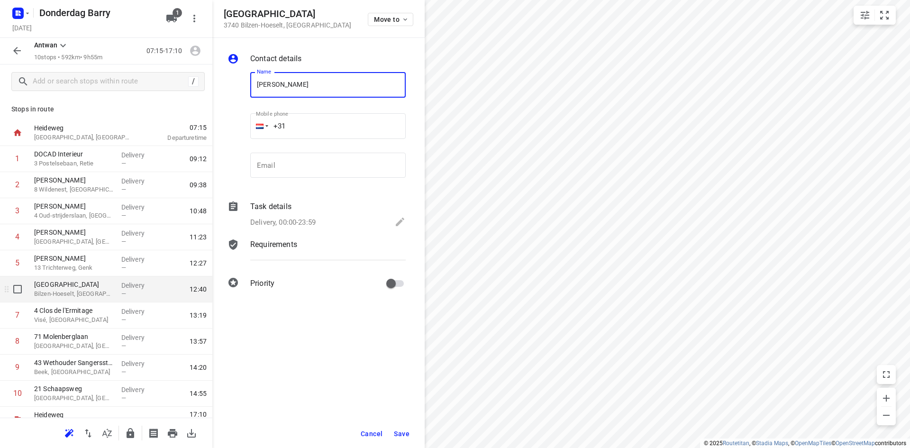
type input "Willem Nijssen"
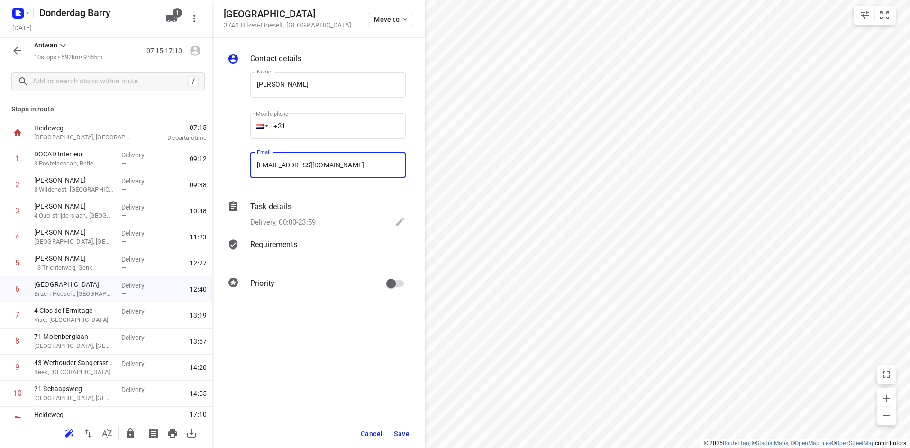
type input "nijssen_willem@hotmail.com"
click at [395, 431] on span "Save" at bounding box center [402, 434] width 16 height 8
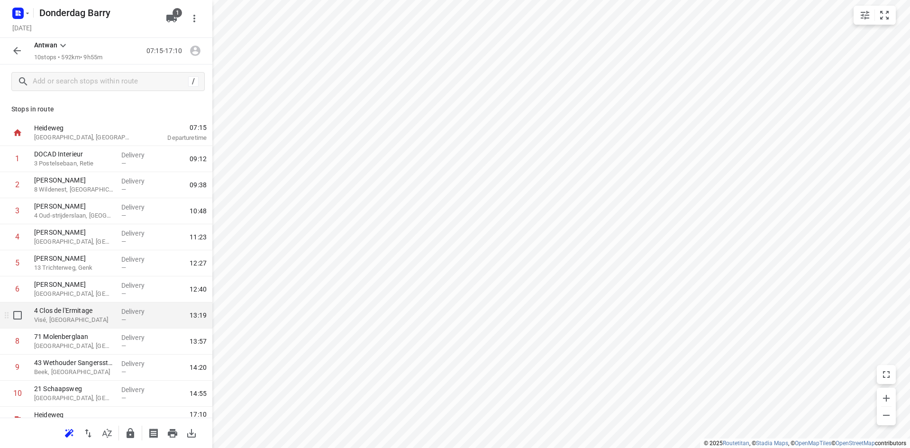
click at [82, 319] on p "Visé, Belgium" at bounding box center [74, 319] width 80 height 9
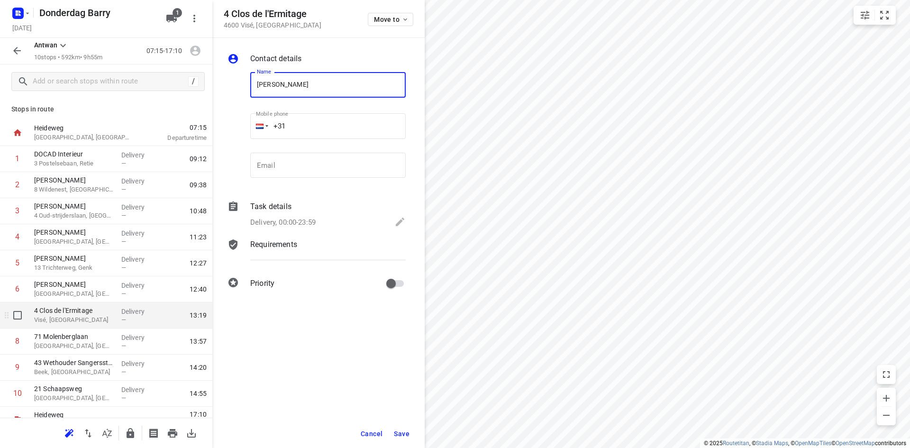
type input "Aline Renard"
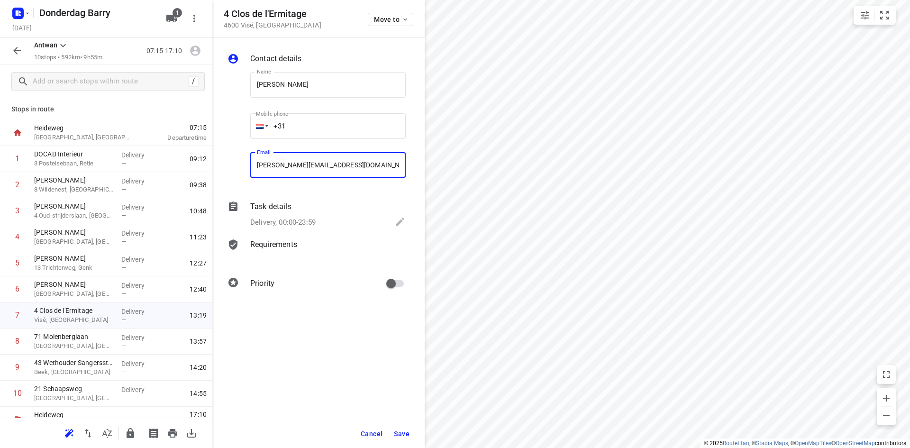
type input "aline.renard1@gmail.com"
click at [404, 432] on span "Save" at bounding box center [402, 434] width 16 height 8
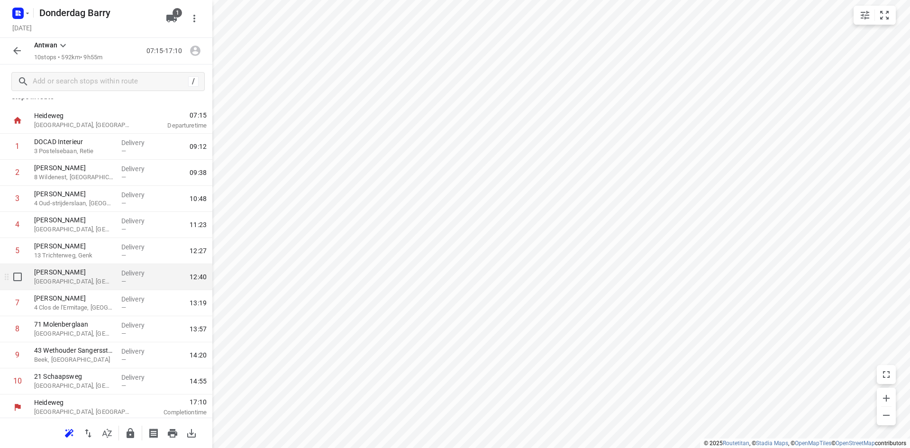
scroll to position [15, 0]
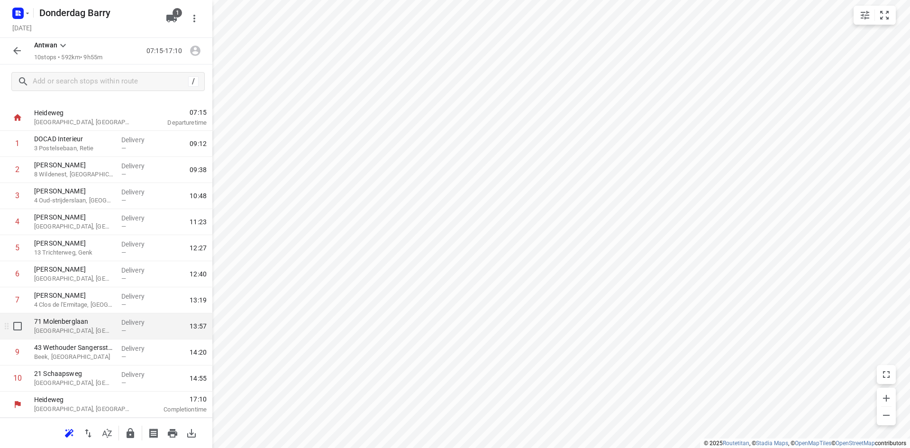
click at [90, 324] on p "71 Molenberglaan" at bounding box center [74, 320] width 80 height 9
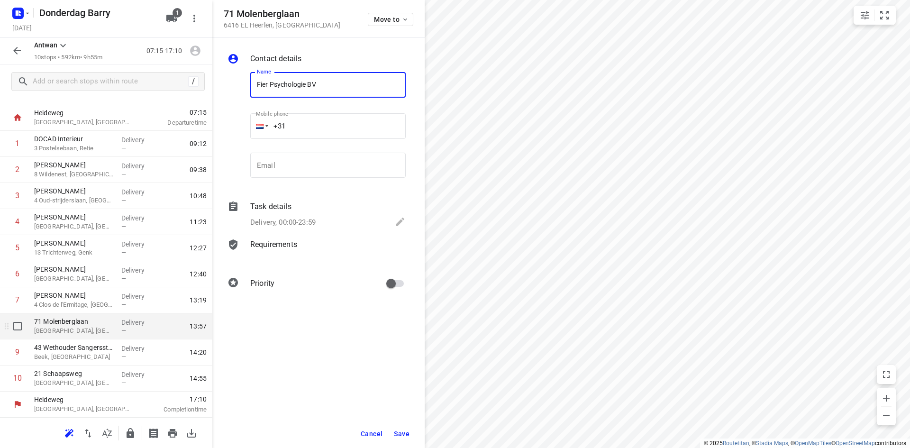
type input "Fier Psychologie BV"
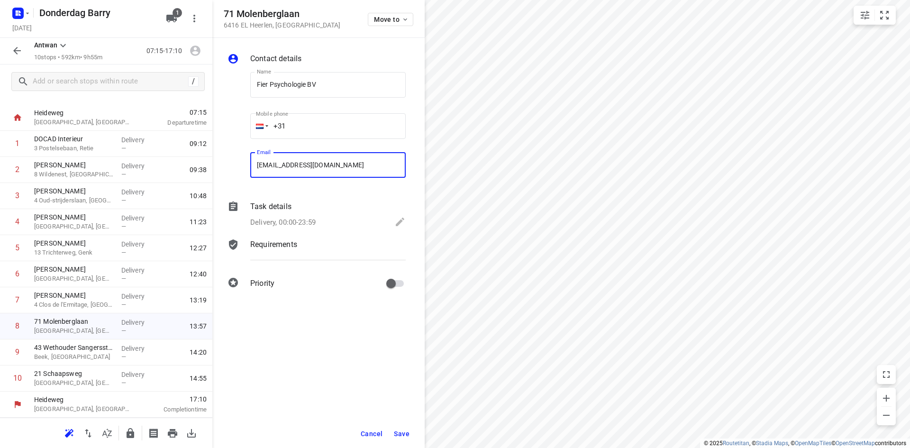
type input "rjj.coumans@gmail.com"
click at [400, 434] on span "Save" at bounding box center [402, 434] width 16 height 8
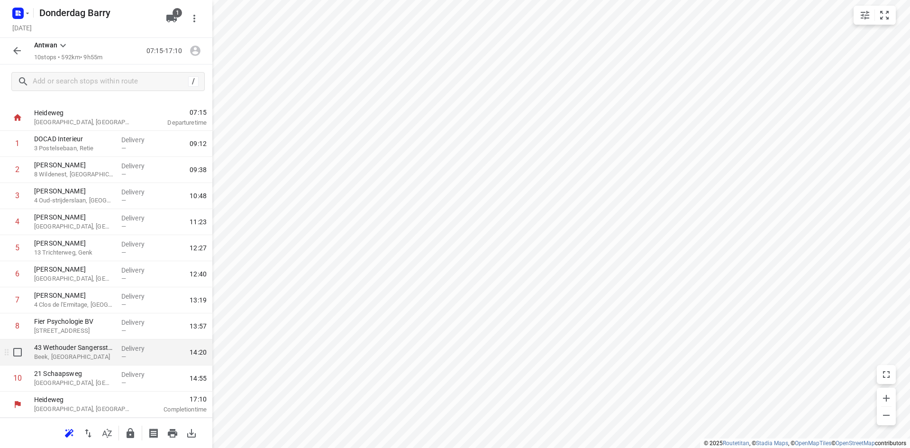
click at [77, 357] on p "Beek, Netherlands" at bounding box center [74, 356] width 80 height 9
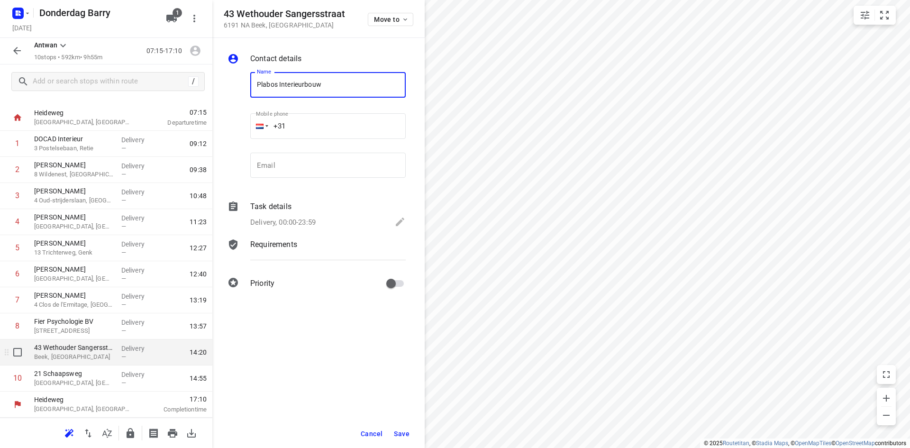
type input "Plabos Interieurbouw"
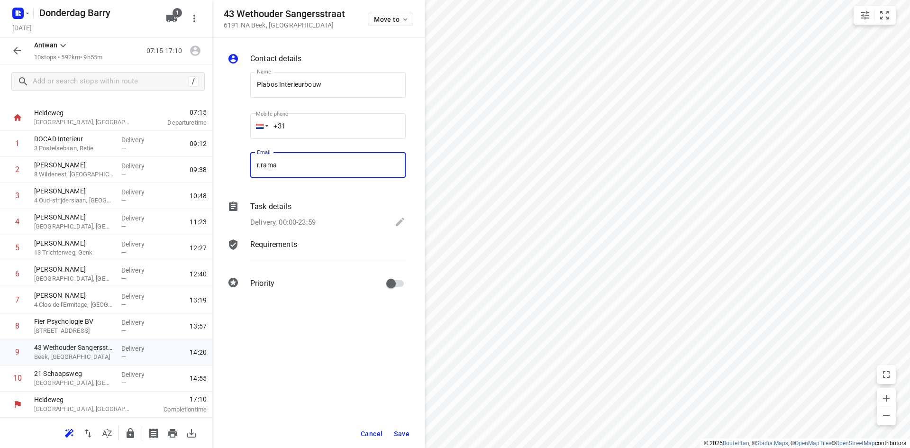
type input "r.ramaekers@plabos.nl"
click at [402, 432] on span "Save" at bounding box center [402, 434] width 16 height 8
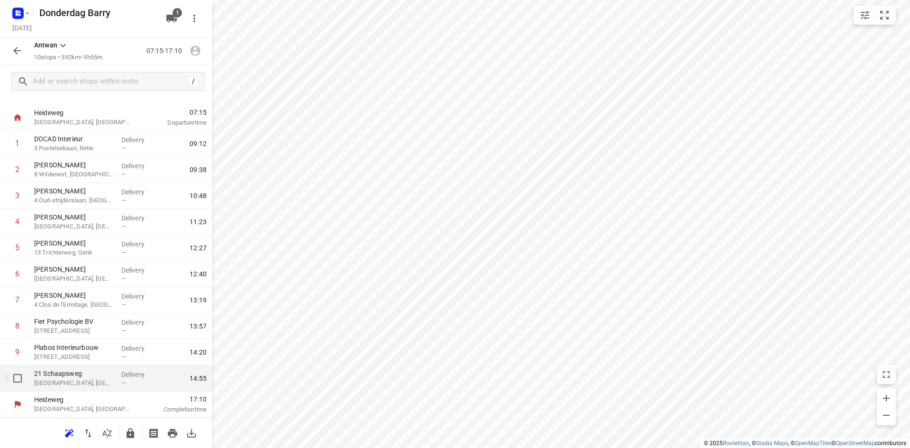
click at [102, 377] on p "21 Schaapsweg" at bounding box center [74, 373] width 80 height 9
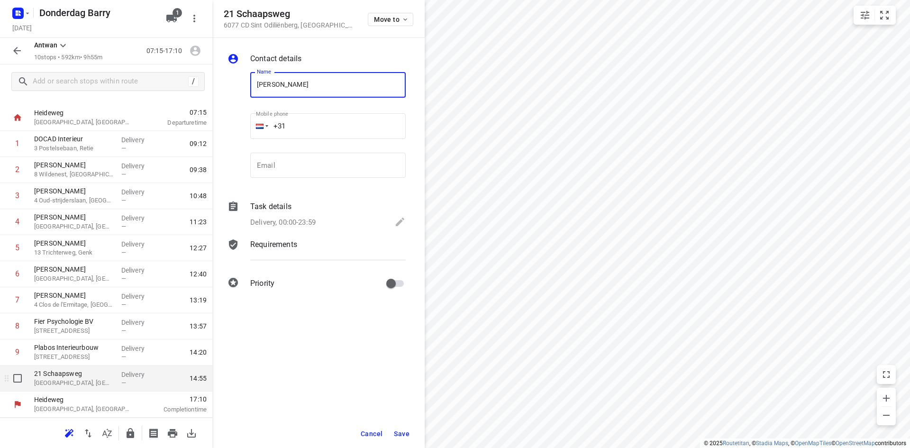
type input "Rick Peeters"
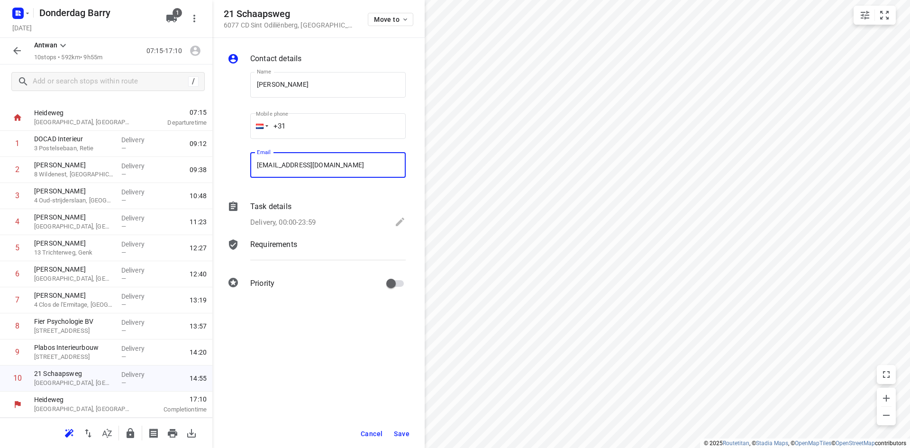
type input "rick24111998@gmail.com"
click at [396, 443] on div "Cancel Save" at bounding box center [318, 433] width 212 height 28
click at [399, 435] on span "Save" at bounding box center [402, 434] width 16 height 8
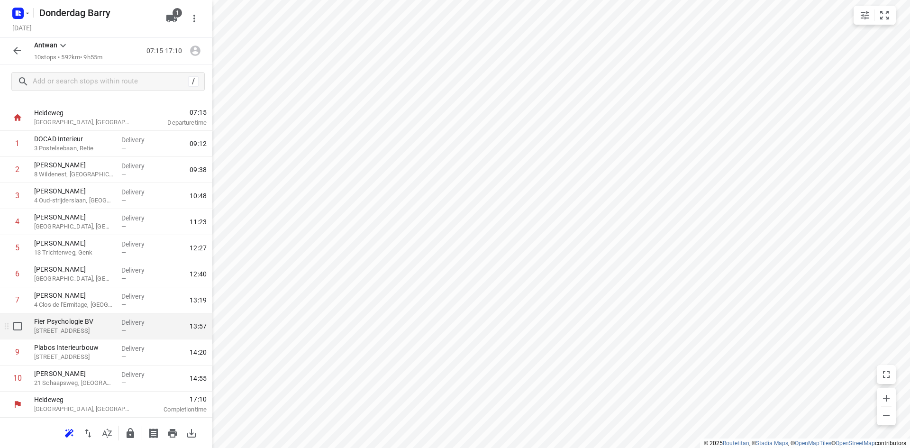
scroll to position [0, 0]
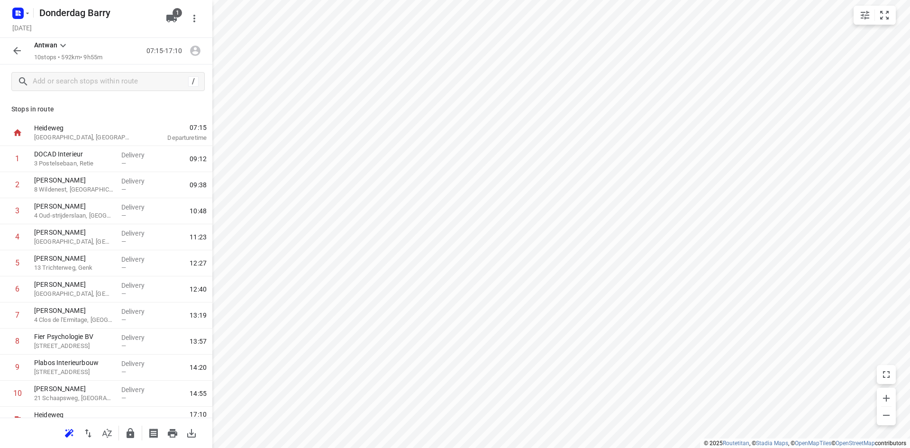
click at [13, 49] on icon "button" at bounding box center [16, 50] width 11 height 11
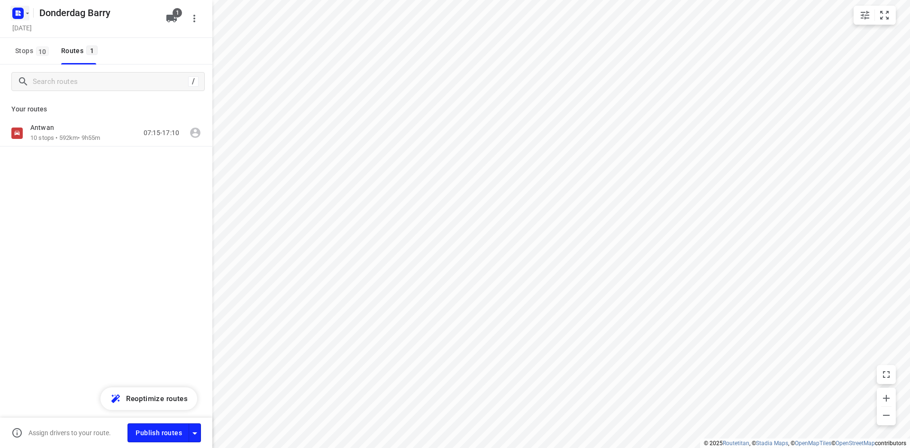
click at [19, 12] on icon "button" at bounding box center [19, 11] width 2 height 2
click at [42, 39] on button "Back to projects" at bounding box center [96, 34] width 162 height 16
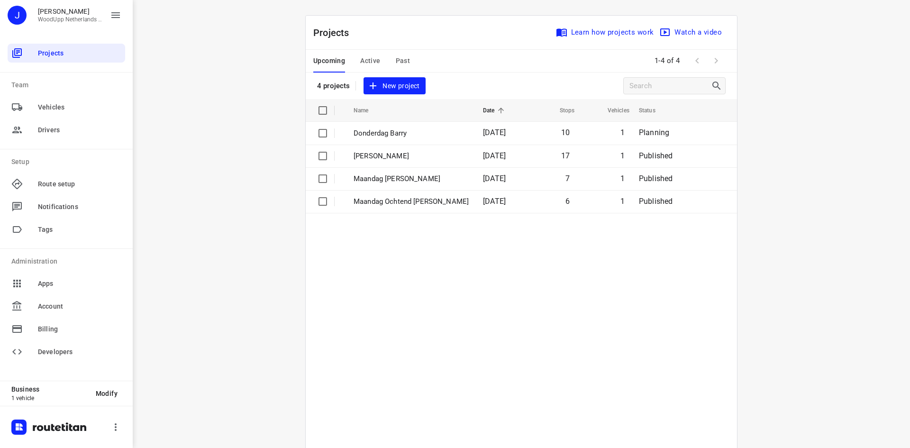
drag, startPoint x: 263, startPoint y: 147, endPoint x: 344, endPoint y: 106, distance: 90.3
click at [264, 147] on div "i © 2025 Routetitan , © Stadia Maps , © OpenMapTiles © OpenStreetMap contributo…" at bounding box center [521, 224] width 777 height 448
click at [381, 85] on span "New project" at bounding box center [394, 86] width 50 height 12
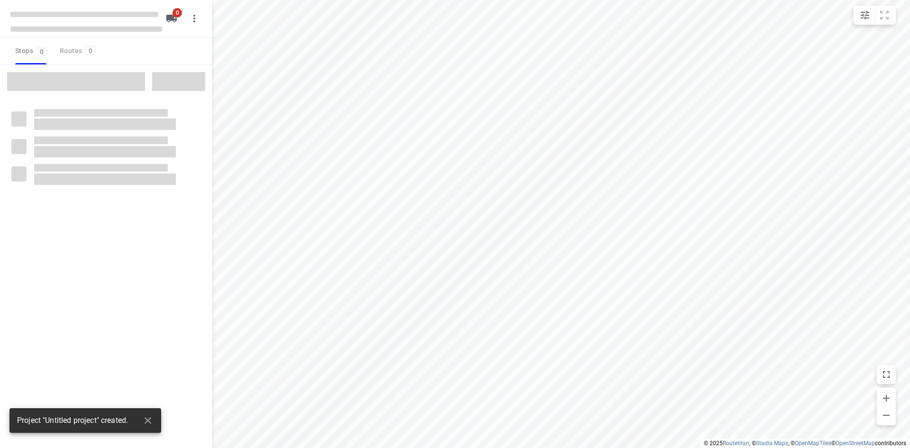
type input "distance"
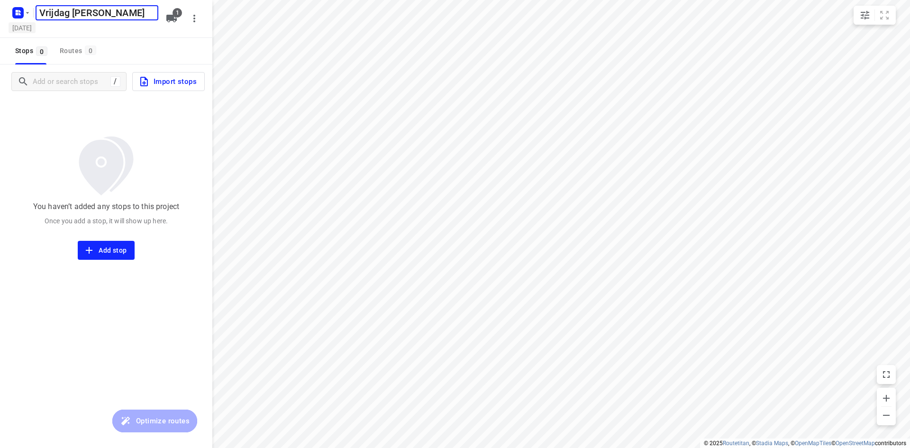
type input "Vrijdag [PERSON_NAME]"
click at [27, 31] on h5 "Monday, Sep 08" at bounding box center [22, 27] width 27 height 11
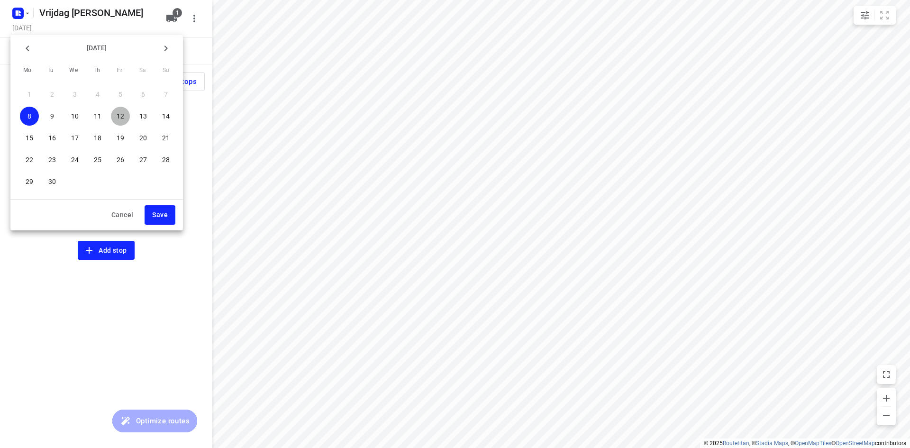
click at [115, 116] on span "12" at bounding box center [120, 115] width 19 height 9
click at [159, 217] on span "Save" at bounding box center [160, 215] width 16 height 12
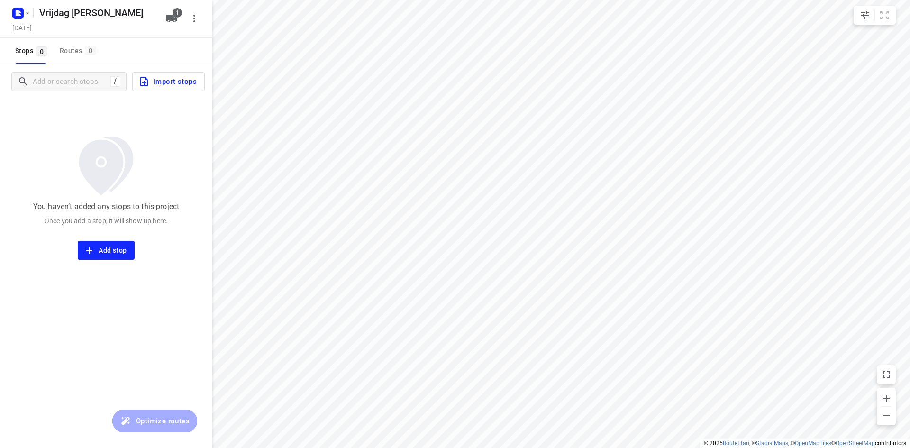
drag, startPoint x: 163, startPoint y: 49, endPoint x: 135, endPoint y: 60, distance: 30.0
click at [155, 51] on div "Stops 0 Routes 0" at bounding box center [106, 51] width 212 height 27
click at [78, 81] on input "Add or search stops" at bounding box center [118, 81] width 171 height 15
click at [80, 91] on div at bounding box center [106, 81] width 212 height 34
click at [103, 80] on input "Add or search stops" at bounding box center [71, 81] width 77 height 15
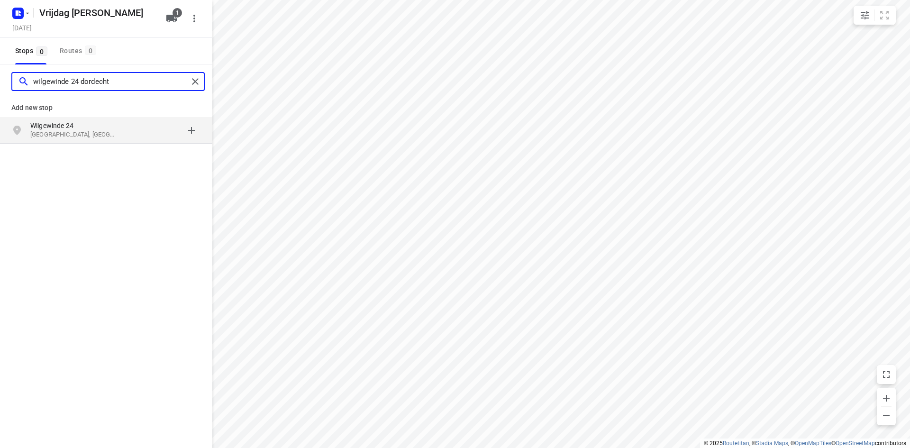
type input "wilgewinde 24 dordecht"
click at [75, 132] on p "Dordrecht, Nederland" at bounding box center [73, 134] width 87 height 9
type input "boris pasternak erf 255"
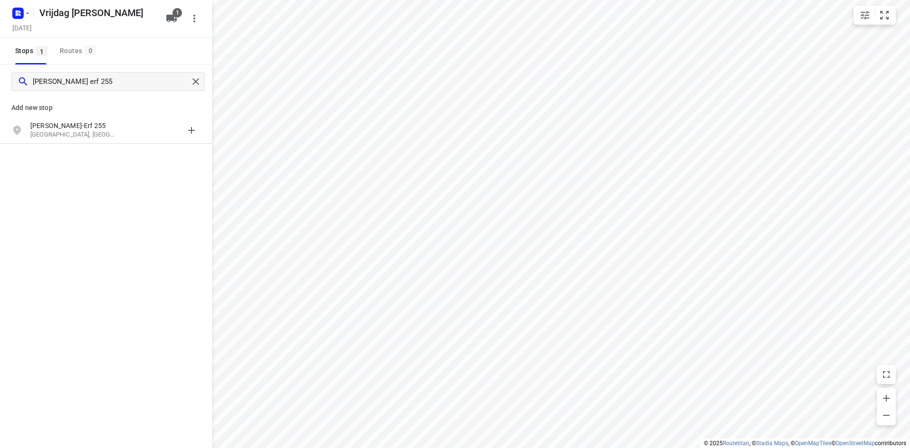
click at [70, 144] on div "Add new stop Boris Pasternak-Erf 255 Dordrecht, Nederland" at bounding box center [106, 117] width 212 height 54
click at [69, 132] on p "Dordrecht, Nederland" at bounding box center [73, 134] width 87 height 9
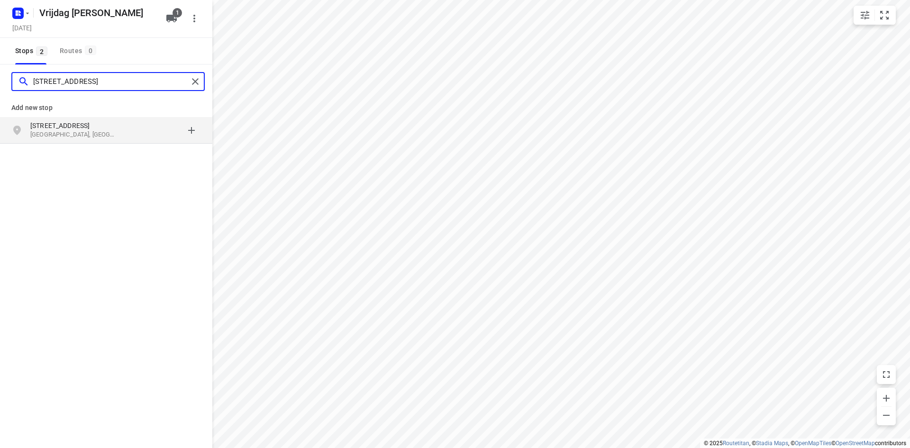
type input "rijksstraatweg 111 dord"
click at [62, 123] on p "Rijksstraatweg 111" at bounding box center [73, 125] width 87 height 9
type input "hofstede 77 veenendaal"
click at [43, 140] on div "Hofstede 77 Veenendaal, Nederland" at bounding box center [106, 130] width 212 height 27
type input "paradijstuinlaan 7"
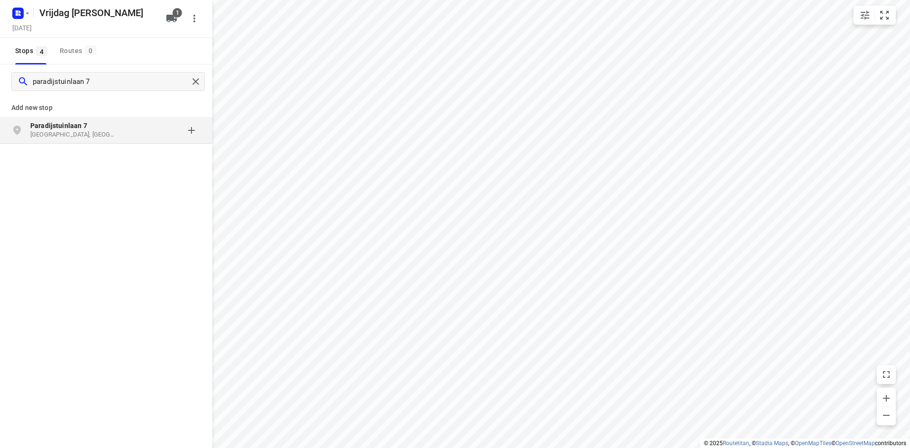
click at [76, 135] on p "Utrecht, Nederland" at bounding box center [73, 134] width 87 height 9
type input "speulhofsbaan 43 meterik"
click at [88, 135] on p "Meterik, Nederland" at bounding box center [73, 134] width 87 height 9
type input "hooge zijde 22"
click at [91, 132] on p "Eindhoven, Nederland" at bounding box center [73, 134] width 87 height 9
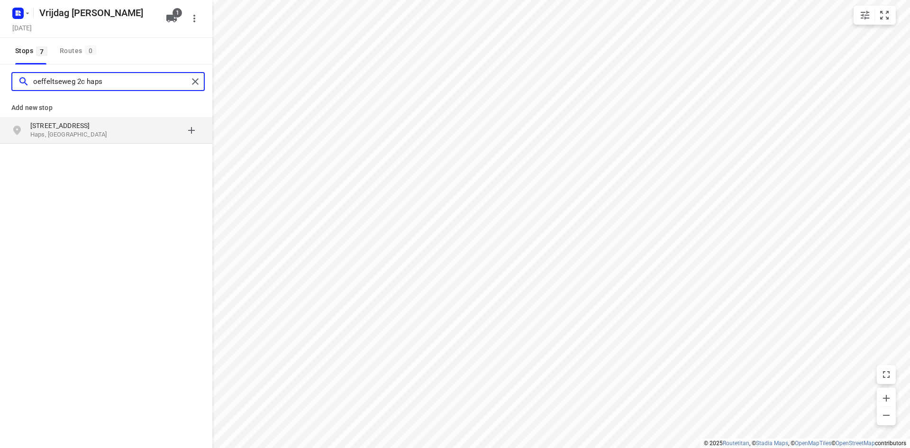
type input "oeffeltseweg 2c haps"
click at [97, 130] on p "Oeffeltseweg 2c" at bounding box center [73, 125] width 87 height 9
type input "scheibaan 11b"
click at [0, 130] on div "Scheibaan 11B Oisterwijk, Nederland" at bounding box center [106, 130] width 212 height 27
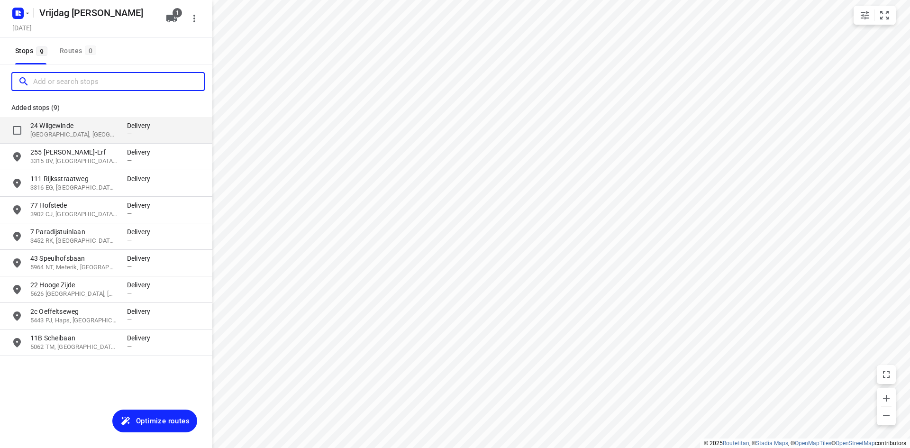
type input "u"
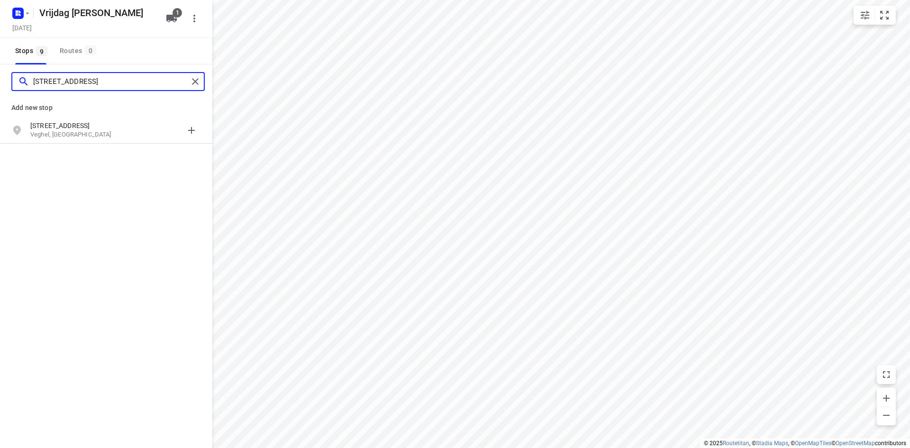
type input "iepenlaan 18 veghel"
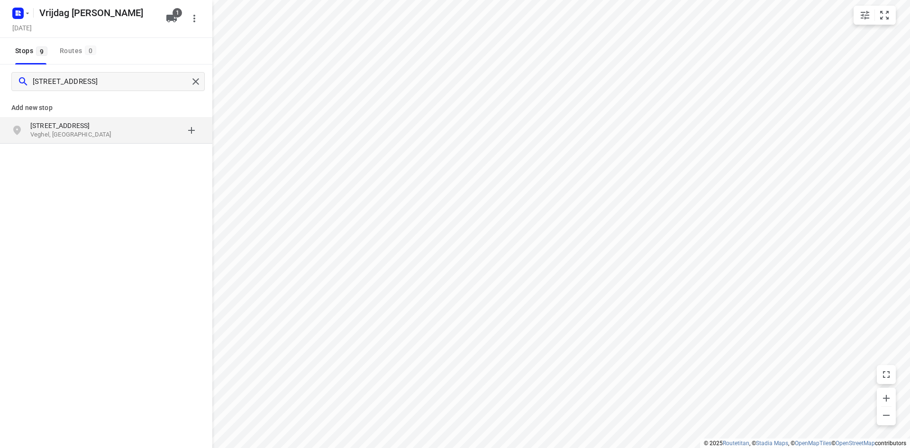
click at [44, 134] on p "Veghel, Nederland" at bounding box center [73, 134] width 87 height 9
type input "sint willibrordusstraat 16 veldhoven"
click at [60, 140] on div "Sint Willibrordusstraat 16 Veldhoven, Nederland" at bounding box center [106, 130] width 212 height 27
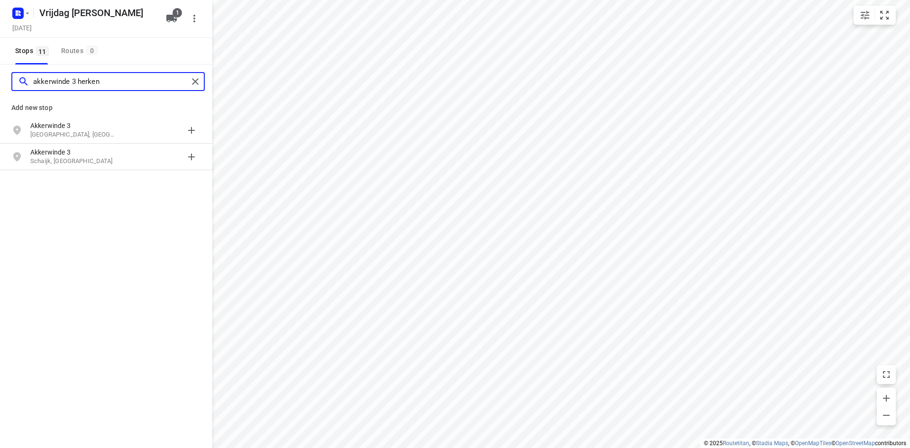
type input "akkerwinde 3 herken"
click at [60, 134] on p "Herkenbosch, Nederland" at bounding box center [73, 134] width 87 height 9
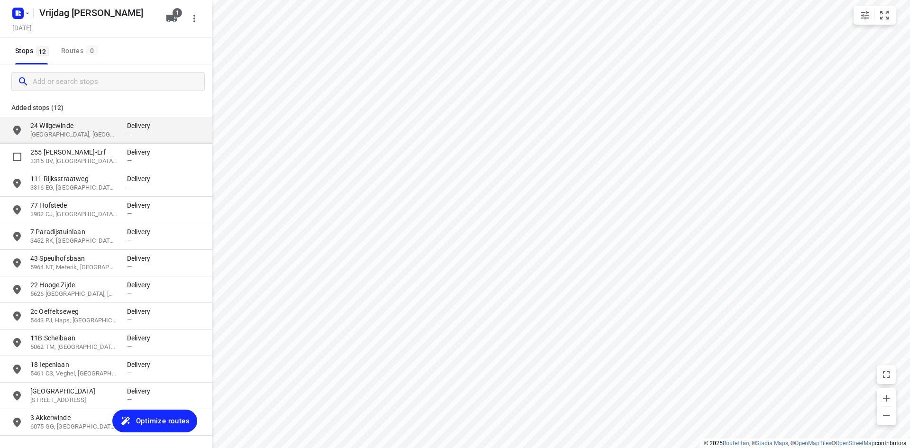
click at [86, 143] on div "24 Wilgewinde 3317 ME, Dordrecht, NL Delivery —" at bounding box center [106, 130] width 212 height 27
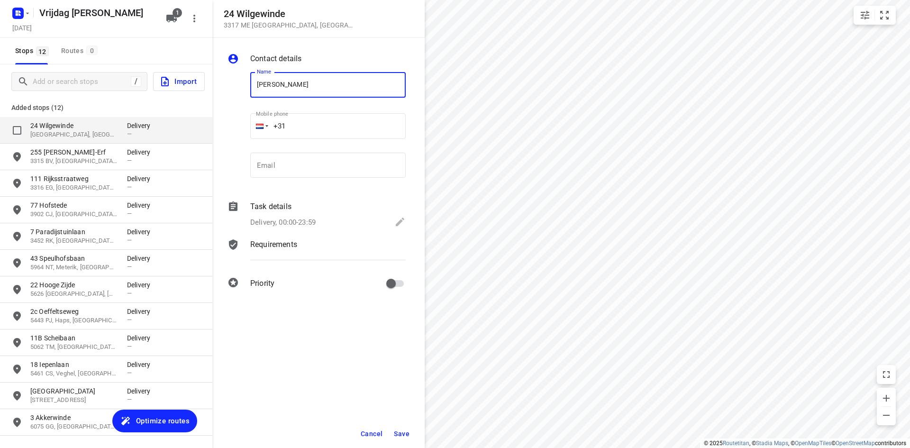
type input "Lex Marks"
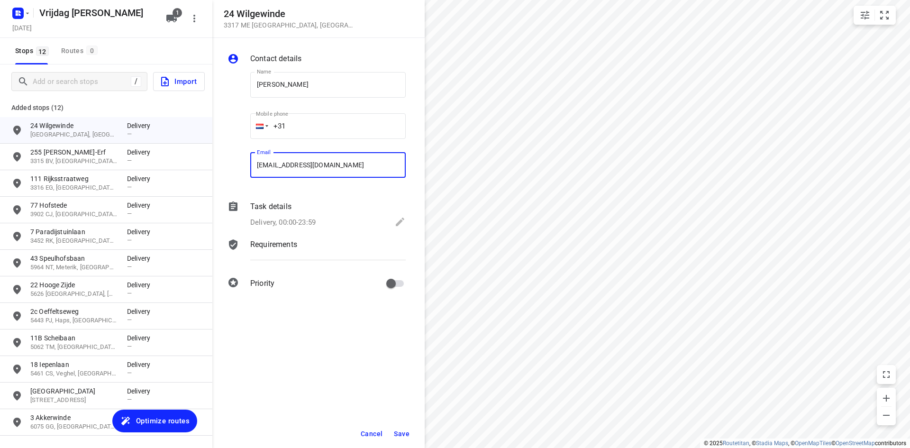
type input "lexeneefje@concepts.nl"
click at [402, 430] on span "Save" at bounding box center [402, 434] width 16 height 8
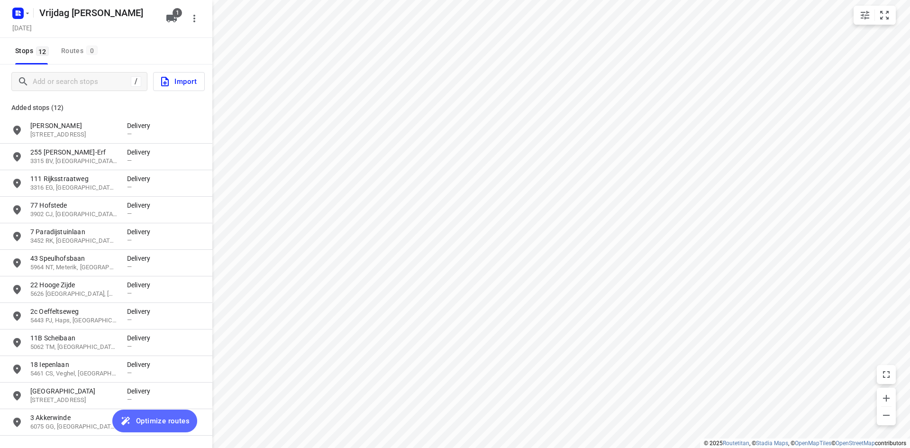
click at [159, 417] on span "Optimize routes" at bounding box center [163, 421] width 54 height 12
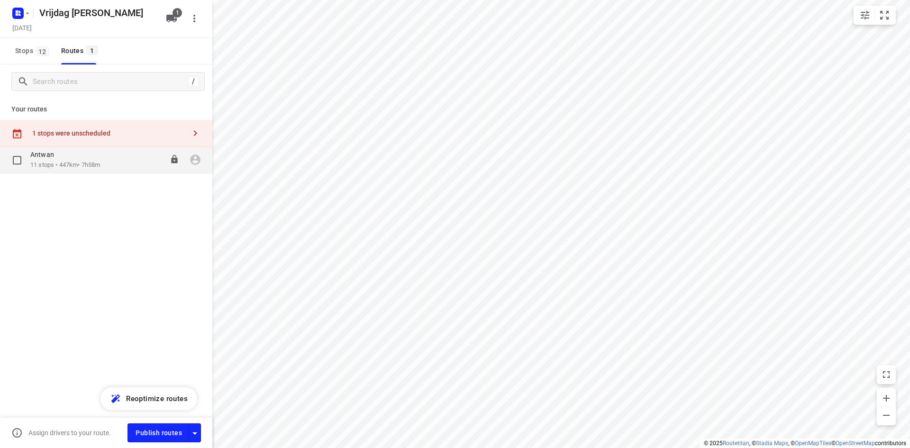
click at [83, 169] on p "11 stops • 447km • 7h58m" at bounding box center [65, 165] width 70 height 9
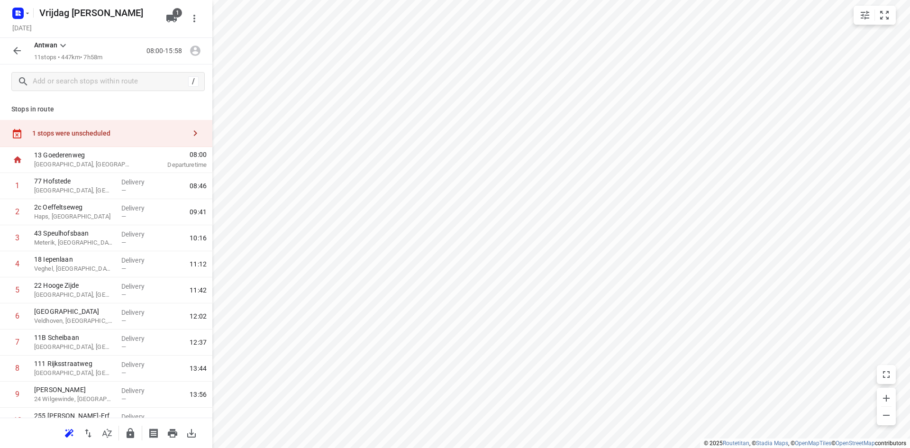
click at [131, 140] on div "1 stops were unscheduled" at bounding box center [106, 133] width 212 height 27
click at [235, 90] on input "grid" at bounding box center [229, 85] width 19 height 19
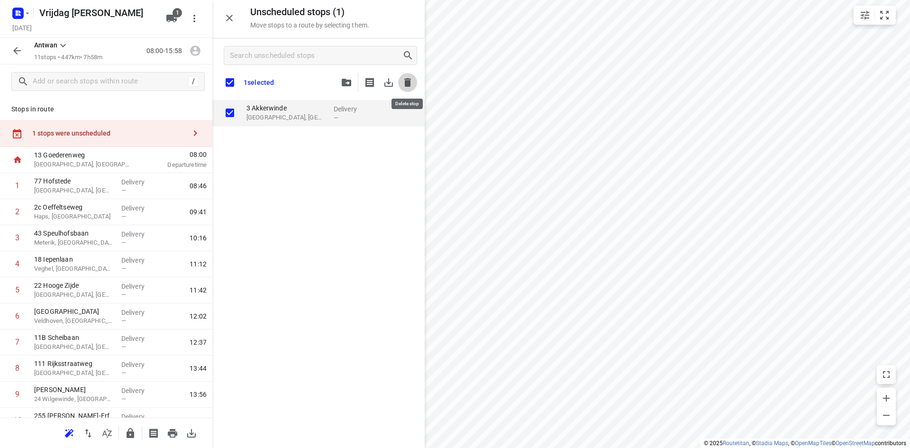
click at [410, 86] on icon "button" at bounding box center [407, 82] width 11 height 11
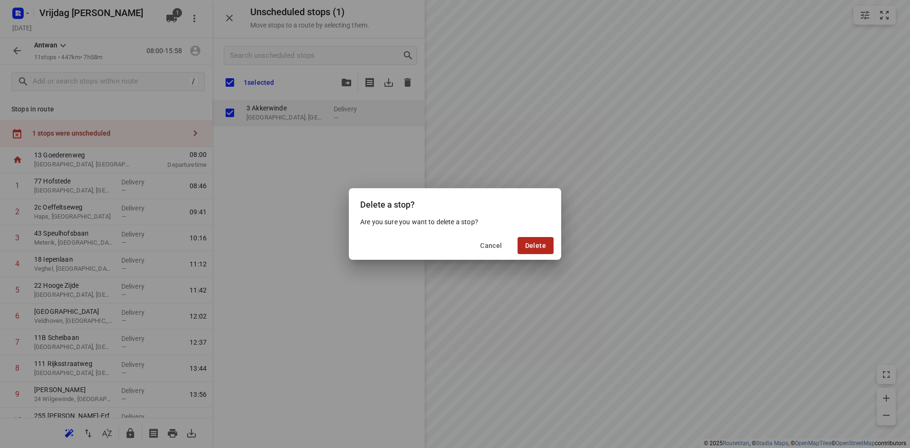
click at [540, 244] on span "Delete" at bounding box center [535, 246] width 21 height 8
checkbox input "true"
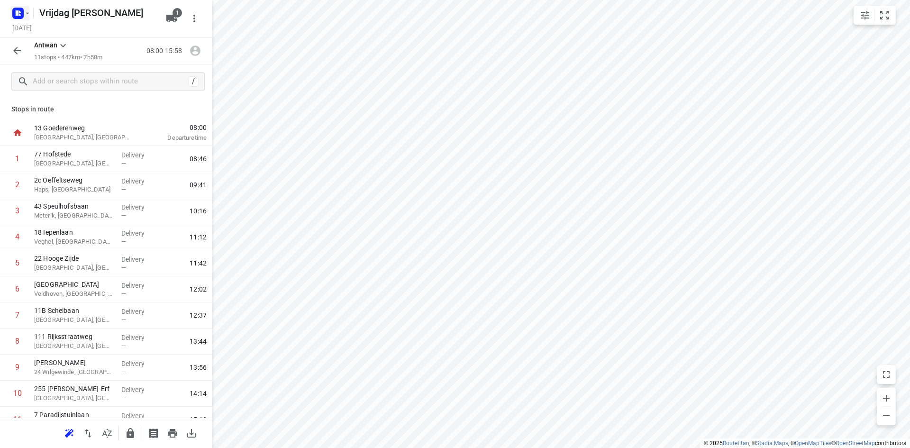
click at [15, 13] on rect "button" at bounding box center [17, 13] width 11 height 11
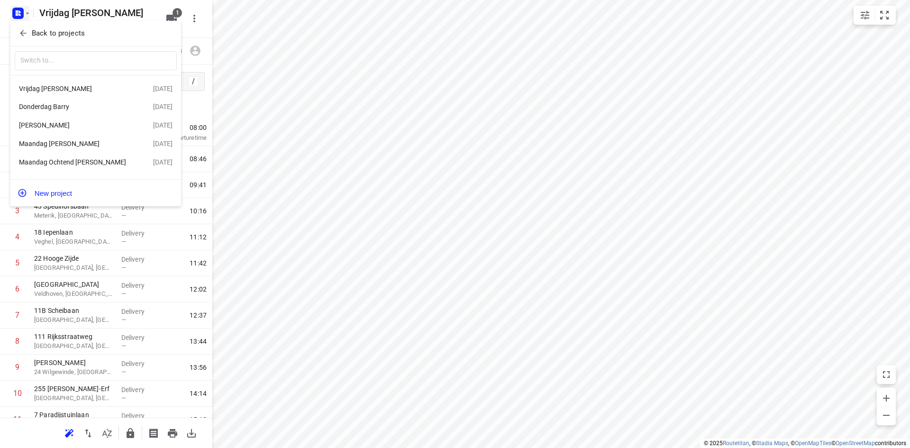
click at [199, 38] on div at bounding box center [455, 224] width 910 height 448
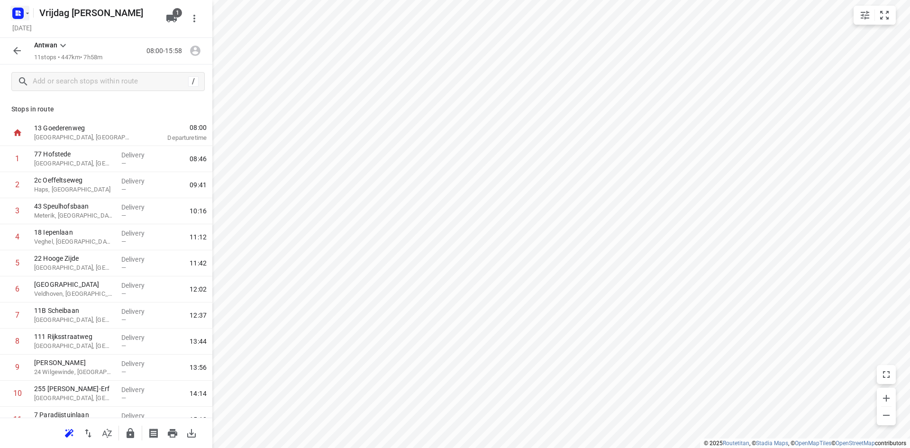
click at [25, 20] on icon "button" at bounding box center [17, 13] width 15 height 15
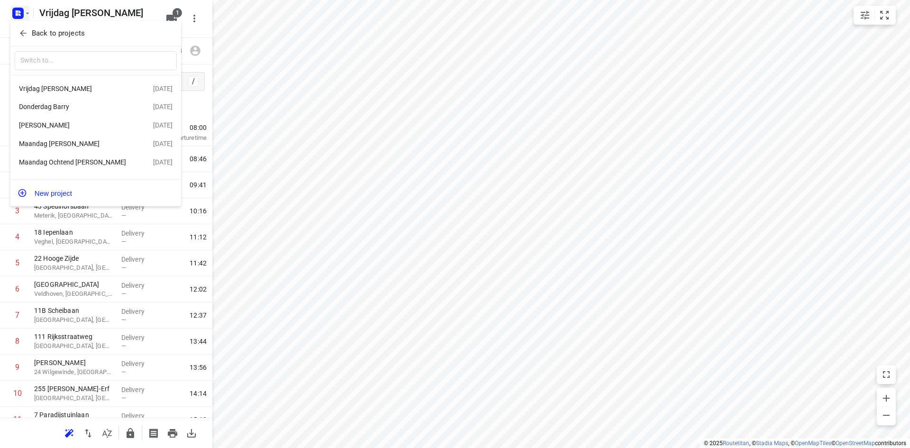
click at [54, 127] on div "Barry Woensdag" at bounding box center [73, 125] width 109 height 8
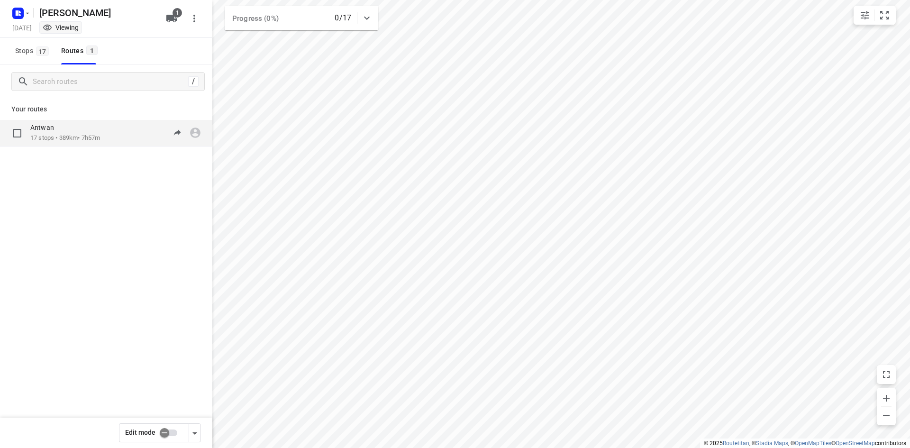
click at [76, 137] on p "17 stops • 389km • 7h57m" at bounding box center [65, 138] width 70 height 9
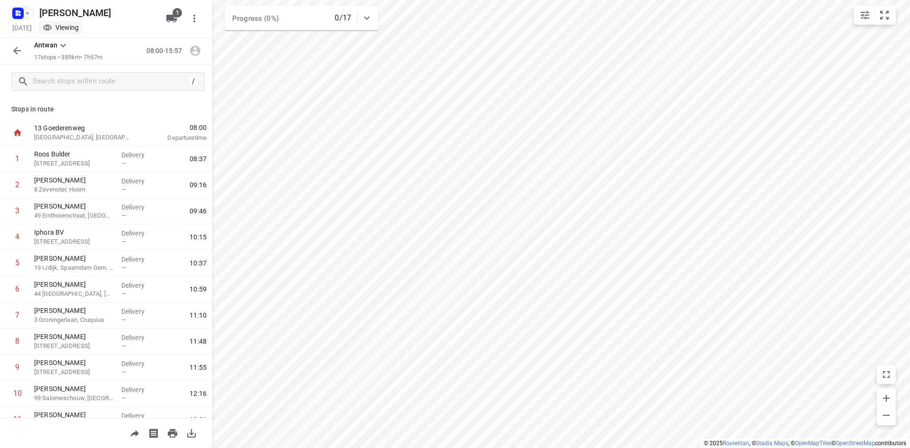
click at [24, 15] on icon "button" at bounding box center [28, 13] width 8 height 8
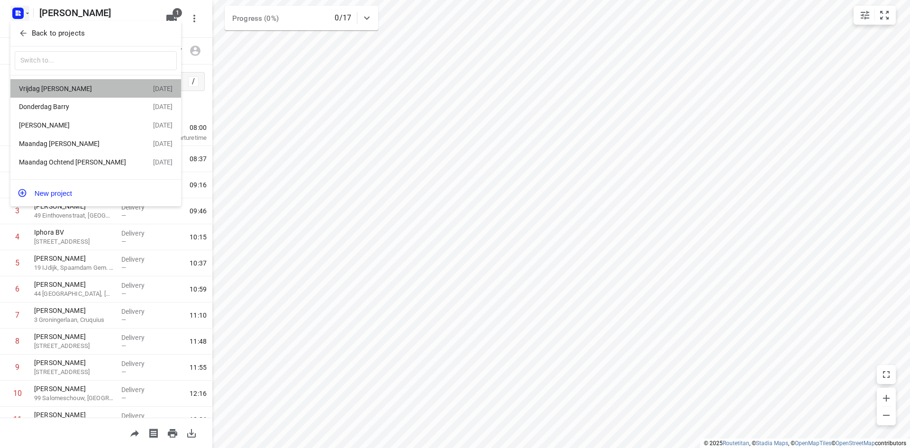
click at [62, 88] on div "Vrijdag [PERSON_NAME]" at bounding box center [73, 89] width 109 height 8
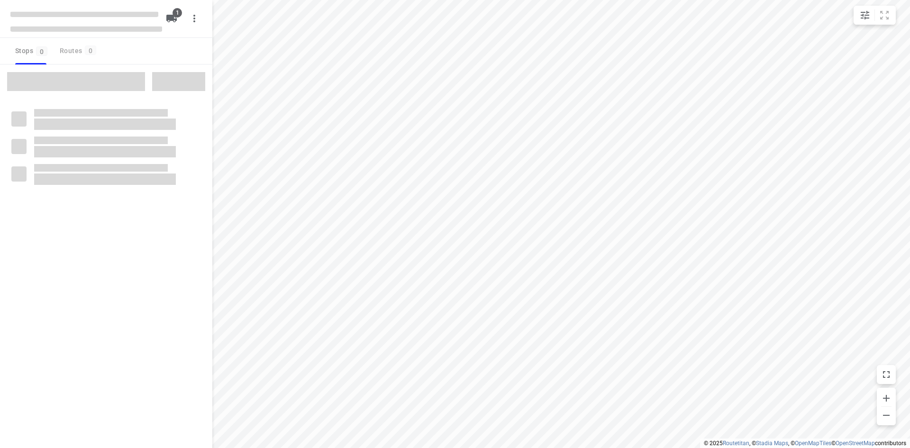
type input "distance"
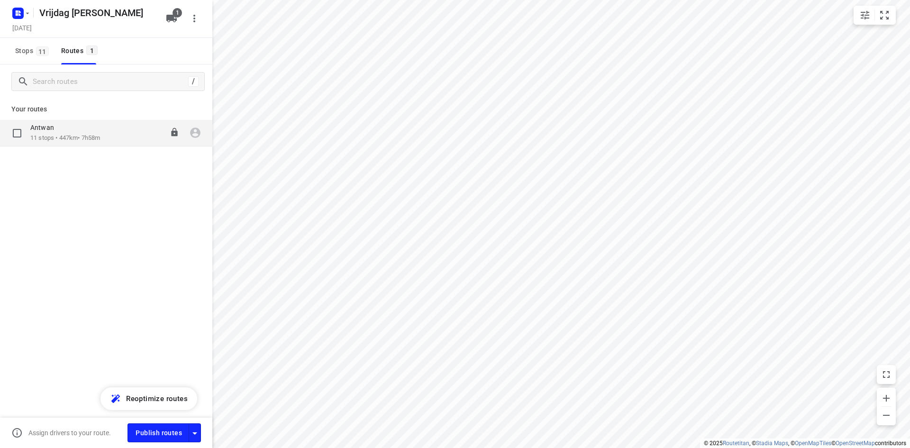
click at [93, 132] on div "Antwan" at bounding box center [65, 128] width 70 height 10
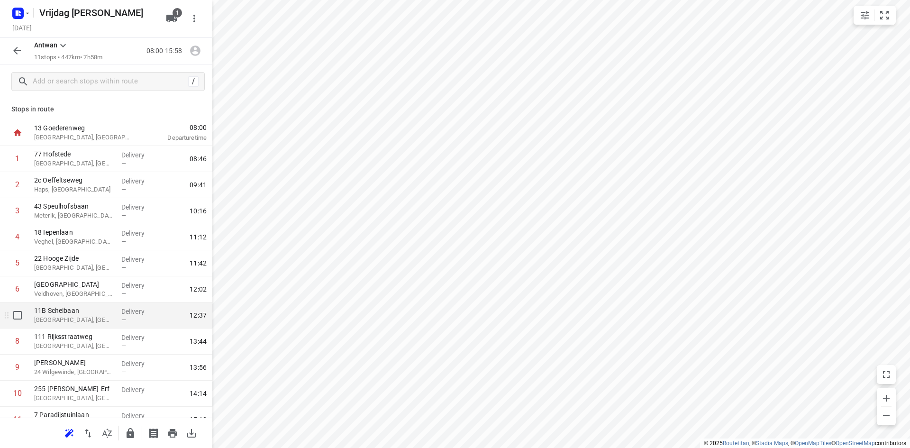
scroll to position [41, 0]
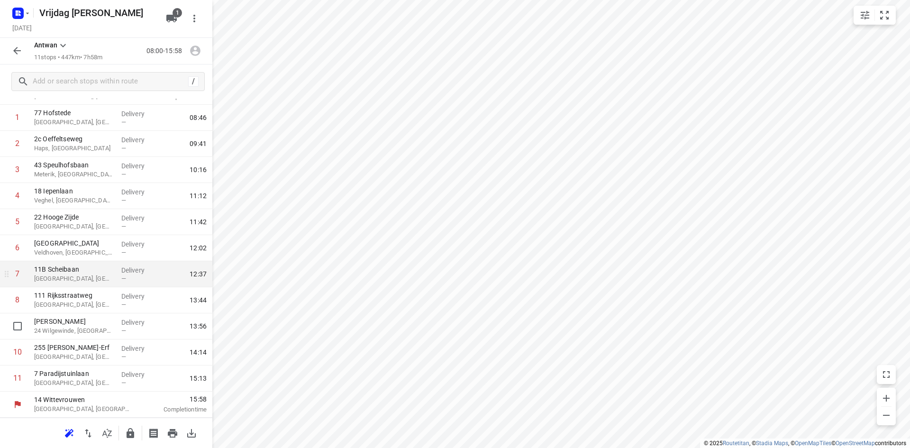
click at [69, 326] on p "24 Wilgewinde, Dordrecht" at bounding box center [74, 330] width 80 height 9
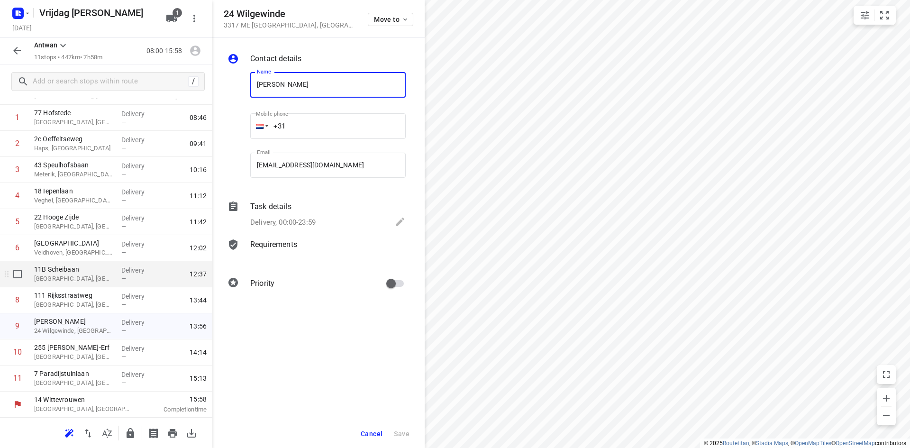
scroll to position [0, 0]
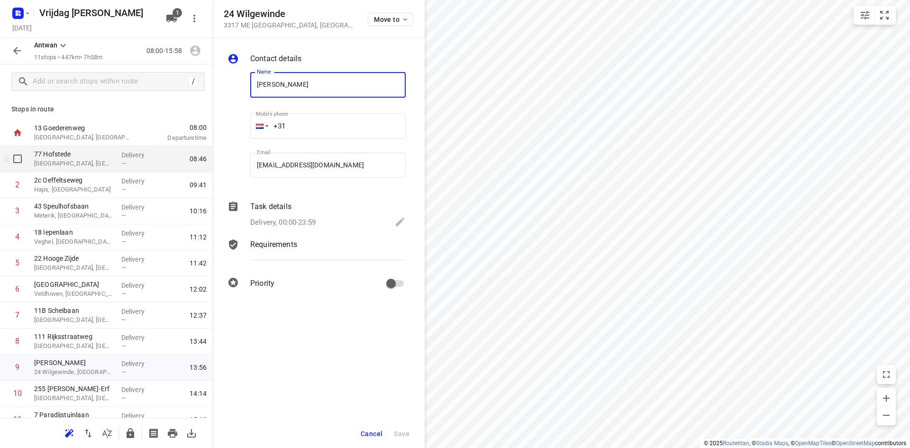
click at [124, 157] on p "Delivery" at bounding box center [138, 154] width 35 height 9
type input "Greig Swanepoel"
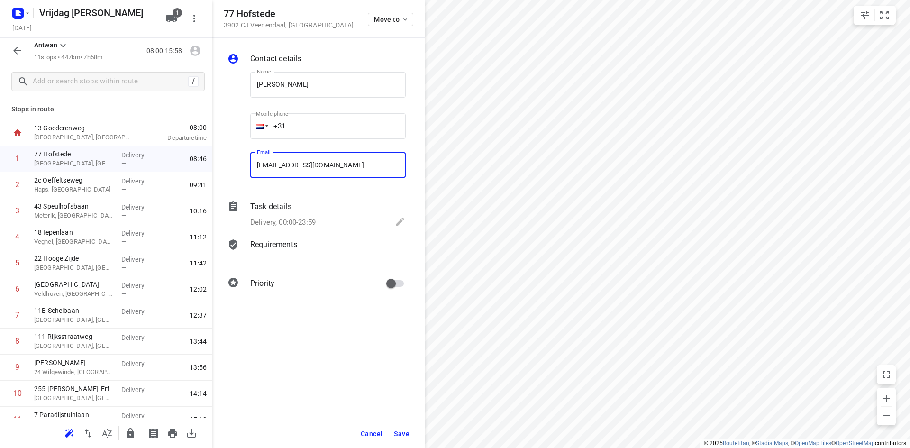
type input "swanepoelgreig@gmail.com"
click at [404, 430] on span "Save" at bounding box center [402, 434] width 16 height 8
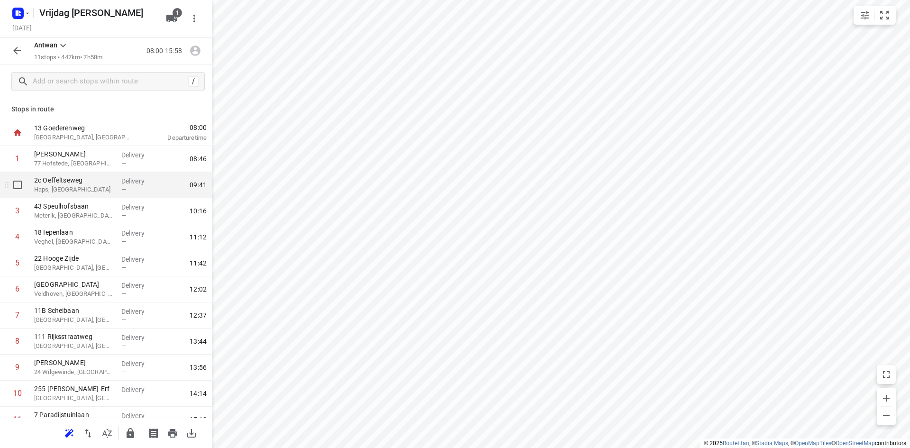
click at [77, 192] on p "Haps, Netherlands" at bounding box center [74, 189] width 80 height 9
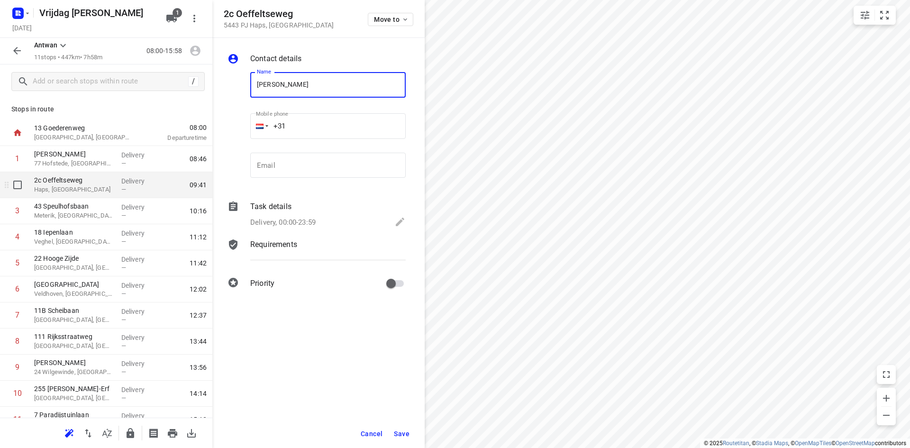
type input "Caroline van der Loop"
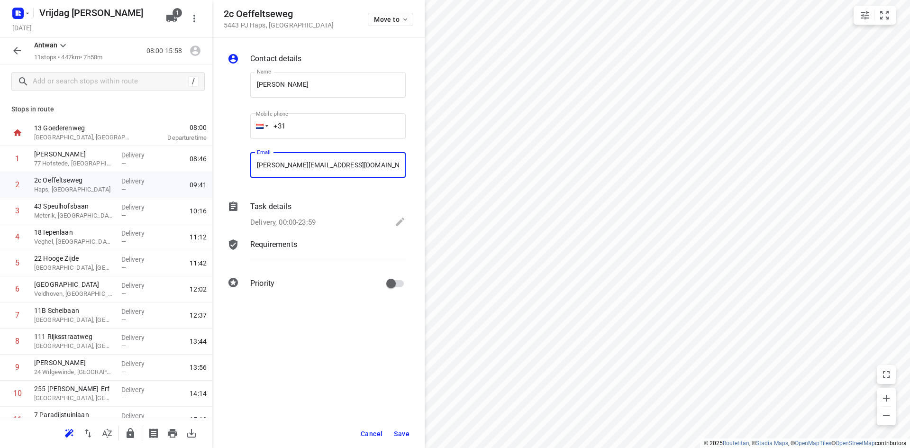
type input "caroline.089@hotmail.com"
click at [403, 433] on span "Save" at bounding box center [402, 434] width 16 height 8
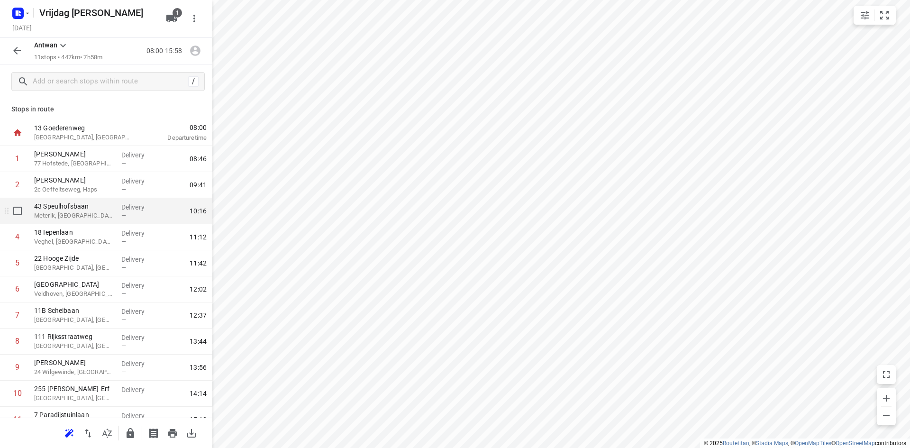
click at [104, 207] on p "43 Speulhofsbaan" at bounding box center [74, 205] width 80 height 9
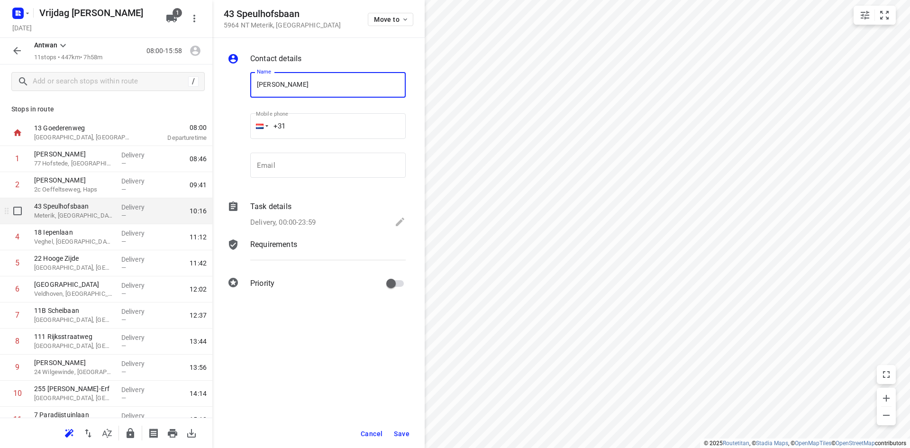
type input "Loek Haegens"
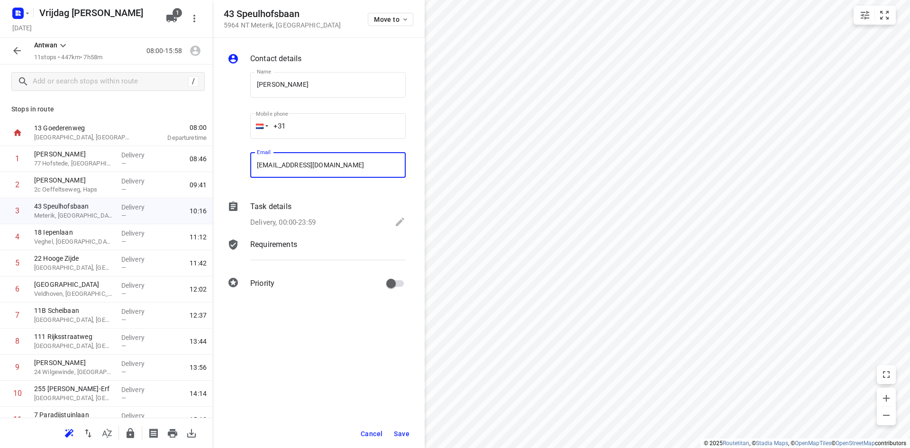
type input "info@haegensaannemersbedrijf.nl"
click at [403, 434] on span "Save" at bounding box center [402, 434] width 16 height 8
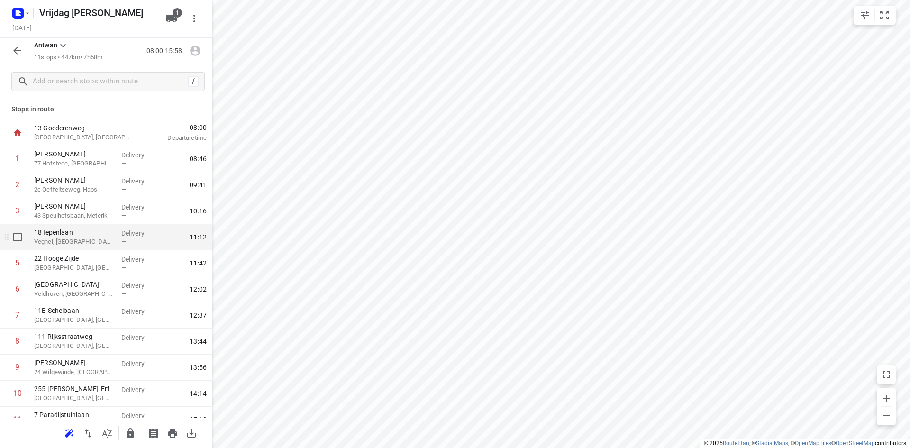
click at [90, 237] on p "Veghel, Netherlands" at bounding box center [74, 241] width 80 height 9
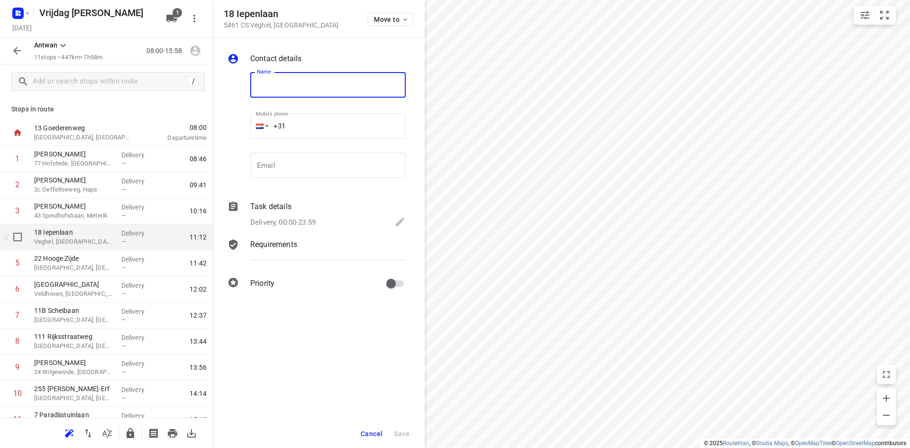
type input "H"
type input "Fenny Hendriks"
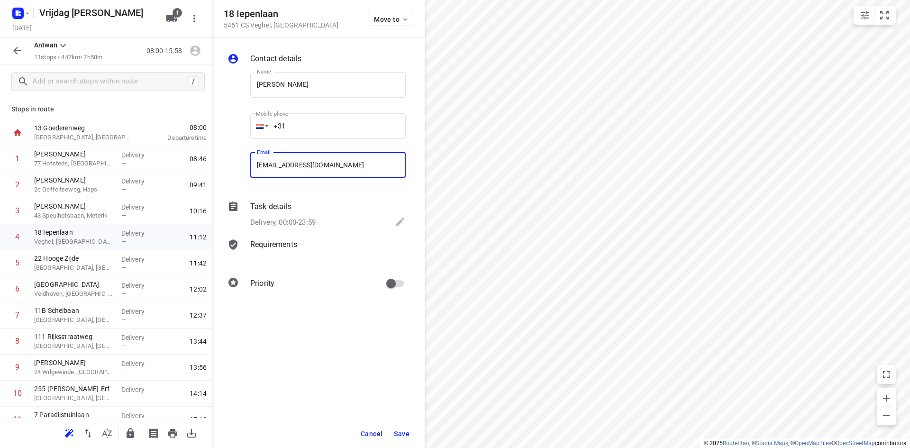
type input "fwnny_hendriks@hotmail.com"
click at [411, 435] on button "Save" at bounding box center [401, 433] width 23 height 17
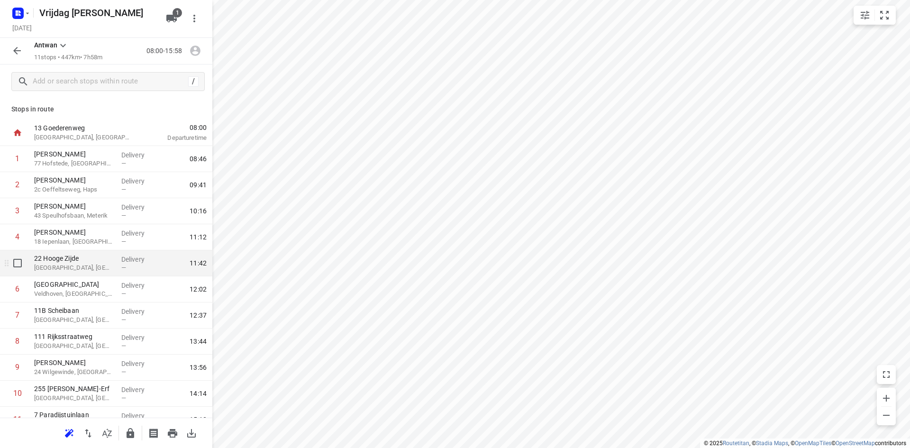
click at [88, 271] on p "Eindhoven, Netherlands" at bounding box center [74, 267] width 80 height 9
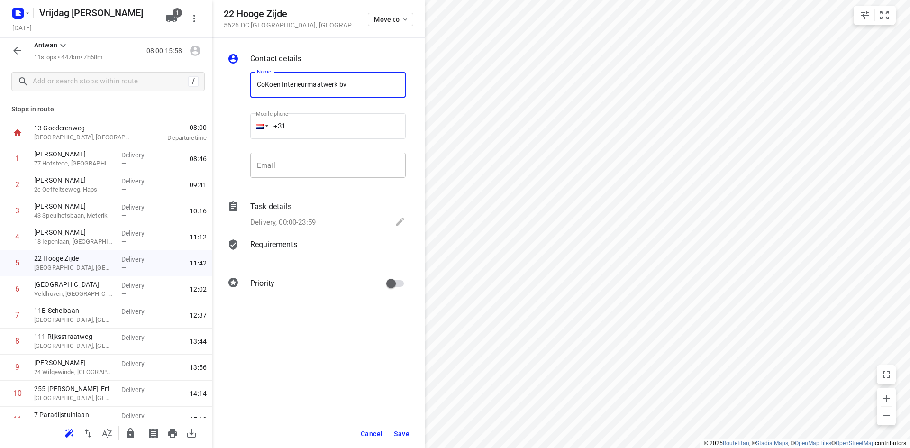
type input "CoKoen Interieurmaatwerk bv"
click at [297, 173] on input "email" at bounding box center [327, 166] width 155 height 26
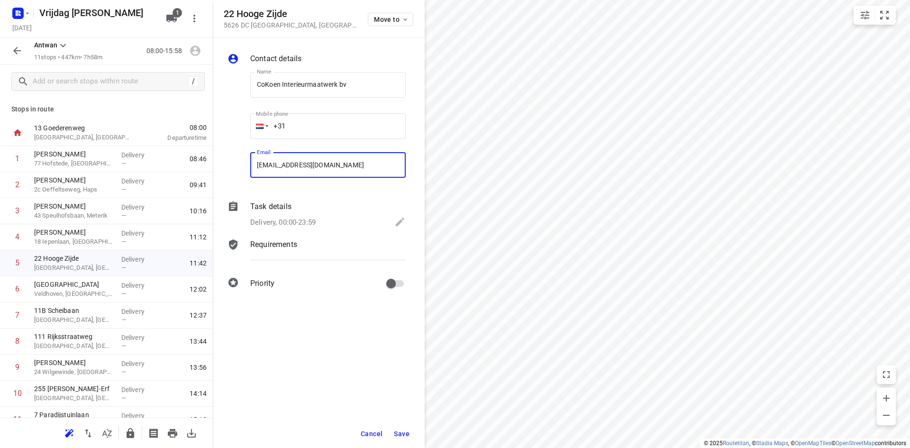
type input "chiara@cokoen.nl"
click at [401, 434] on span "Save" at bounding box center [402, 434] width 16 height 8
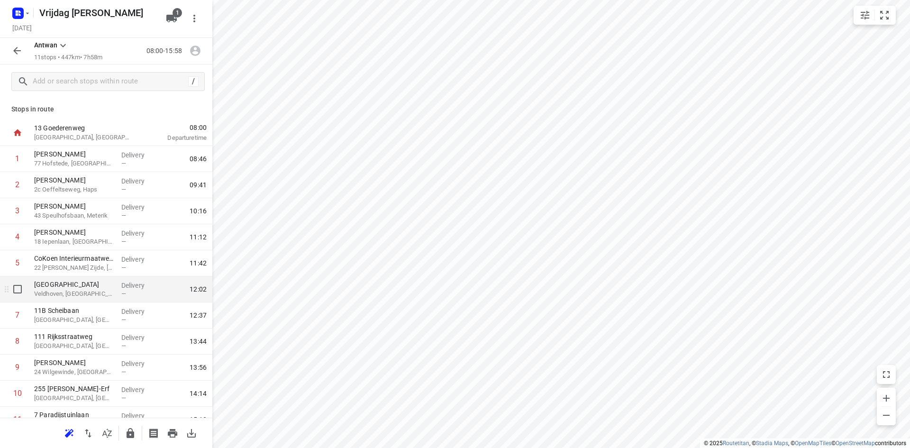
click at [99, 298] on p "Veldhoven, Netherlands" at bounding box center [74, 293] width 80 height 9
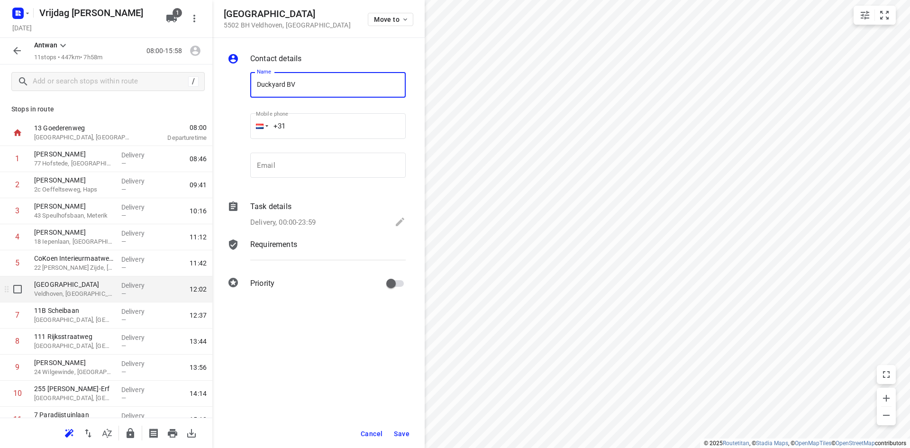
type input "Duckyard BV"
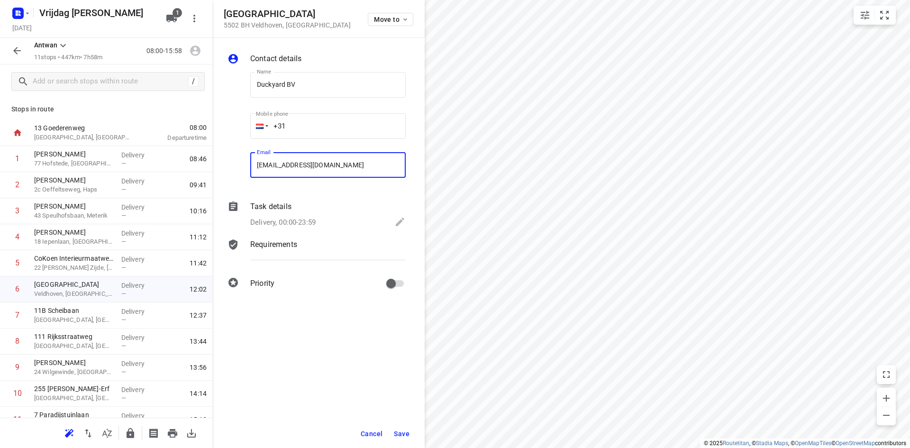
type input "billing@duckyard.nl"
click at [397, 433] on span "Save" at bounding box center [402, 434] width 16 height 8
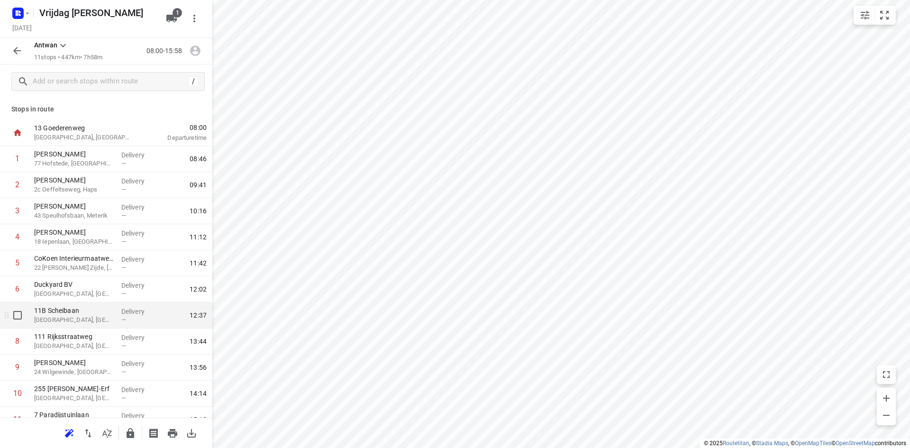
click at [88, 318] on p "Oisterwijk, Netherlands" at bounding box center [74, 319] width 80 height 9
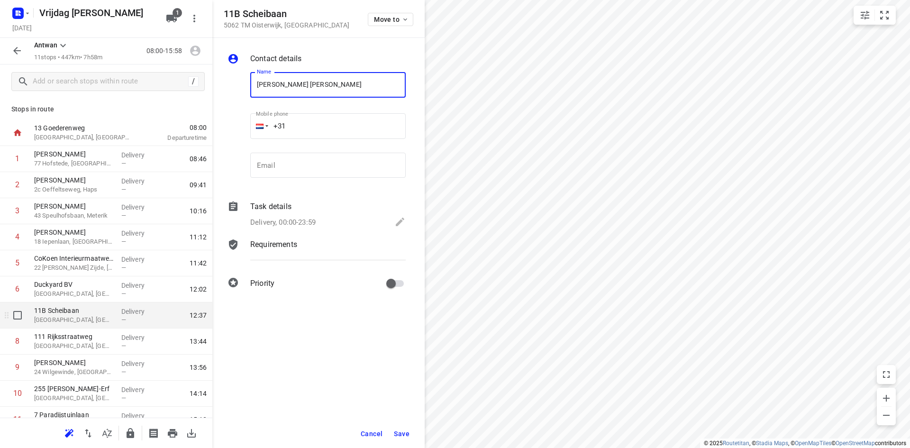
type input "Gert Jan van Rhee"
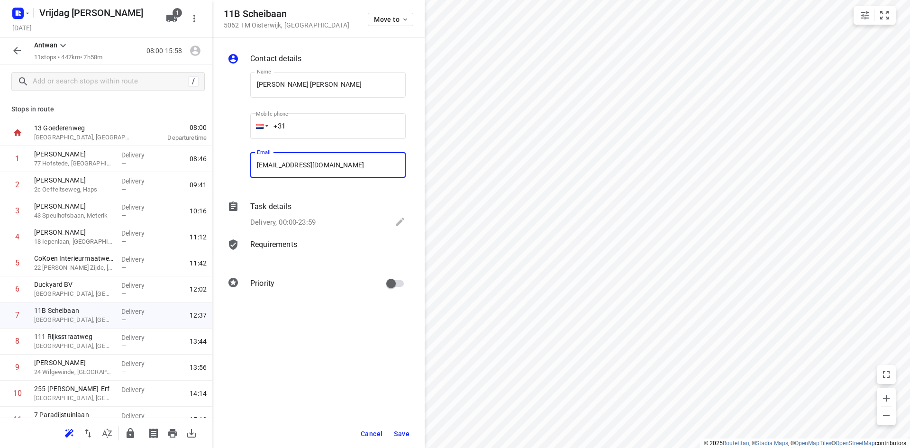
type input "gvrhee@icloud.com"
click at [395, 433] on span "Save" at bounding box center [402, 434] width 16 height 8
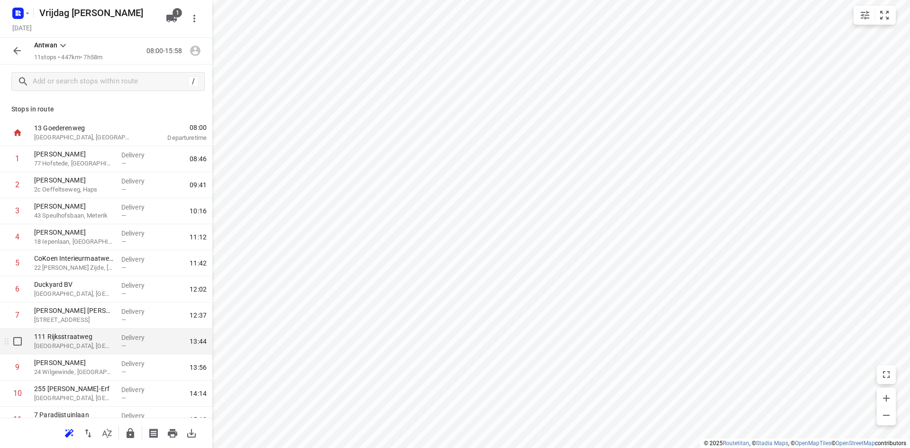
click at [92, 340] on p "111 Rijksstraatweg" at bounding box center [74, 336] width 80 height 9
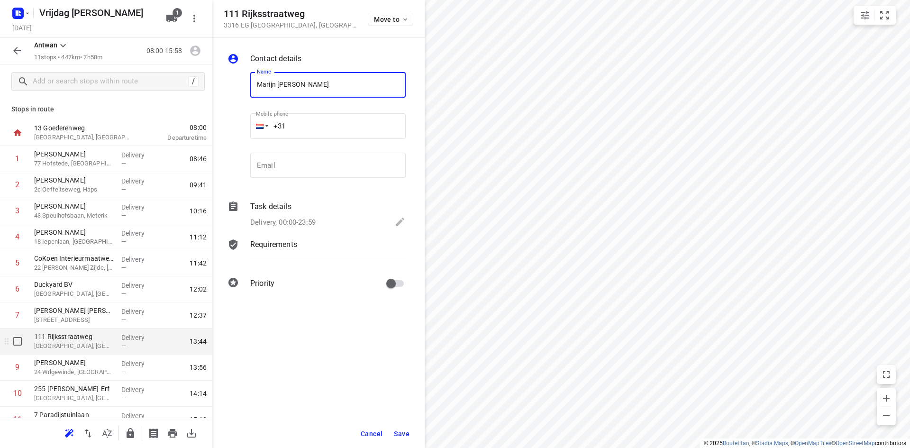
type input "Marijn vd Grond"
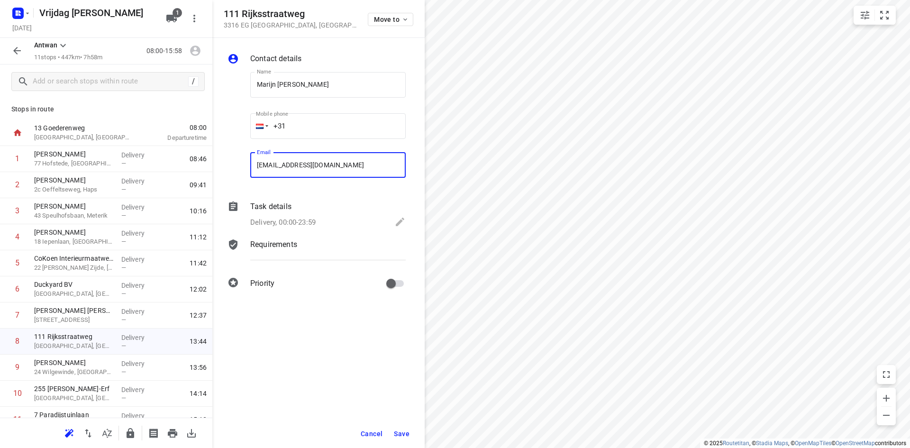
type input "vandergrond@msn.com"
click at [401, 427] on button "Save" at bounding box center [401, 433] width 23 height 17
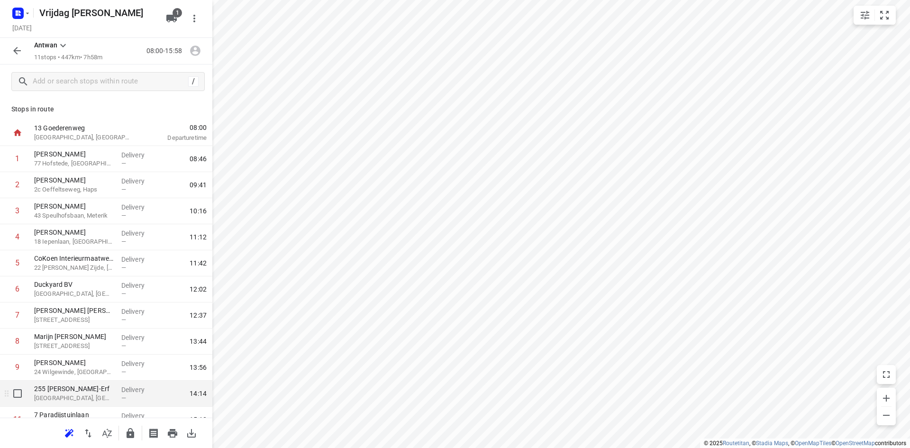
click at [73, 393] on p "Dordrecht, Netherlands" at bounding box center [74, 397] width 80 height 9
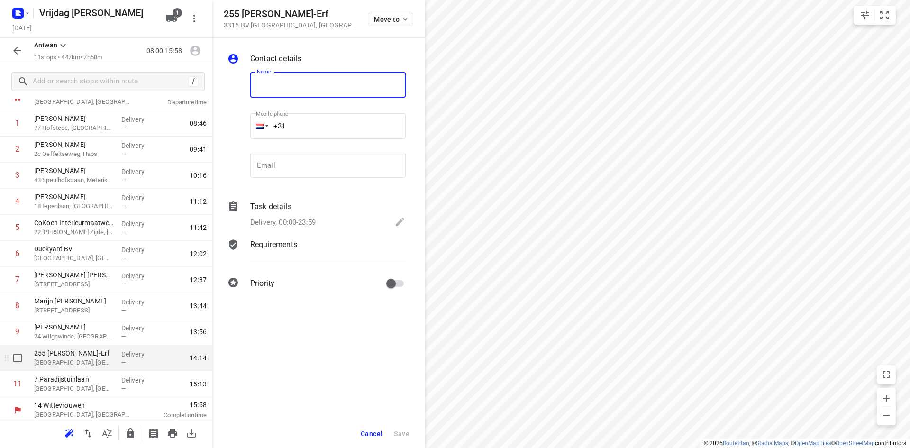
scroll to position [41, 0]
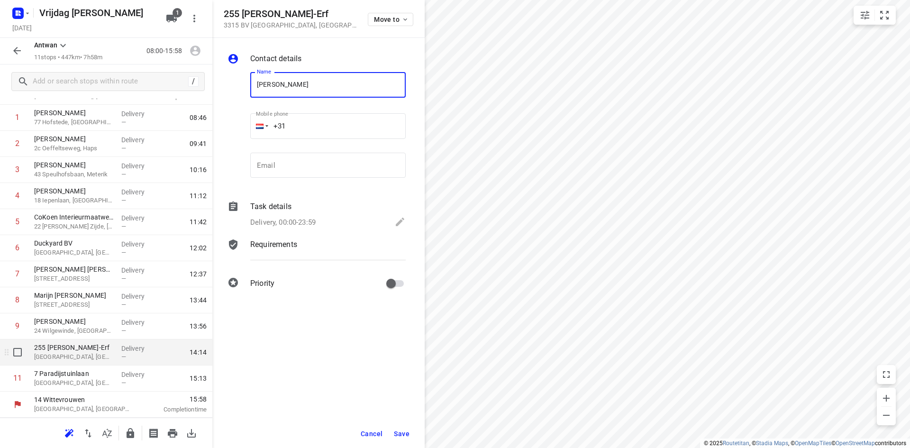
type input "Cemil Ari"
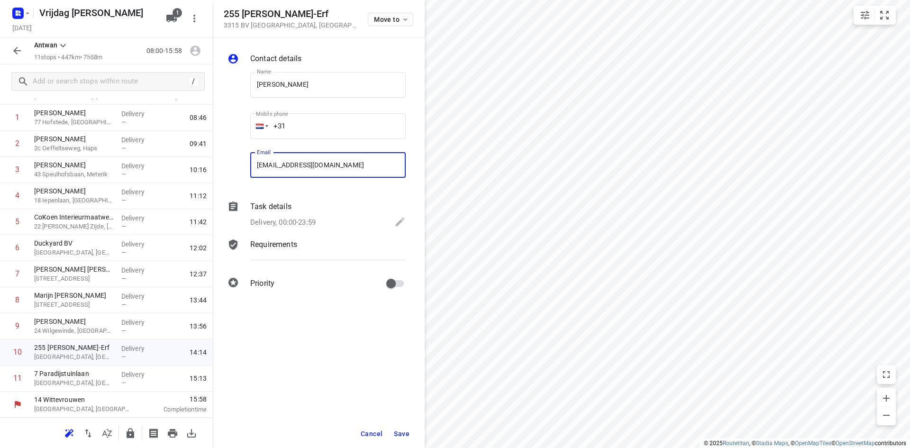
type input "c.ari@live.nl"
click at [398, 432] on span "Save" at bounding box center [402, 434] width 16 height 8
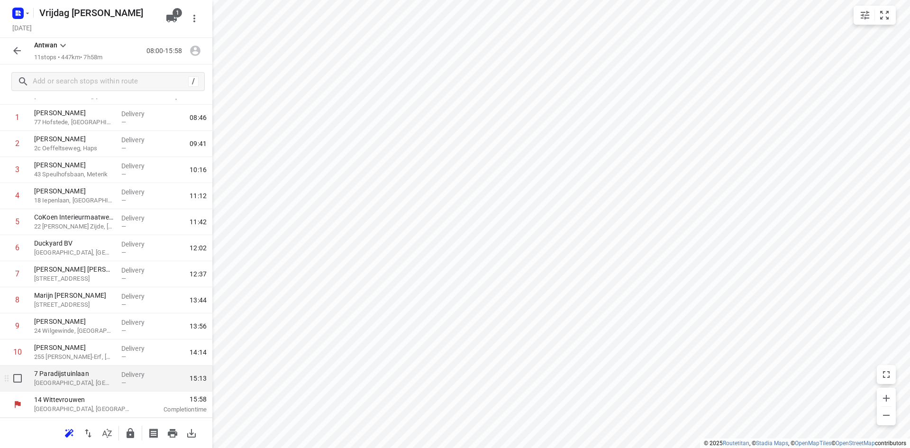
click at [91, 386] on p "Utrecht, Netherlands" at bounding box center [74, 382] width 80 height 9
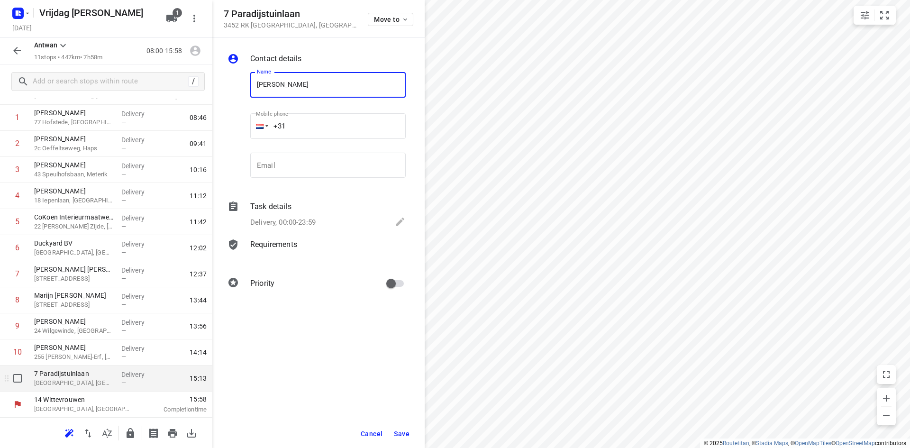
type input "Michelle van Gampelaere"
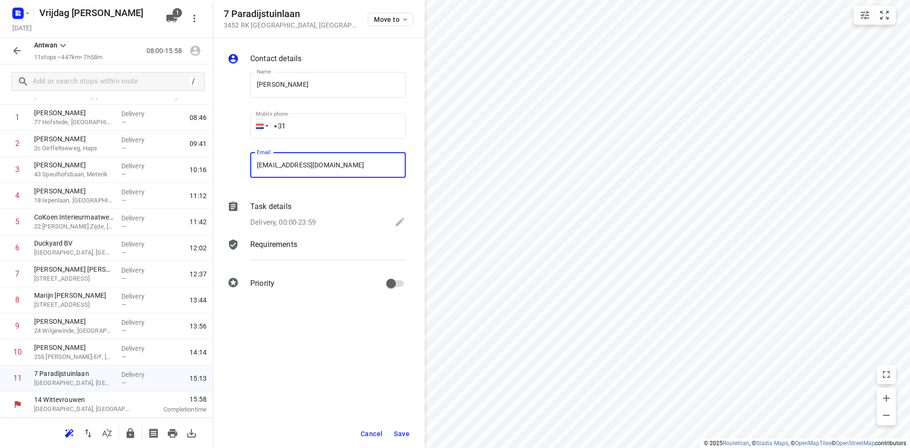
type input "michelle_g25@hotmail.com"
click at [393, 433] on button "Save" at bounding box center [401, 433] width 23 height 17
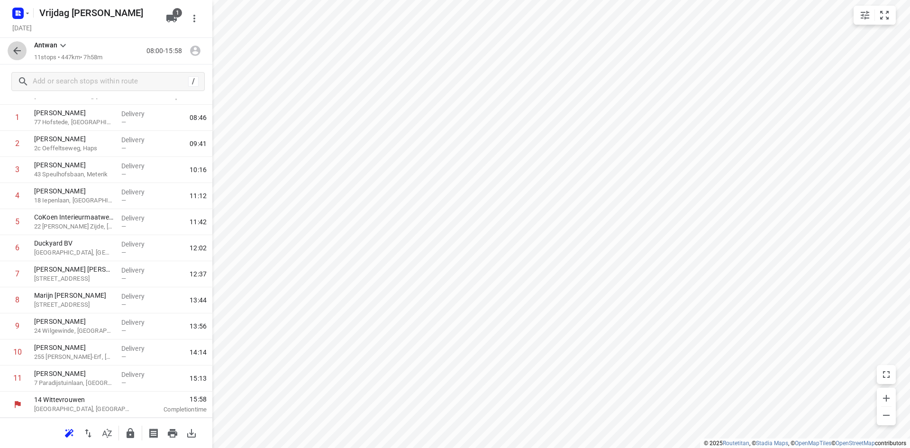
click at [18, 50] on icon "button" at bounding box center [16, 50] width 11 height 11
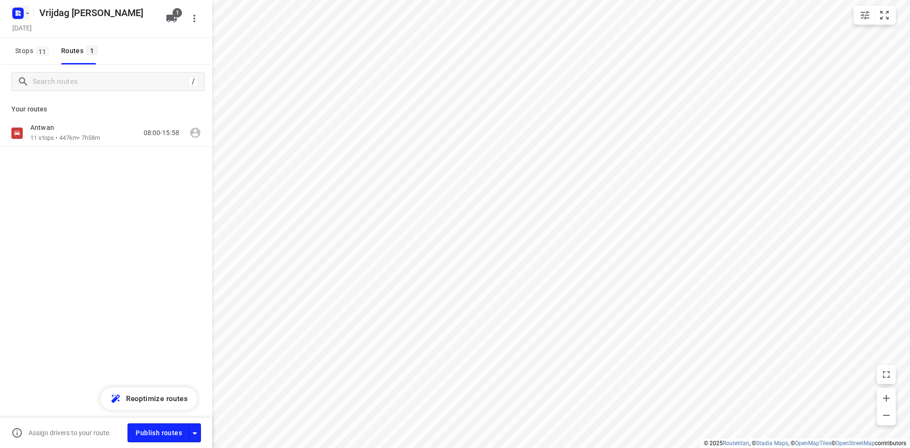
click at [24, 17] on icon "button" at bounding box center [28, 13] width 8 height 8
click at [45, 40] on button "Back to projects" at bounding box center [96, 34] width 162 height 16
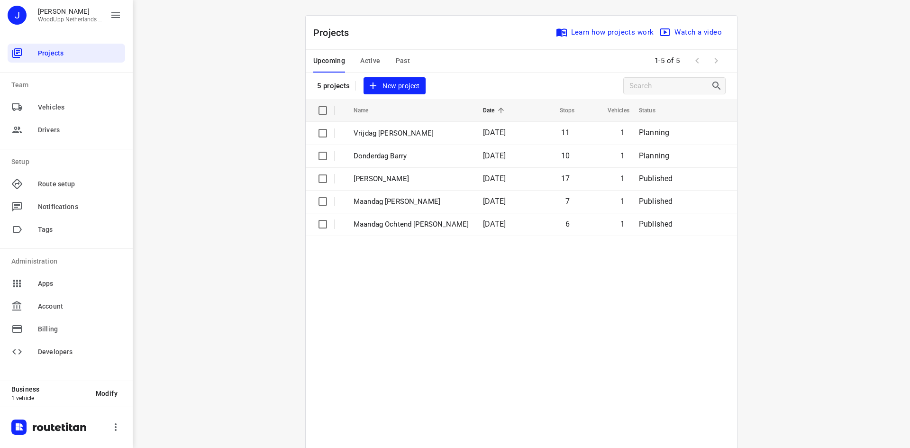
click at [783, 177] on div "i © 2025 Routetitan , © Stadia Maps , © OpenMapTiles © OpenStreetMap contributo…" at bounding box center [521, 224] width 777 height 448
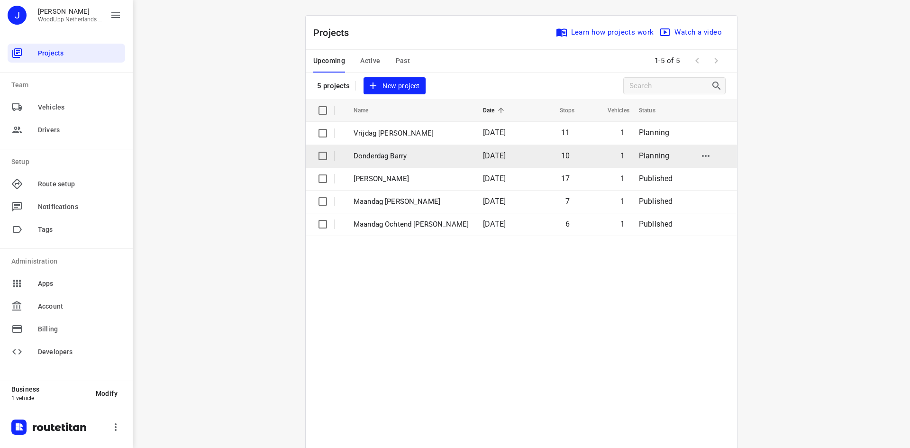
click at [379, 162] on td "Donderdag Barry" at bounding box center [409, 155] width 131 height 23
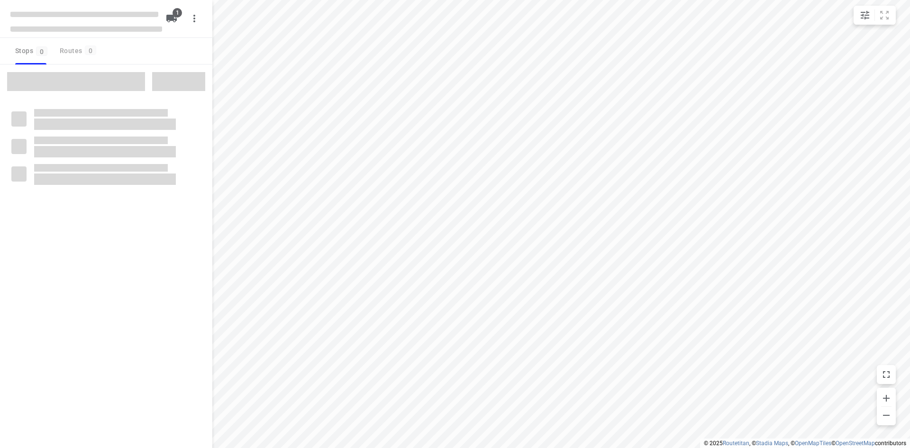
type input "distance"
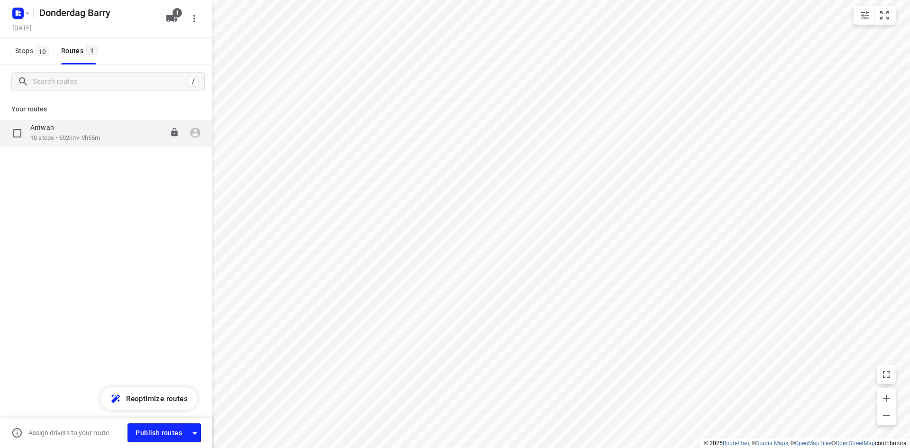
click at [105, 139] on div "Antwan 10 stops • 592km • 9h55m 07:15-17:10" at bounding box center [121, 132] width 182 height 19
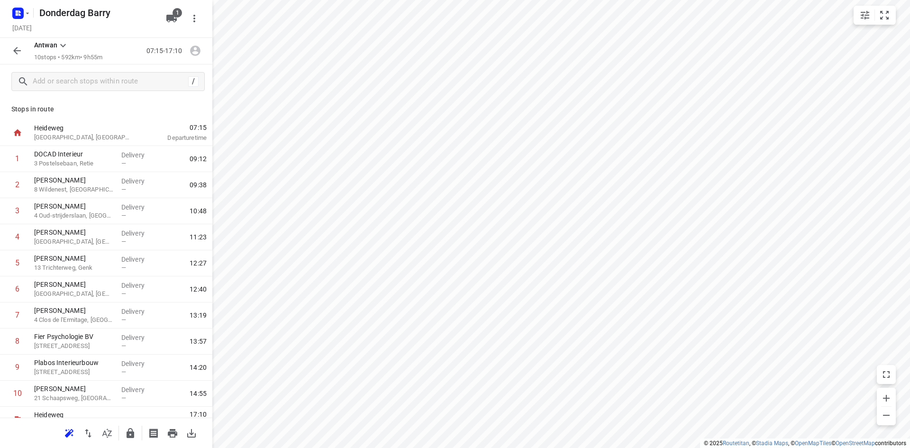
click at [19, 48] on icon "button" at bounding box center [16, 50] width 11 height 11
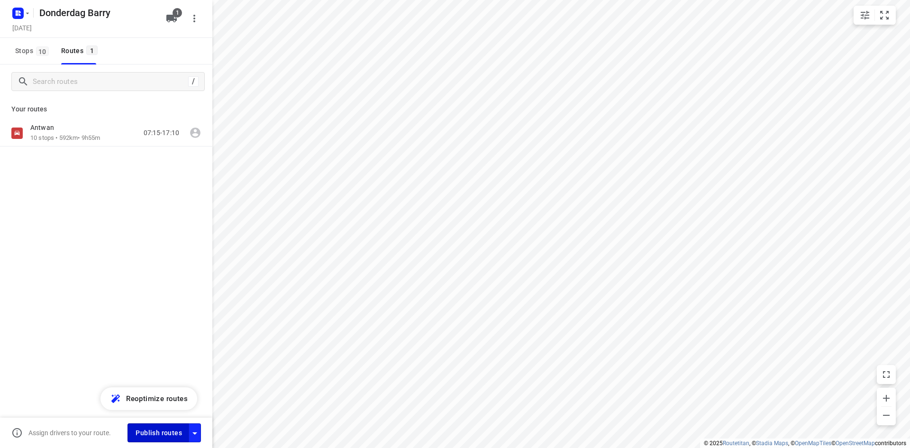
click at [167, 430] on span "Publish routes" at bounding box center [158, 433] width 46 height 12
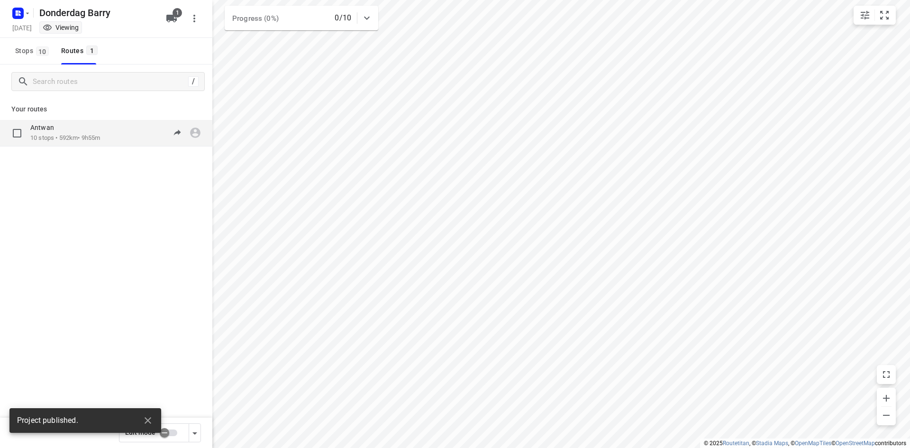
click at [105, 130] on div "Antwan 10 stops • 592km • 9h55m 07:15-17:10" at bounding box center [121, 132] width 182 height 19
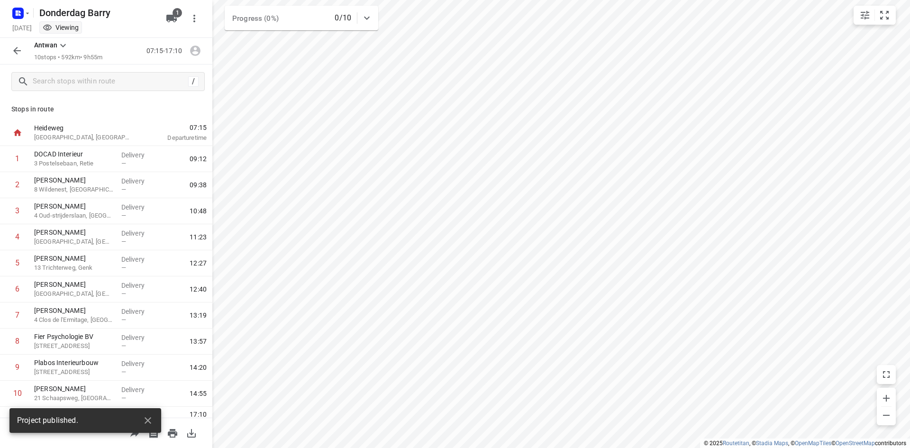
click at [191, 432] on icon "button" at bounding box center [191, 433] width 9 height 9
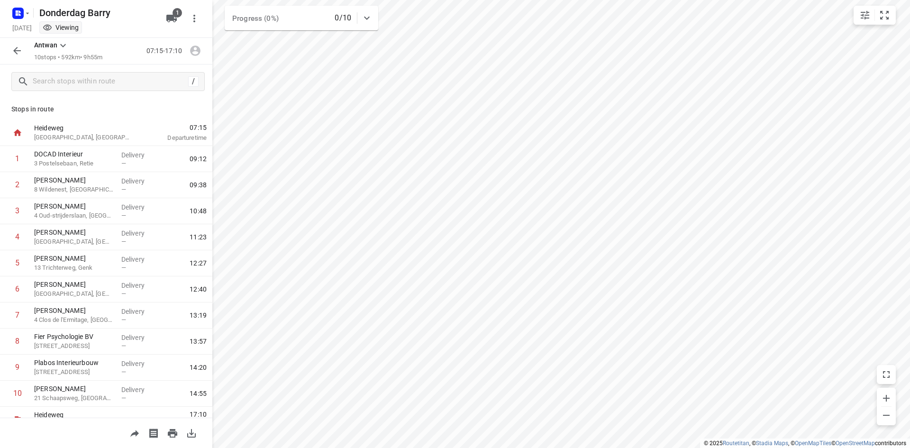
click at [18, 53] on icon "button" at bounding box center [16, 50] width 11 height 11
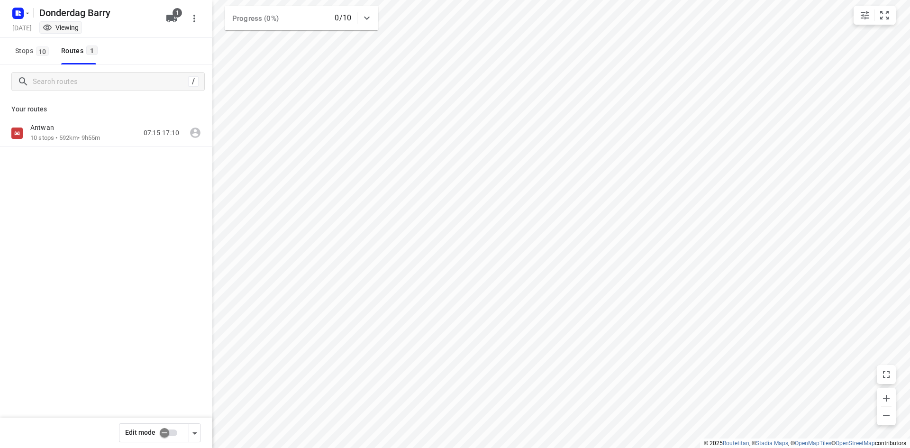
click at [31, 14] on div "Donderdag Barry" at bounding box center [85, 11] width 152 height 17
click at [25, 17] on icon "button" at bounding box center [28, 13] width 8 height 8
click at [33, 34] on p "Back to projects" at bounding box center [58, 33] width 53 height 11
